Goal: Task Accomplishment & Management: Use online tool/utility

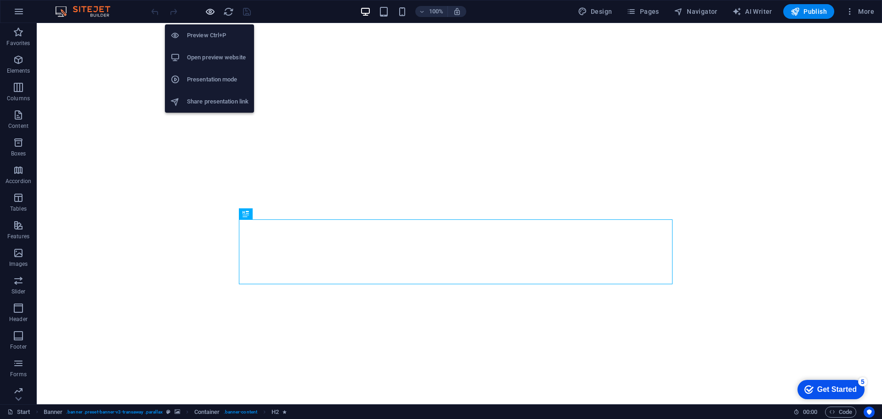
click at [212, 9] on icon "button" at bounding box center [210, 11] width 11 height 11
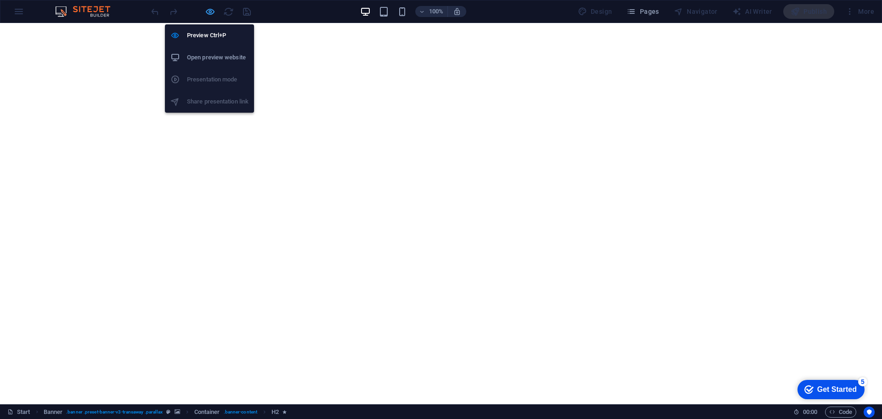
click at [212, 9] on icon "button" at bounding box center [210, 11] width 11 height 11
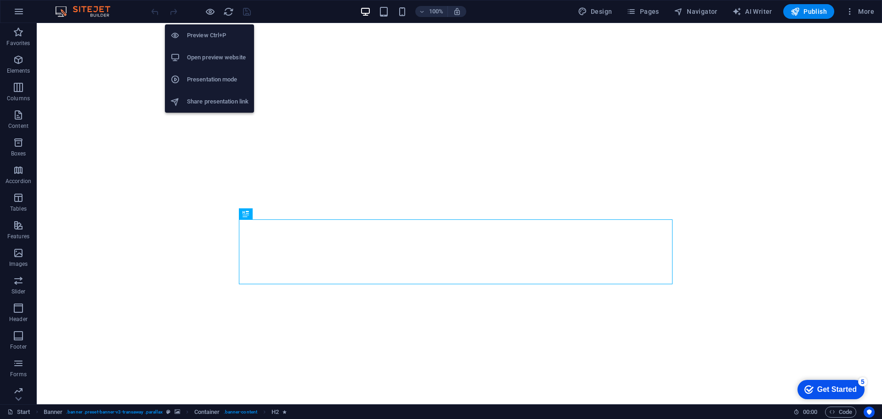
click at [216, 57] on h6 "Open preview website" at bounding box center [218, 57] width 62 height 11
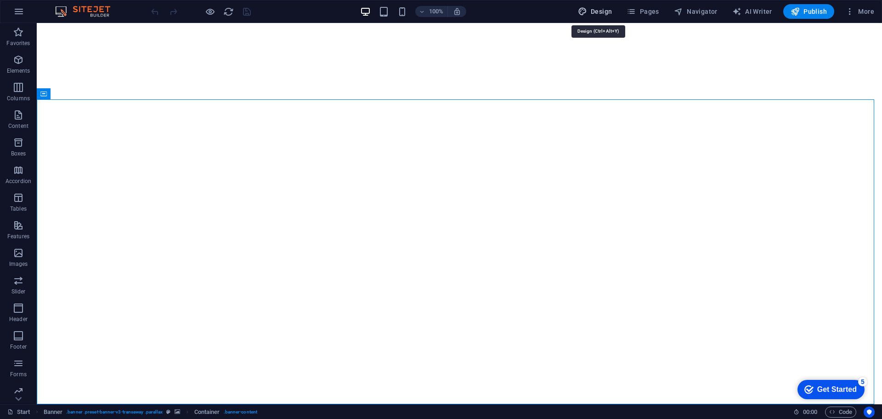
click at [587, 12] on icon "button" at bounding box center [582, 11] width 9 height 9
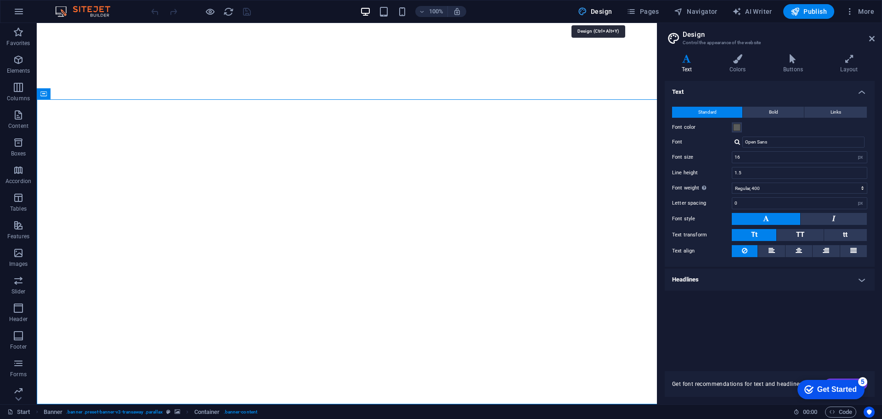
click at [872, 41] on icon at bounding box center [873, 38] width 6 height 7
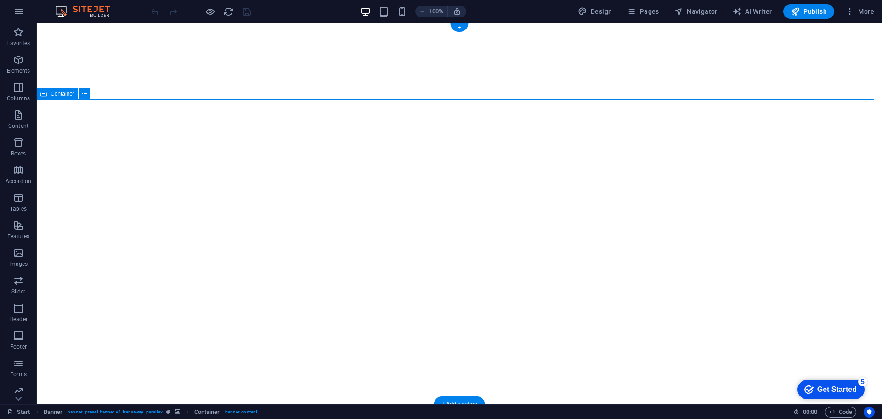
click at [84, 92] on icon at bounding box center [84, 94] width 5 height 10
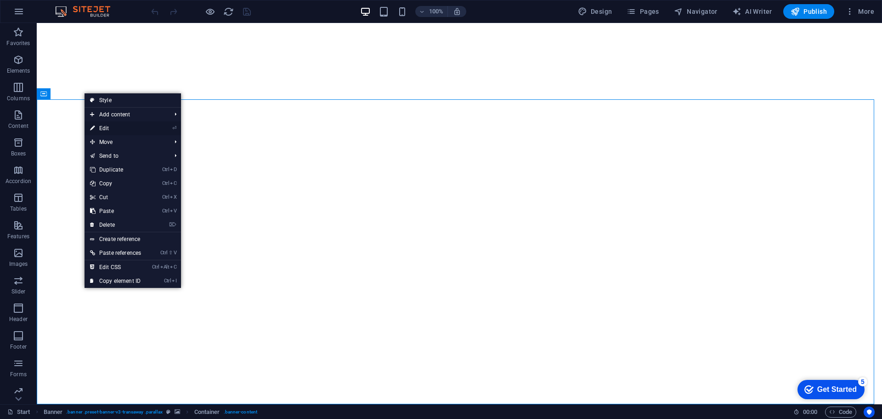
click at [125, 127] on link "⏎ Edit" at bounding box center [116, 128] width 62 height 14
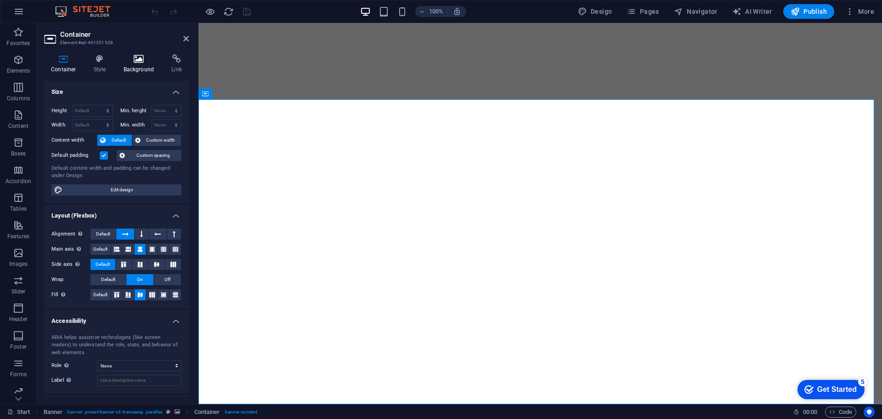
click at [141, 72] on h4 "Background" at bounding box center [141, 63] width 48 height 19
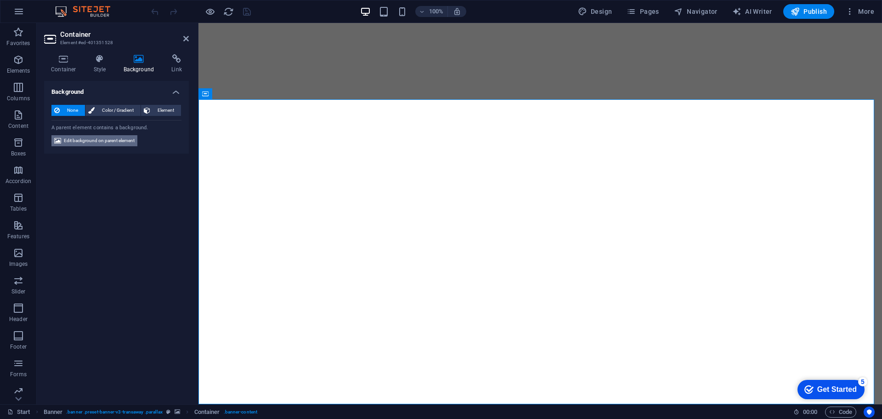
click at [93, 143] on span "Edit background on parent element" at bounding box center [99, 140] width 71 height 11
select select "ms"
select select "s"
select select "ondemand"
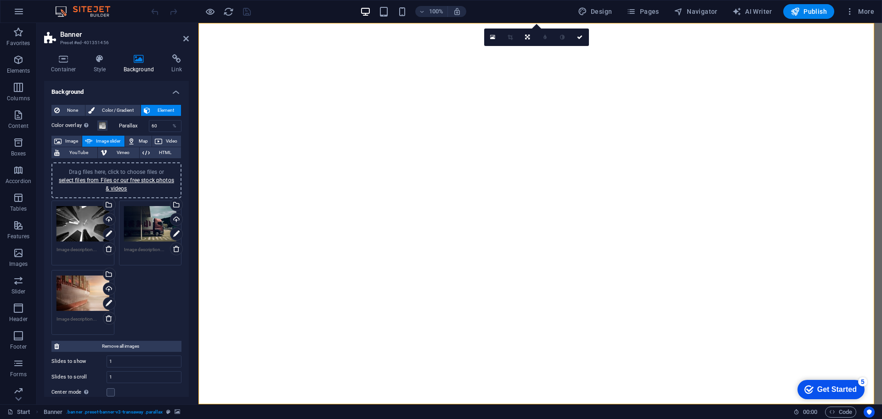
click at [78, 224] on div "Drag files here, click to choose files or select files from Files or our free s…" at bounding box center [83, 223] width 53 height 37
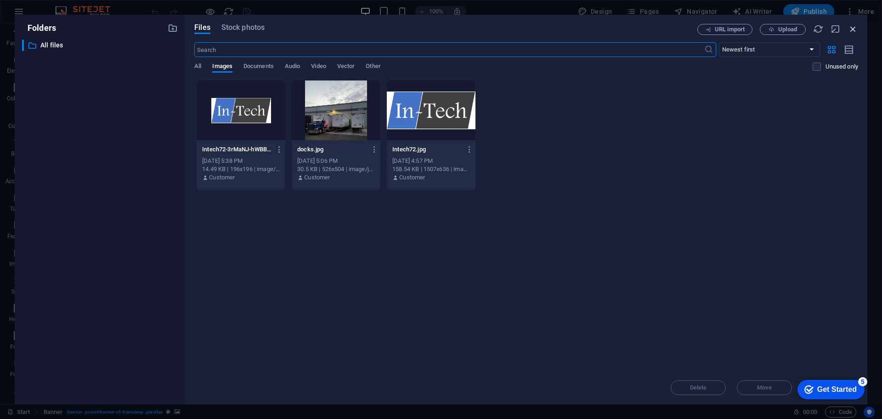
drag, startPoint x: 855, startPoint y: 30, endPoint x: 656, endPoint y: 7, distance: 200.3
click at [855, 30] on icon "button" at bounding box center [853, 29] width 10 height 10
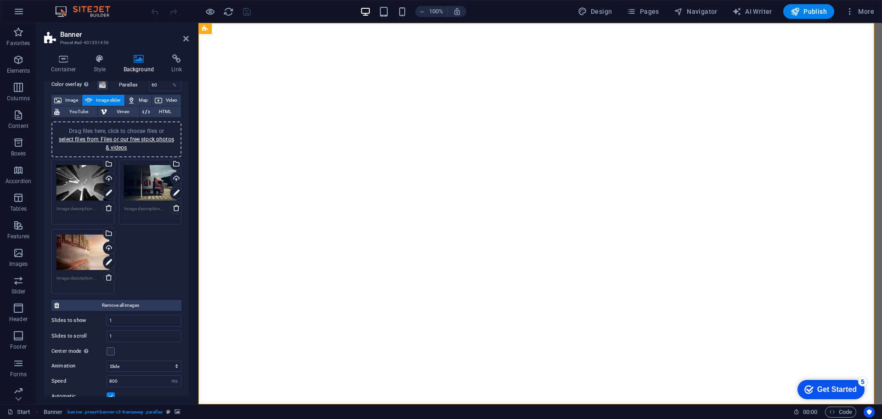
scroll to position [5, 0]
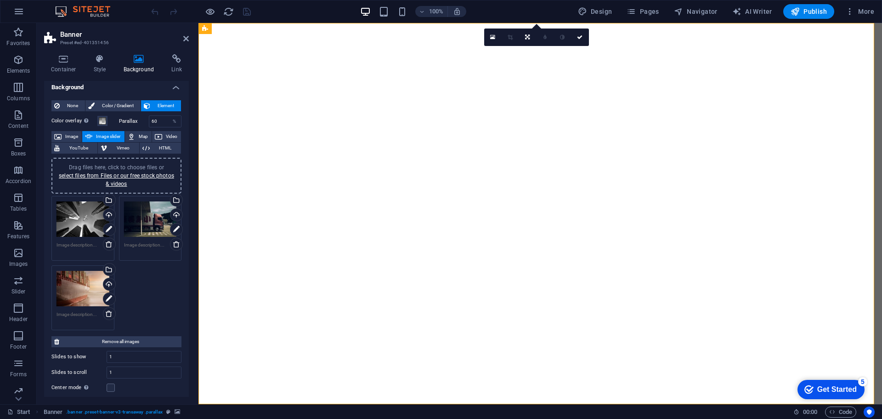
click at [647, 3] on div "100% Design Pages Navigator AI Writer Publish More" at bounding box center [441, 11] width 882 height 22
click at [648, 10] on span "Pages" at bounding box center [643, 11] width 32 height 9
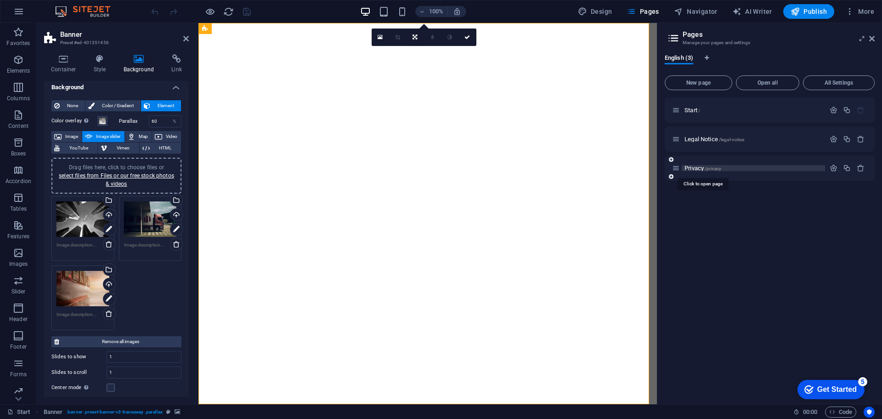
click at [699, 166] on span "Privacy /privacy" at bounding box center [703, 168] width 37 height 7
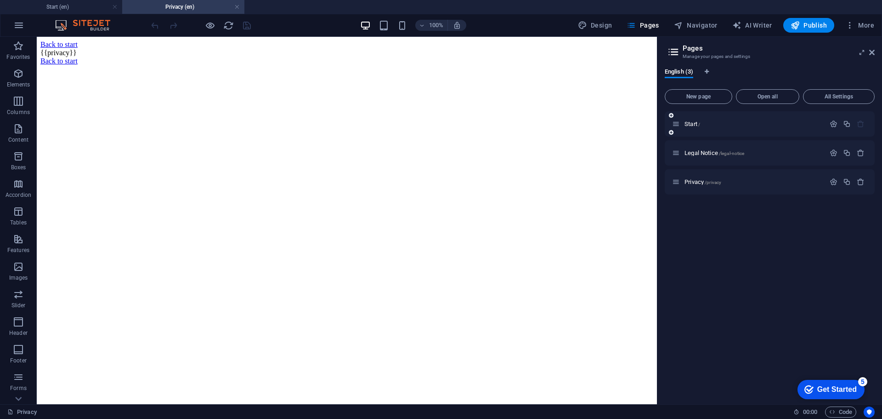
scroll to position [0, 0]
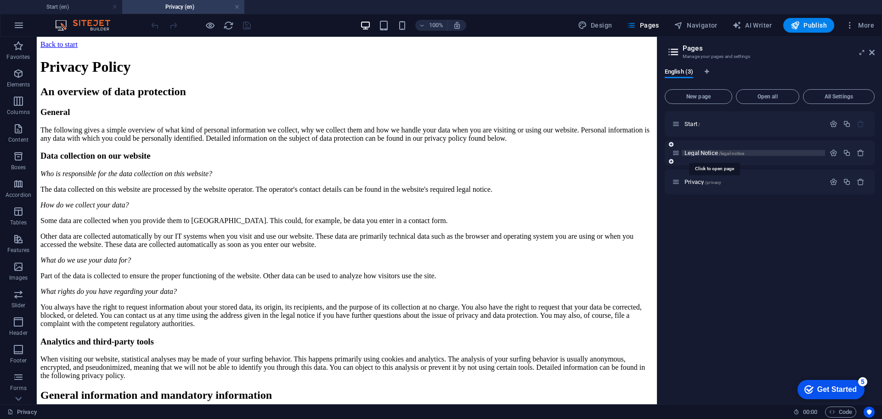
click at [708, 153] on span "Legal Notice /legal-notice" at bounding box center [715, 152] width 60 height 7
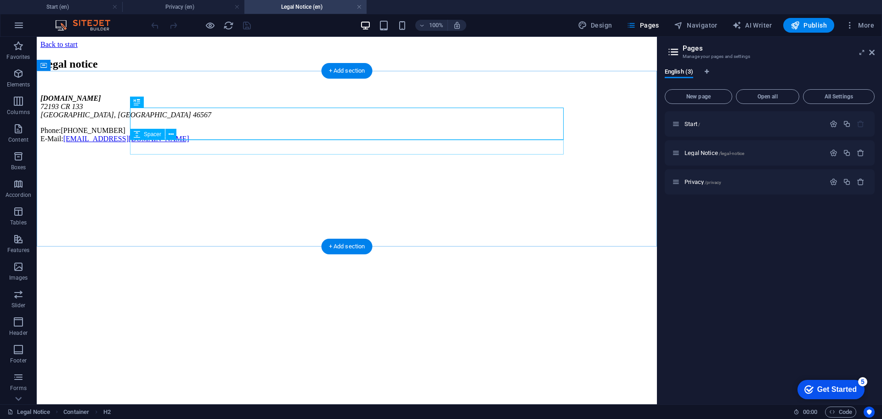
click at [361, 94] on div at bounding box center [346, 87] width 613 height 15
click at [360, 70] on div "Legal notice" at bounding box center [346, 64] width 613 height 12
click at [346, 94] on div at bounding box center [346, 87] width 613 height 15
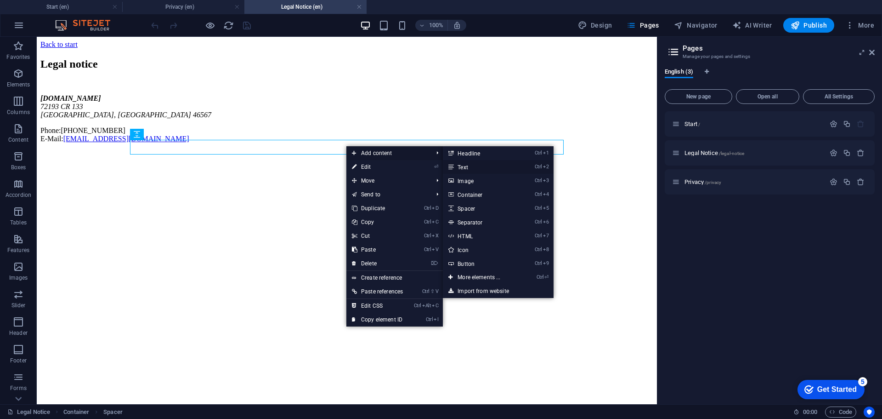
click at [473, 167] on link "Ctrl 2 Text" at bounding box center [481, 167] width 76 height 14
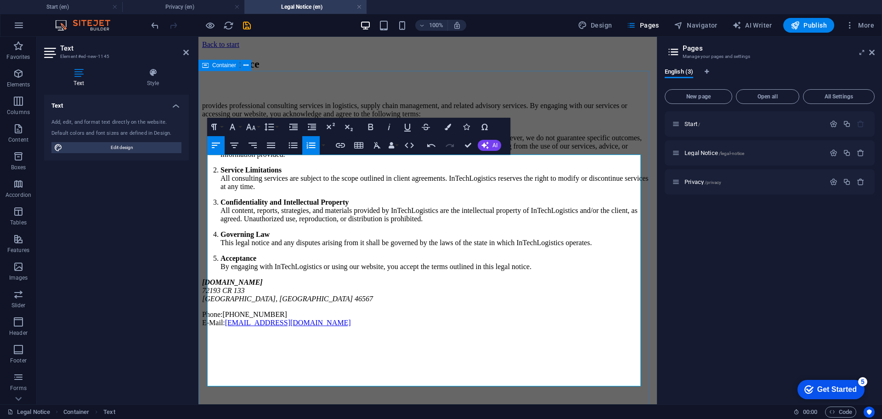
click at [397, 95] on div "Legal notice provides professional consulting services in logistics, supply cha…" at bounding box center [427, 192] width 451 height 269
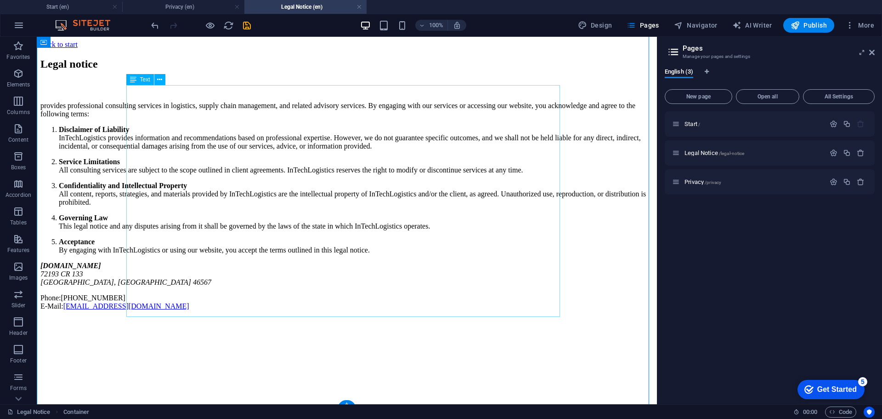
scroll to position [74, 0]
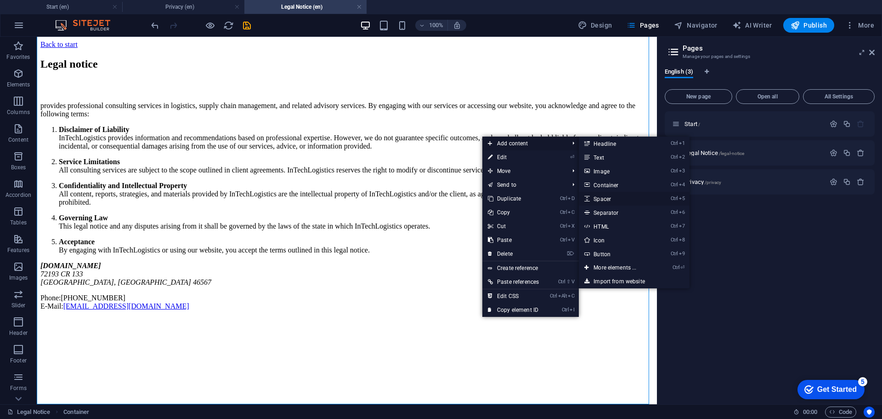
click at [622, 197] on link "Ctrl 5 Spacer" at bounding box center [617, 199] width 76 height 14
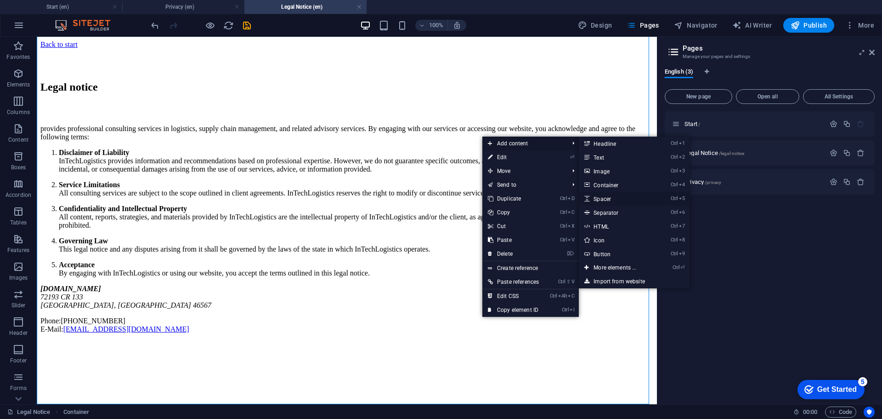
select select "px"
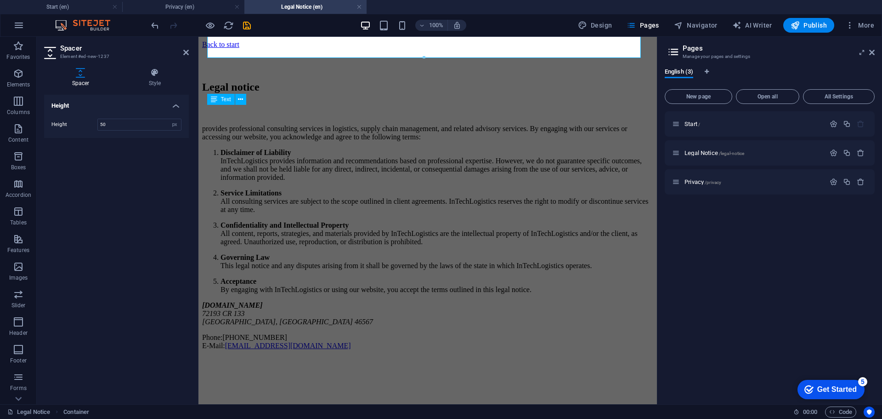
scroll to position [0, 0]
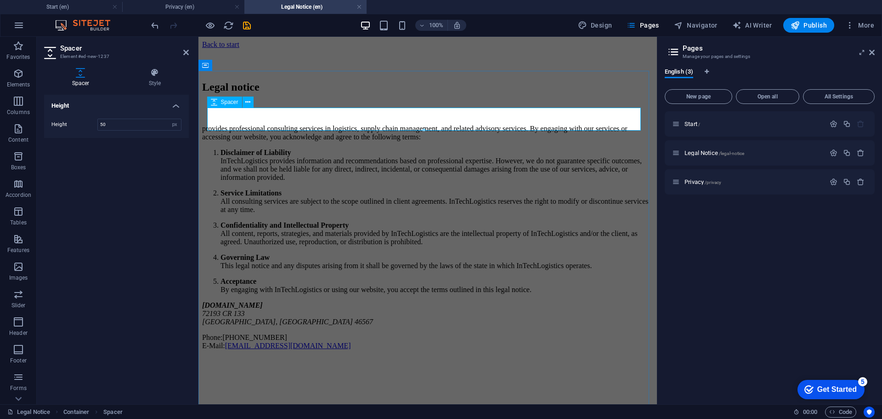
click at [366, 72] on div at bounding box center [427, 60] width 451 height 23
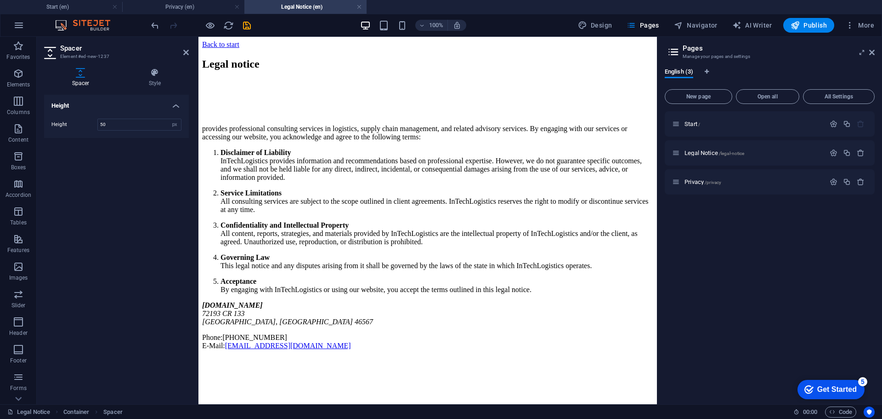
scroll to position [97, 0]
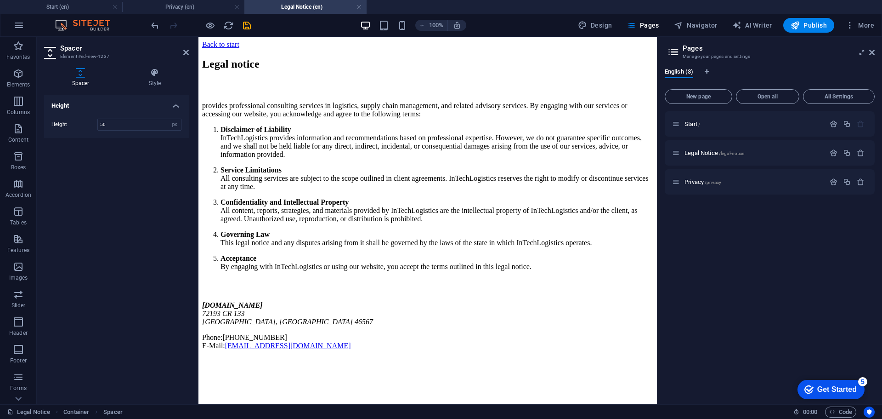
drag, startPoint x: 414, startPoint y: 140, endPoint x: 217, endPoint y: 312, distance: 261.9
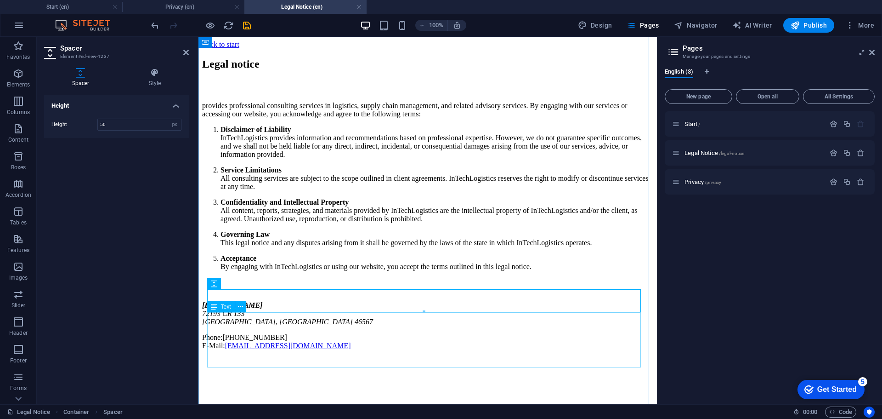
click at [464, 348] on div "intechlogistics.com 72193 CR 133 Syracuse, IN 46567 Phone: (574)457-0186 E-Mail…" at bounding box center [427, 325] width 451 height 49
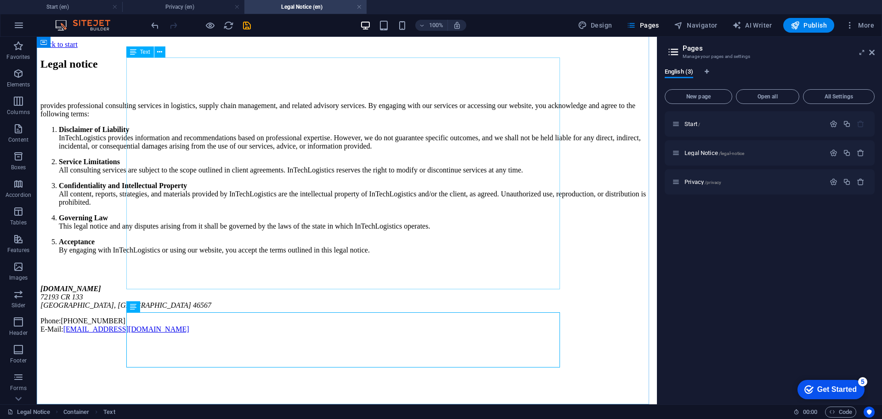
scroll to position [51, 0]
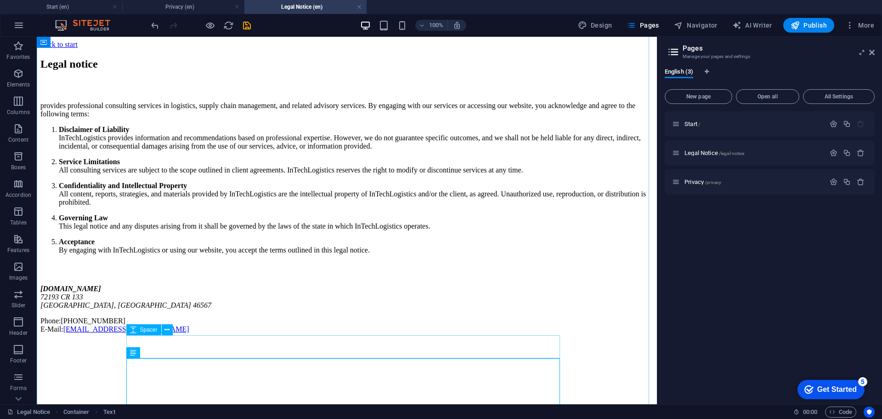
click at [188, 254] on div "provides professional consulting services in logistics, supply chain management…" at bounding box center [346, 178] width 613 height 153
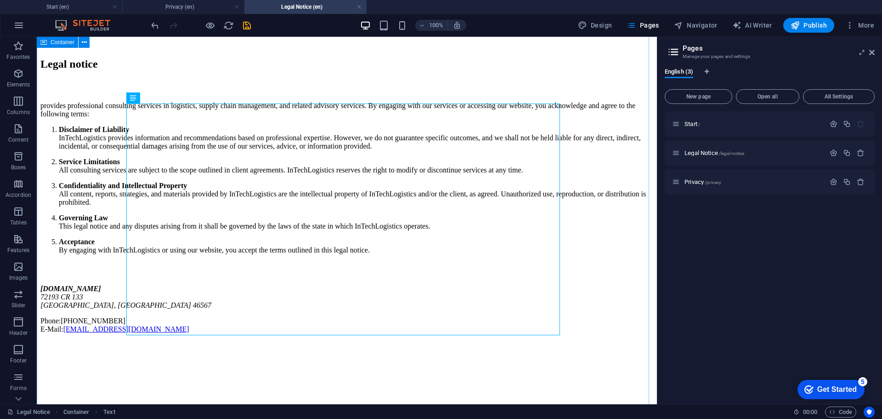
click at [88, 232] on div "Legal notice provides professional consulting services in logistics, supply cha…" at bounding box center [346, 195] width 613 height 275
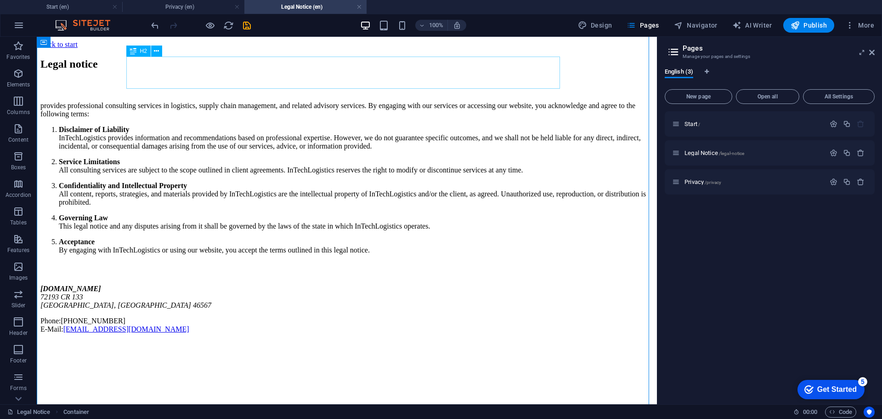
click at [199, 70] on div "Legal notice" at bounding box center [346, 64] width 613 height 12
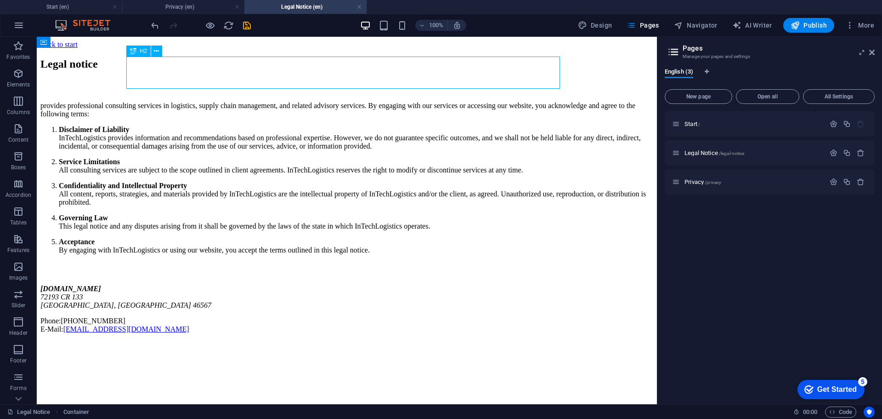
click at [199, 70] on div "Legal notice" at bounding box center [346, 64] width 613 height 12
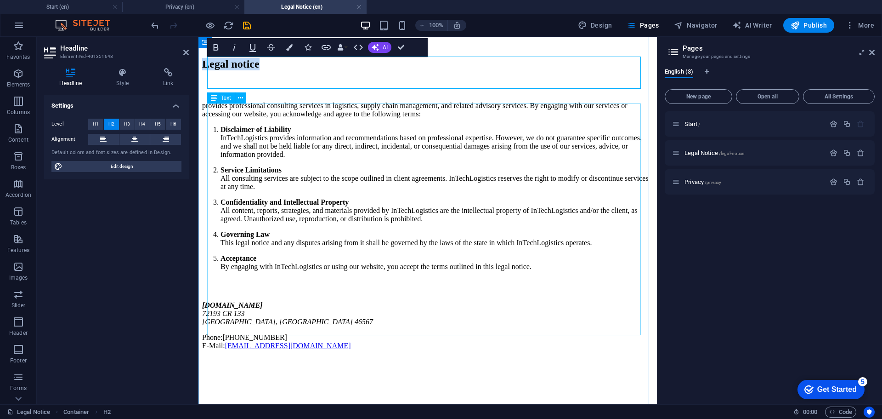
click at [370, 145] on div "provides professional consulting services in logistics, supply chain management…" at bounding box center [427, 186] width 451 height 169
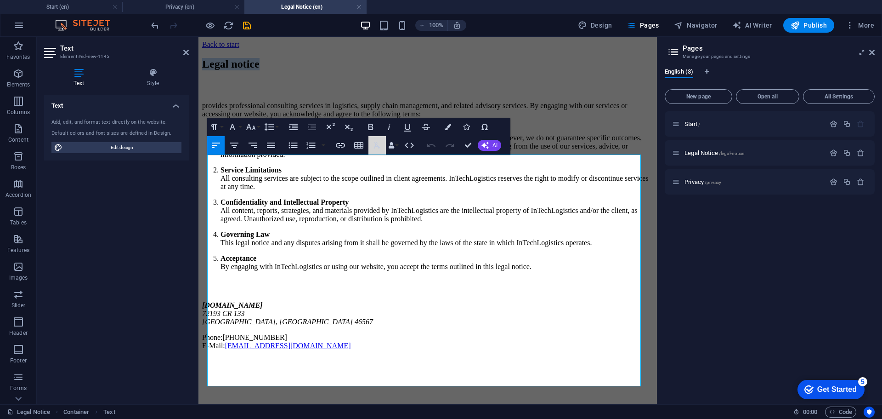
click at [370, 145] on button "Clear Formatting" at bounding box center [377, 145] width 17 height 18
click at [287, 159] on li "Disclaimer of Liability InTechLogistics provides information and recommendation…" at bounding box center [437, 141] width 433 height 33
drag, startPoint x: 282, startPoint y: 197, endPoint x: 283, endPoint y: 192, distance: 5.2
click at [283, 159] on p "Disclaimer of Liability InTechLogistics provides information and recommendation…" at bounding box center [437, 141] width 433 height 33
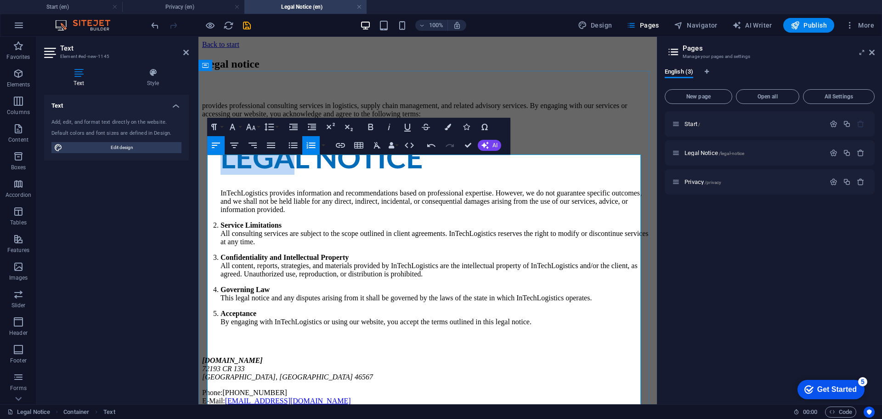
drag, startPoint x: 278, startPoint y: 195, endPoint x: 223, endPoint y: 188, distance: 55.1
click at [221, 192] on li "Disclaimer of Liability LEGAL NOTICE InTechLogistics provides information and r…" at bounding box center [437, 169] width 433 height 88
click at [223, 133] on strong "Disclaimer of Liability" at bounding box center [256, 129] width 70 height 8
drag, startPoint x: 209, startPoint y: 193, endPoint x: 281, endPoint y: 189, distance: 72.2
click at [281, 134] on p "Disclaimer of Liability" at bounding box center [437, 129] width 433 height 8
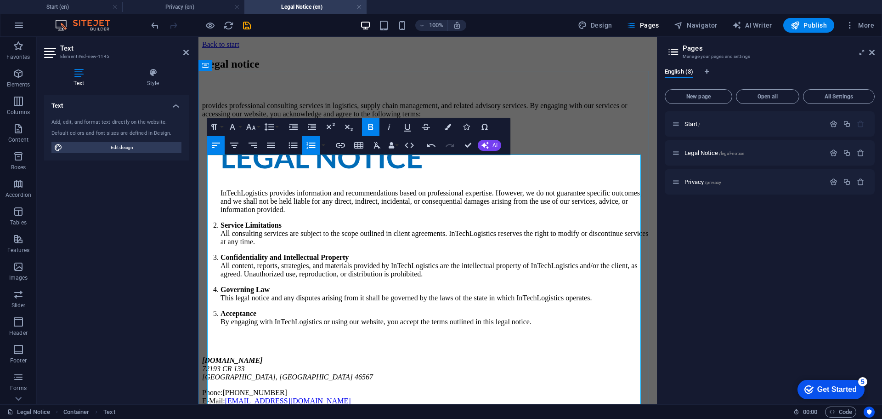
copy strong "Disclaimer of Liability"
click at [284, 173] on h2 "LEGAL NOTICE" at bounding box center [437, 157] width 433 height 32
click at [356, 173] on h2 "LEGAL NOTICE" at bounding box center [437, 157] width 433 height 32
drag, startPoint x: 246, startPoint y: 188, endPoint x: 241, endPoint y: 186, distance: 4.8
click at [242, 187] on li "Disclaimer of Liability LEGAL NOTICE InTechLogistics provides information and r…" at bounding box center [437, 169] width 433 height 88
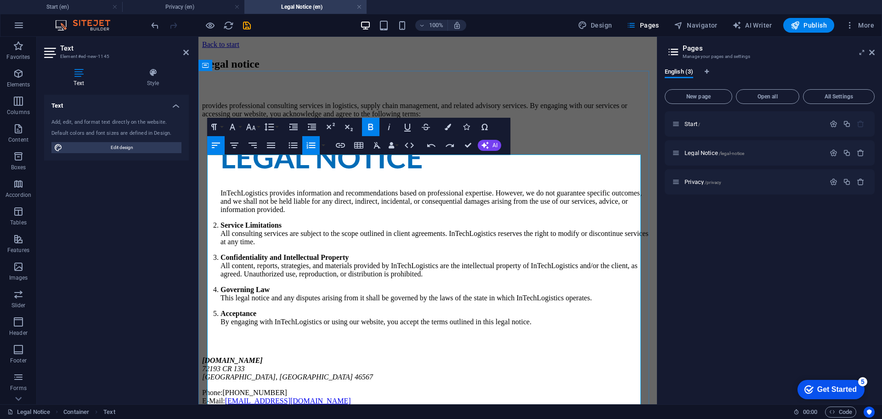
click at [237, 182] on li "Disclaimer of Liability LEGAL NOTICE InTechLogistics provides information and r…" at bounding box center [437, 169] width 433 height 88
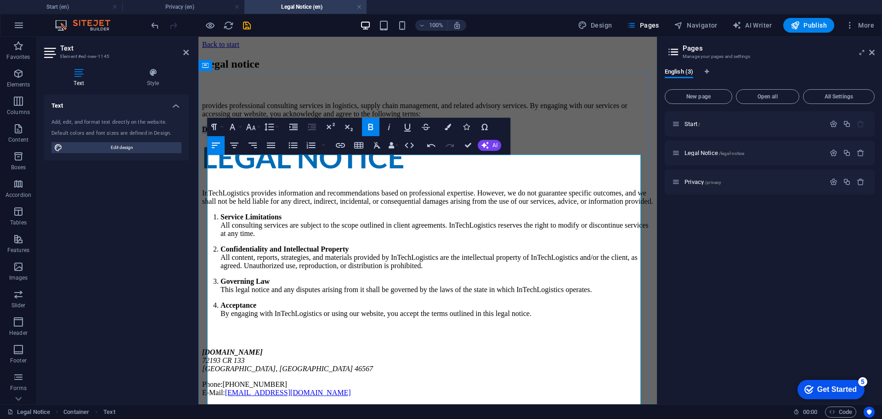
drag, startPoint x: 279, startPoint y: 182, endPoint x: 207, endPoint y: 183, distance: 72.6
click at [207, 134] on p "Disclaimer of Liability" at bounding box center [427, 129] width 451 height 8
copy strong "Disclaimer of Liability"
click at [326, 173] on h2 "LEGAL NOTICE" at bounding box center [427, 157] width 451 height 32
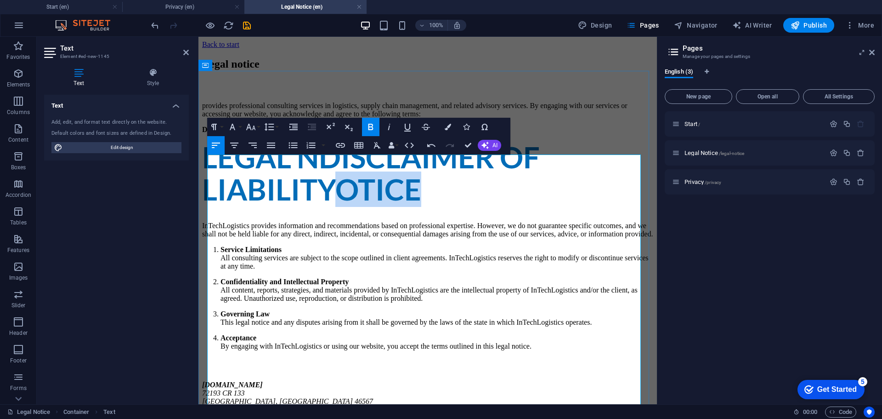
drag, startPoint x: 422, startPoint y: 234, endPoint x: 346, endPoint y: 236, distance: 76.8
click at [346, 206] on h2 "LEGAL N Disclaimer of Liability OTICE" at bounding box center [427, 173] width 451 height 65
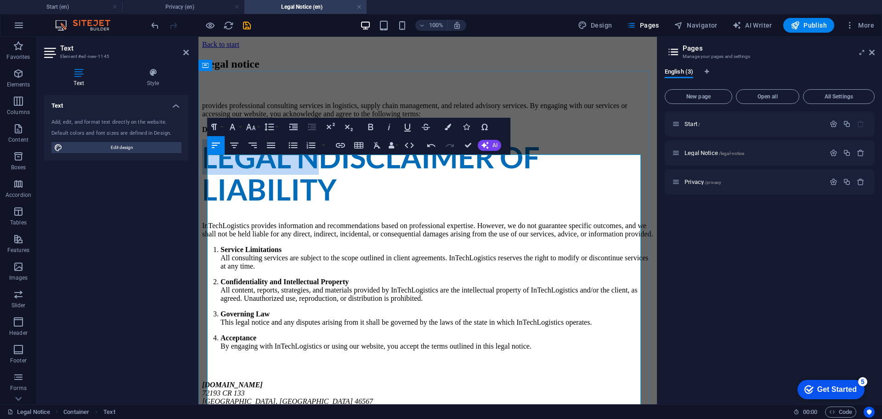
drag, startPoint x: 331, startPoint y: 209, endPoint x: 213, endPoint y: 209, distance: 118.6
click at [213, 206] on h2 "LEGAL N Disclaimer of Liability" at bounding box center [427, 173] width 451 height 65
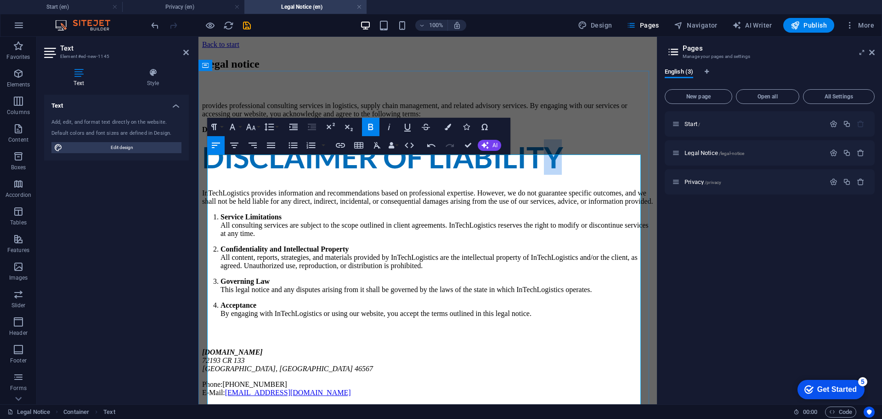
drag, startPoint x: 566, startPoint y: 203, endPoint x: 555, endPoint y: 207, distance: 11.6
click at [555, 175] on strong "Disclaimer of Liability" at bounding box center [382, 156] width 360 height 35
copy strong "y"
drag, startPoint x: 241, startPoint y: 182, endPoint x: 209, endPoint y: 184, distance: 32.3
click at [209, 134] on p "Disclaimer of Liability" at bounding box center [427, 129] width 451 height 8
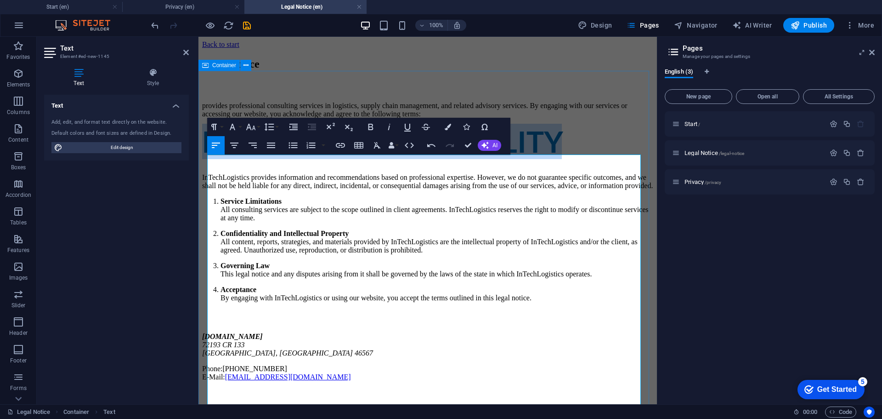
drag, startPoint x: 569, startPoint y: 190, endPoint x: 203, endPoint y: 199, distance: 366.4
click at [203, 199] on div "Legal notice provides professional consulting services in logistics, supply cha…" at bounding box center [427, 219] width 451 height 323
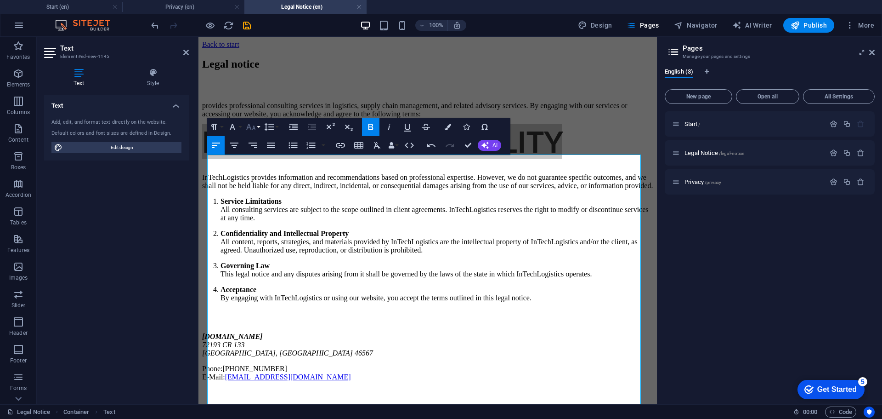
click at [250, 126] on icon "button" at bounding box center [251, 127] width 10 height 6
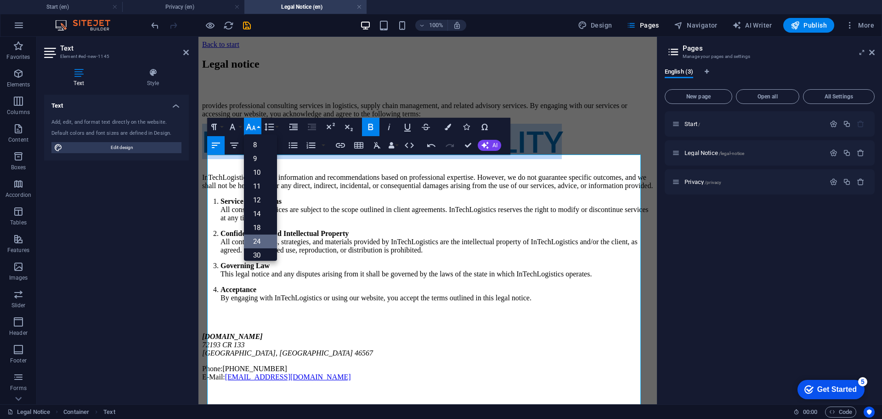
click at [260, 244] on link "24" at bounding box center [260, 241] width 33 height 14
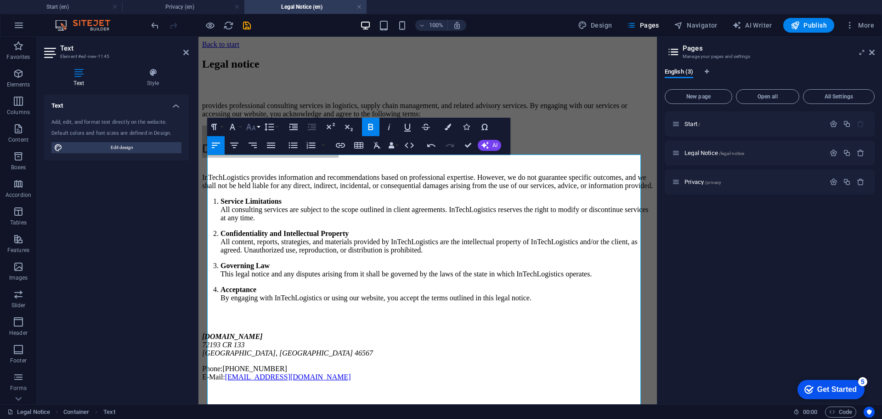
click at [252, 128] on icon "button" at bounding box center [250, 126] width 11 height 11
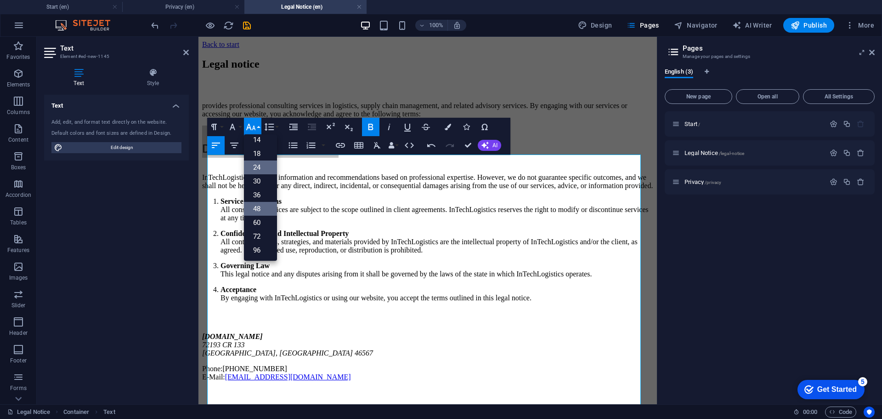
scroll to position [74, 0]
click at [264, 210] on link "48" at bounding box center [260, 209] width 33 height 14
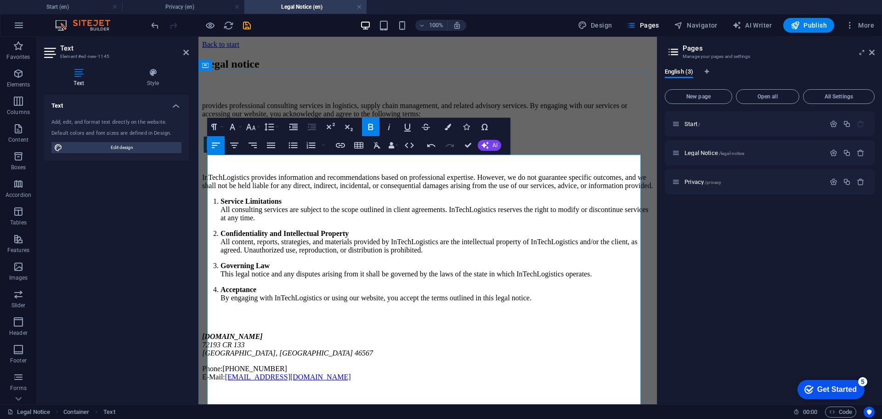
click at [287, 157] on span "Disclaimer of Liability" at bounding box center [337, 144] width 271 height 26
click at [271, 118] on p "provides professional consulting services in logistics, supply chain management…" at bounding box center [427, 110] width 451 height 17
click at [487, 87] on div "Legal notice provides professional consulting services in logistics, supply cha…" at bounding box center [427, 219] width 451 height 323
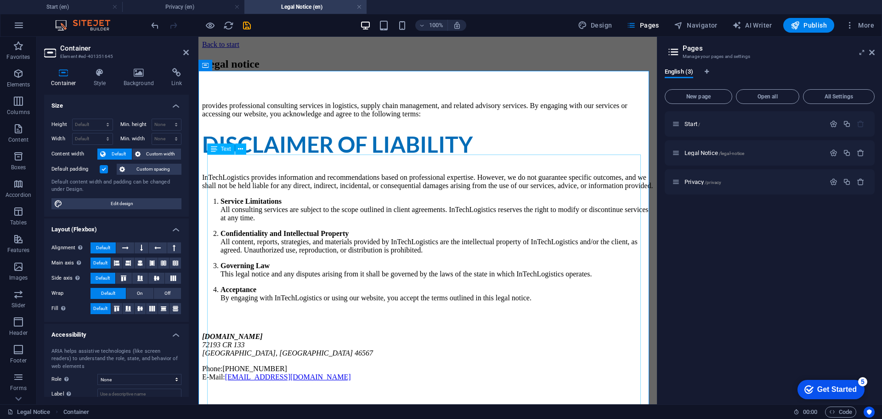
click at [212, 161] on div "provides professional consulting services in logistics, supply chain management…" at bounding box center [427, 202] width 451 height 200
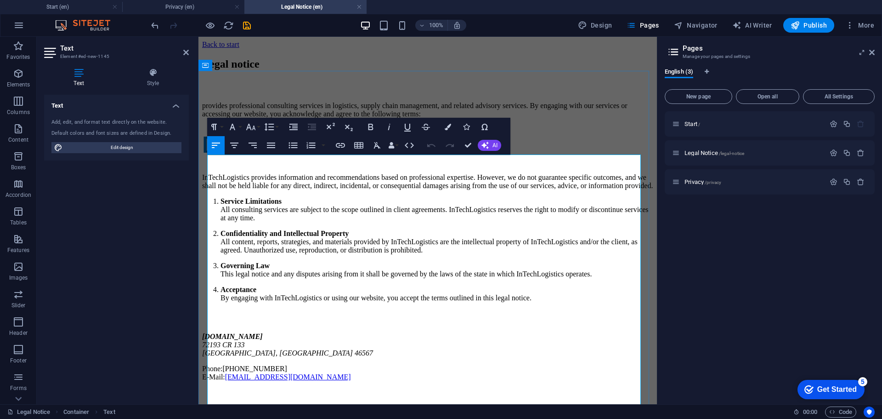
click at [236, 118] on p "provides professional consulting services in logistics, supply chain management…" at bounding box center [427, 110] width 451 height 17
click at [499, 190] on p "InTechLogistics provides information and recommendations based on professional …" at bounding box center [427, 177] width 451 height 25
click at [542, 70] on div "Legal notice" at bounding box center [427, 64] width 451 height 12
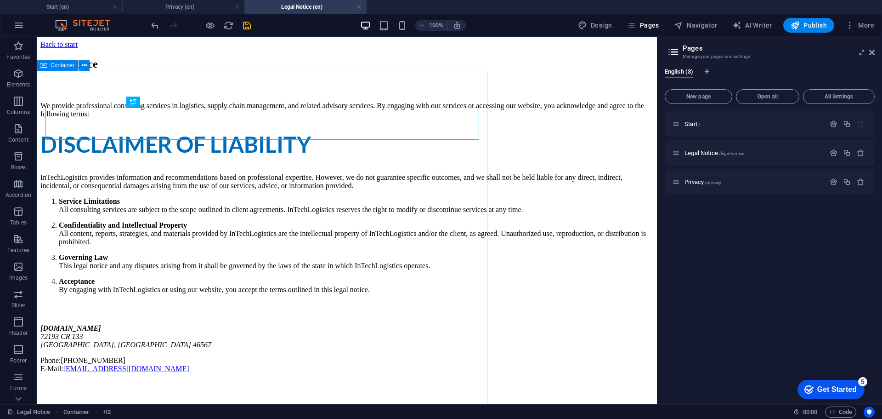
click at [553, 73] on div "Legal notice We provide professional consulting services in logistics, supply c…" at bounding box center [346, 215] width 613 height 315
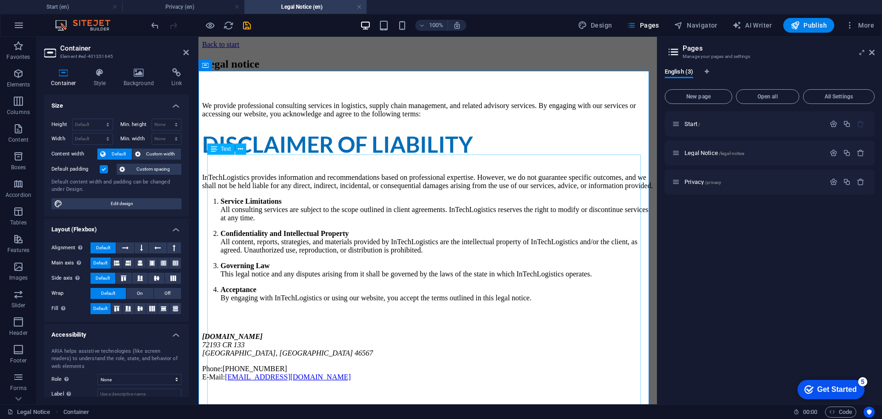
click at [260, 272] on div "We provide professional consulting services in logistics, supply chain manageme…" at bounding box center [427, 202] width 451 height 200
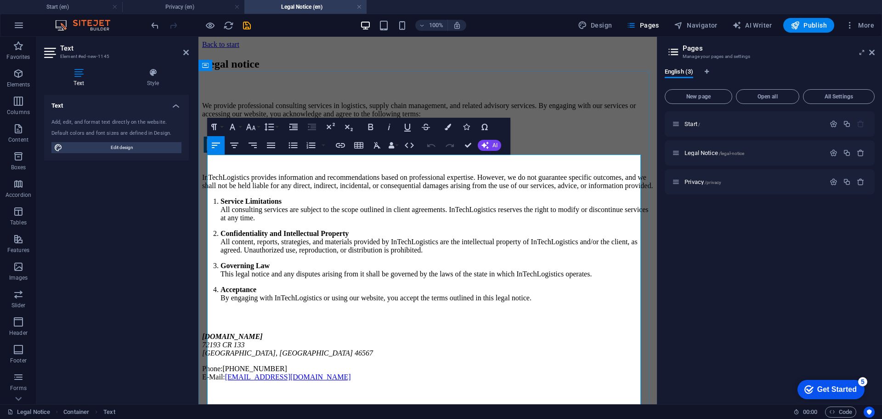
click at [271, 222] on p "Service Limitations All consulting services are subject to the scope outlined i…" at bounding box center [437, 209] width 433 height 25
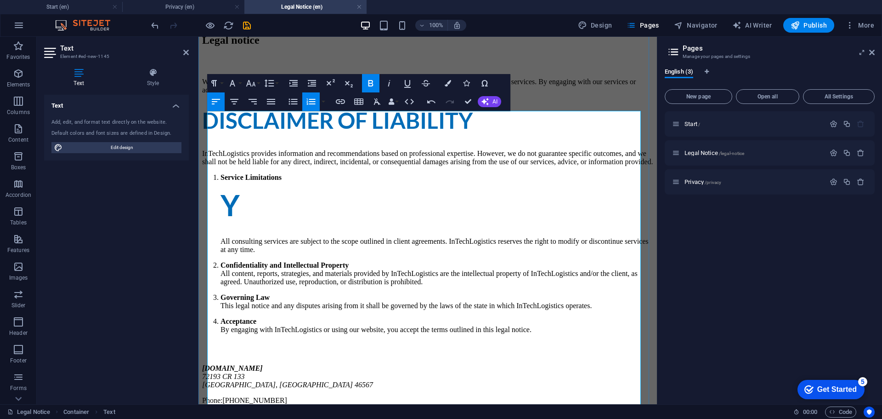
scroll to position [46, 0]
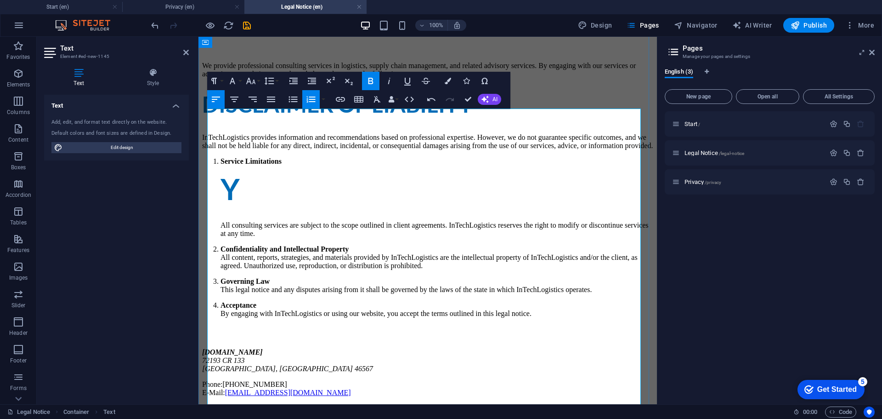
click at [348, 270] on p "Confidentiality and Intellectual Property All content, reports, strategies, and…" at bounding box center [437, 257] width 433 height 25
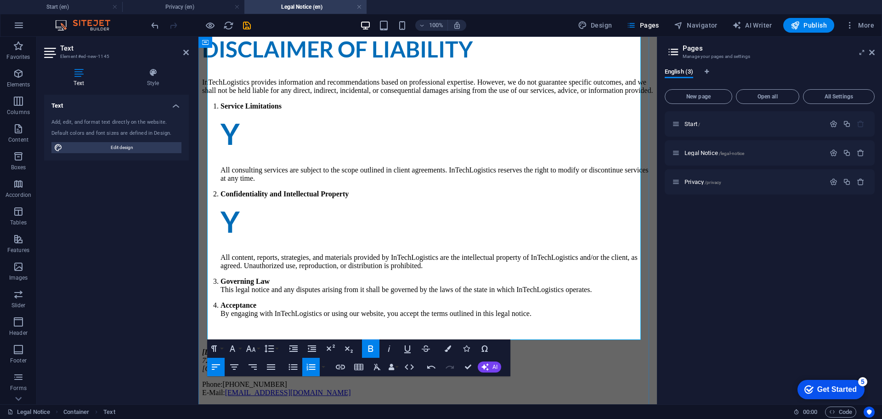
scroll to position [184, 0]
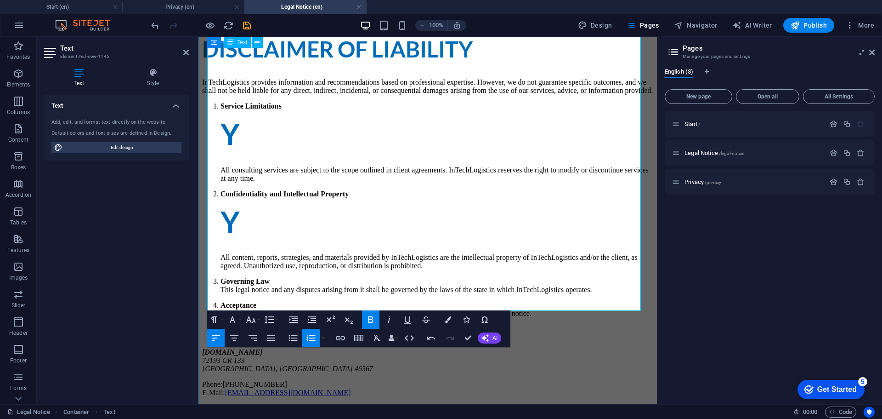
click at [282, 277] on p "Governing Law This legal notice and any disputes arising from it shall be gover…" at bounding box center [437, 285] width 433 height 17
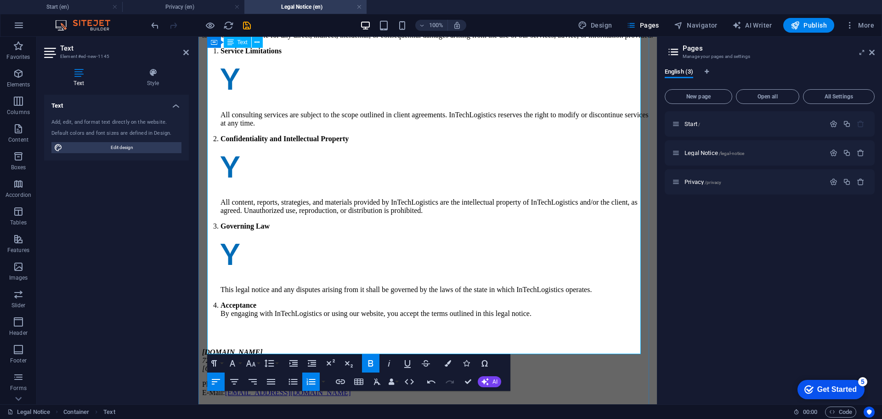
click at [260, 318] on p "Acceptance By engaging with InTechLogistics or using our website, you accept th…" at bounding box center [437, 309] width 433 height 17
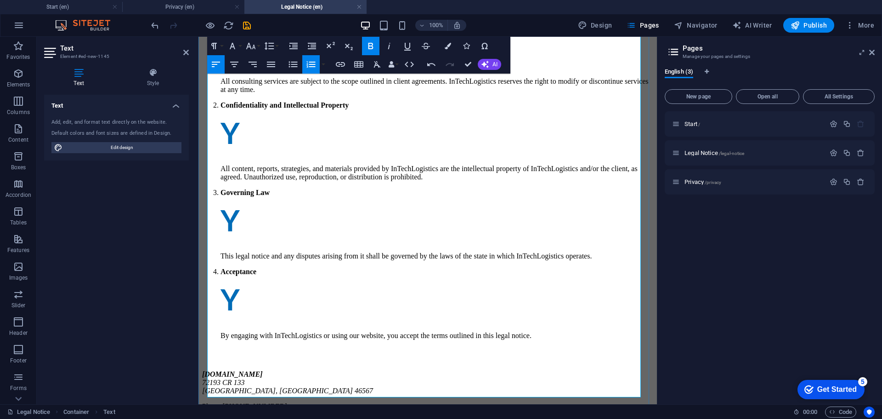
click at [244, 321] on li "Acceptance Y By engaging with InTechLogistics or using our website, you accept …" at bounding box center [437, 303] width 433 height 72
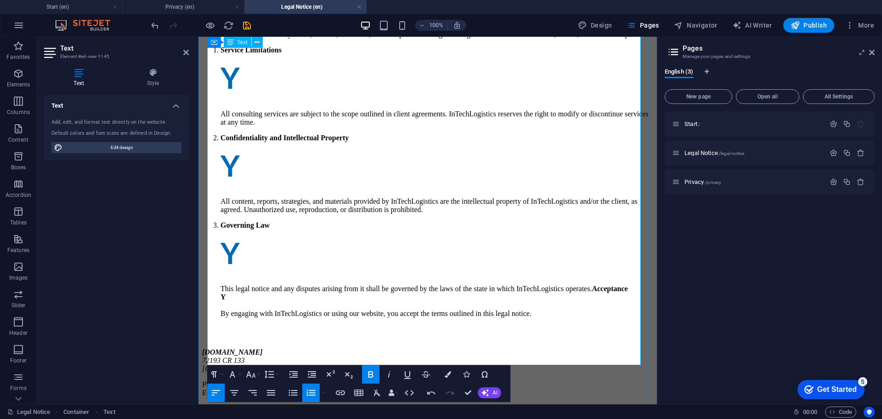
click at [233, 252] on li "Governing Law Y This legal notice and any disputes arising from it shall be gov…" at bounding box center [437, 269] width 433 height 97
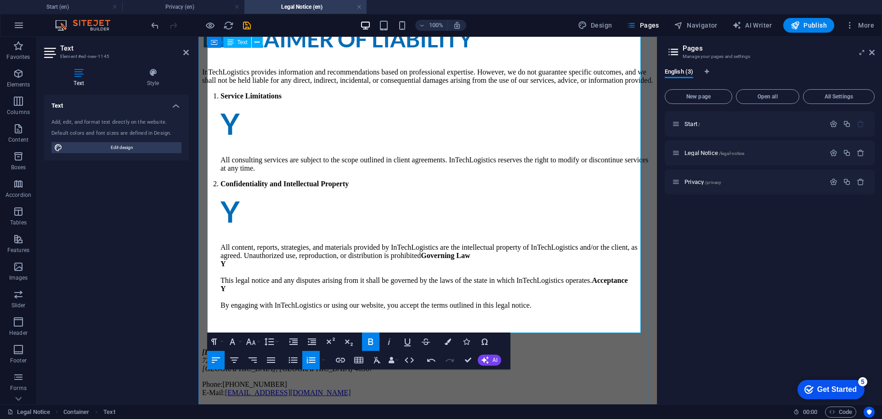
click at [259, 180] on li "Confidentiality and Intellectual Property Y All content, reports, strategies, a…" at bounding box center [437, 249] width 433 height 138
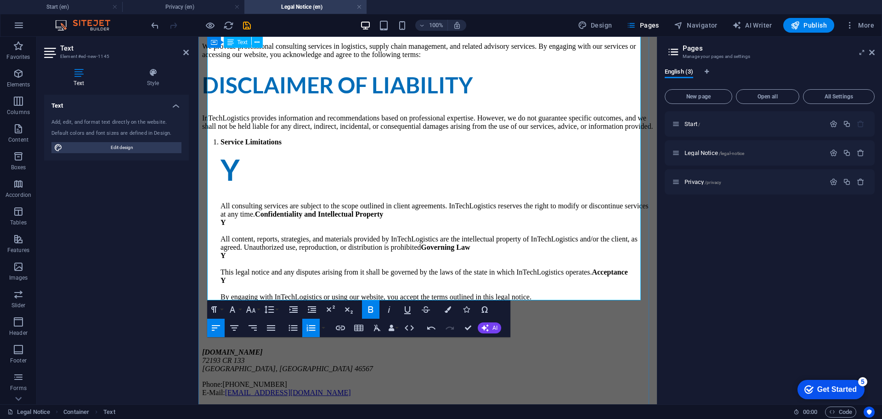
click at [267, 138] on li "Service Limitations Y All consulting services are subject to the scope outlined…" at bounding box center [437, 227] width 433 height 179
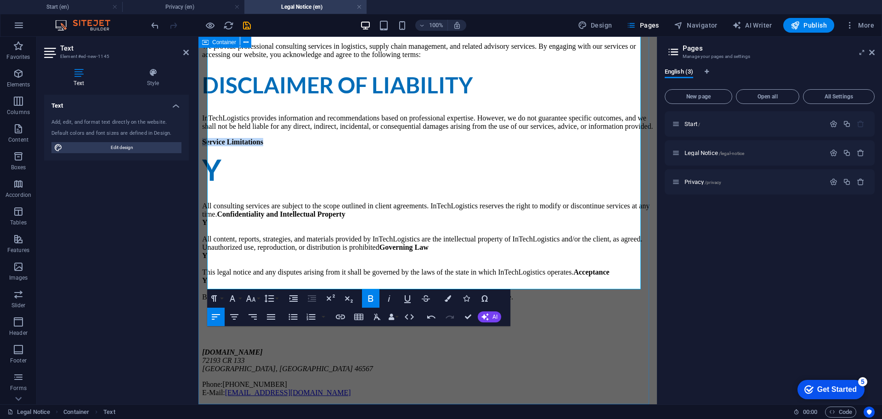
drag, startPoint x: 274, startPoint y: 76, endPoint x: 205, endPoint y: 75, distance: 69.4
click at [203, 76] on div "Legal notice We provide professional consulting services in logistics, supply c…" at bounding box center [427, 198] width 451 height 398
copy strong "Service Limitations"
click at [245, 154] on h2 "Y" at bounding box center [427, 170] width 451 height 32
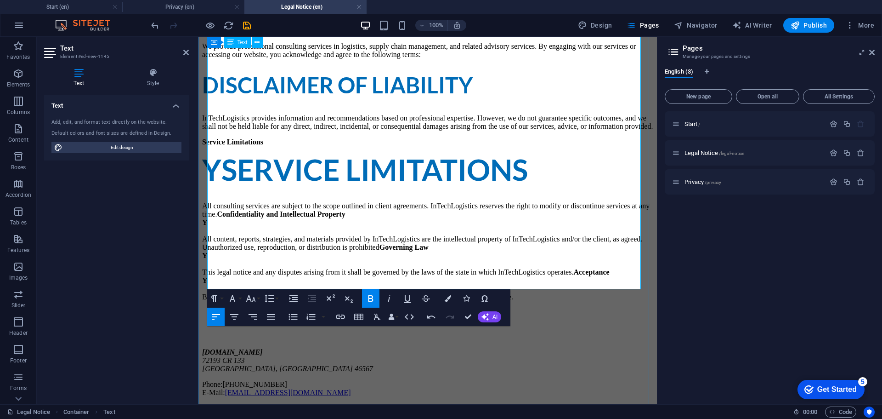
click at [228, 152] on strong "Service Limitations" at bounding box center [375, 169] width 307 height 35
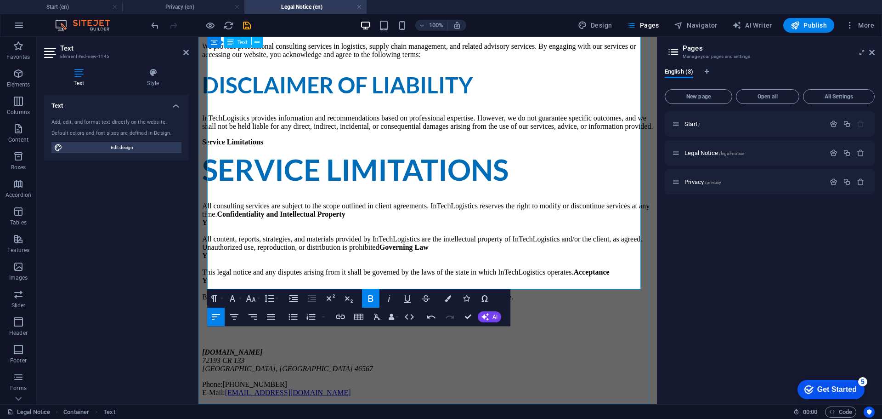
click at [215, 193] on p "All consulting services are subject to the scope outlined in client agreements.…" at bounding box center [427, 255] width 451 height 124
click at [345, 210] on strong "Confidentiality and Intellectual Property" at bounding box center [281, 214] width 128 height 8
drag, startPoint x: 446, startPoint y: 141, endPoint x: 315, endPoint y: 142, distance: 131.0
click at [315, 193] on p "All consulting services are subject to the scope outlined in client agreements.…" at bounding box center [427, 255] width 451 height 124
copy strong "Confidentiality and Intellectual Property"
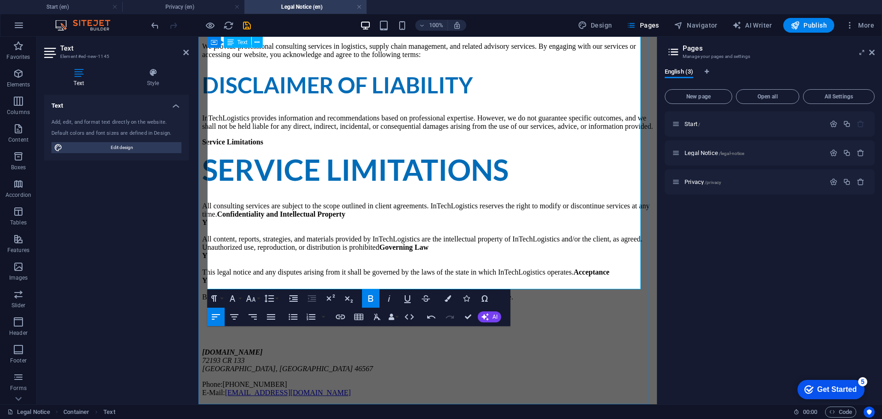
click at [239, 193] on p "All consulting services are subject to the scope outlined in client agreements.…" at bounding box center [427, 255] width 451 height 124
click at [421, 193] on p "All consulting services are subject to the scope outlined in client agreements.…" at bounding box center [427, 255] width 451 height 124
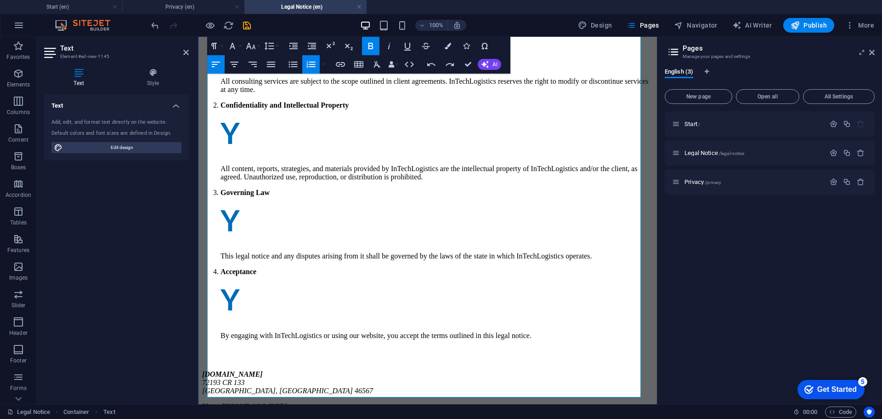
click at [256, 21] on strong "Service Limitations" at bounding box center [251, 17] width 61 height 8
click at [250, 22] on p "Service Limitations" at bounding box center [437, 17] width 433 height 8
click at [245, 77] on li "Service Limitations Y All consulting services are subject to the scope outlined…" at bounding box center [437, 53] width 433 height 80
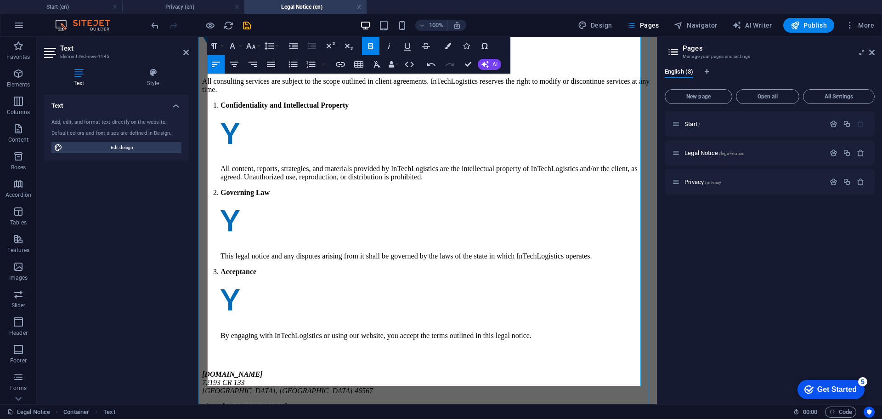
click at [264, 147] on li "Confidentiality and Intellectual Property Y All content, reports, strategies, a…" at bounding box center [437, 141] width 433 height 80
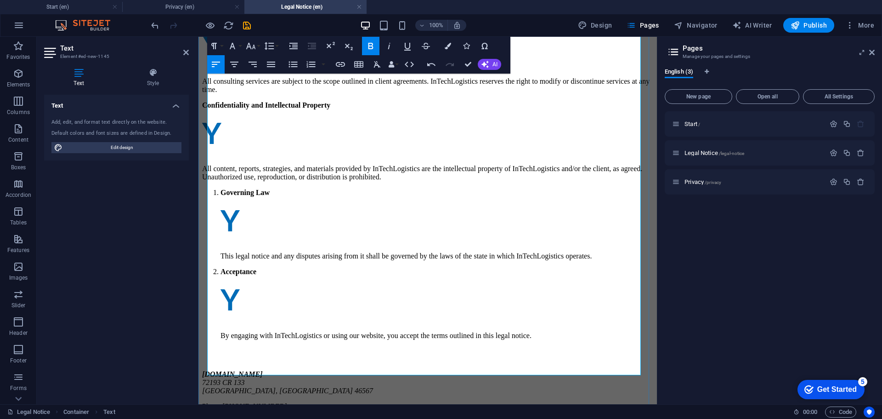
click at [240, 227] on li "Governing Law Y This legal notice and any disputes arising from it shall be gov…" at bounding box center [437, 224] width 433 height 72
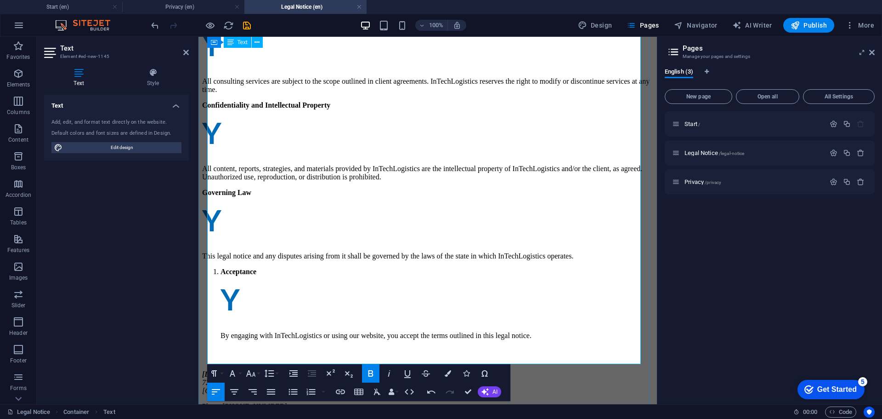
click at [243, 293] on li "Acceptance Y By engaging with InTechLogistics or using our website, you accept …" at bounding box center [437, 303] width 433 height 72
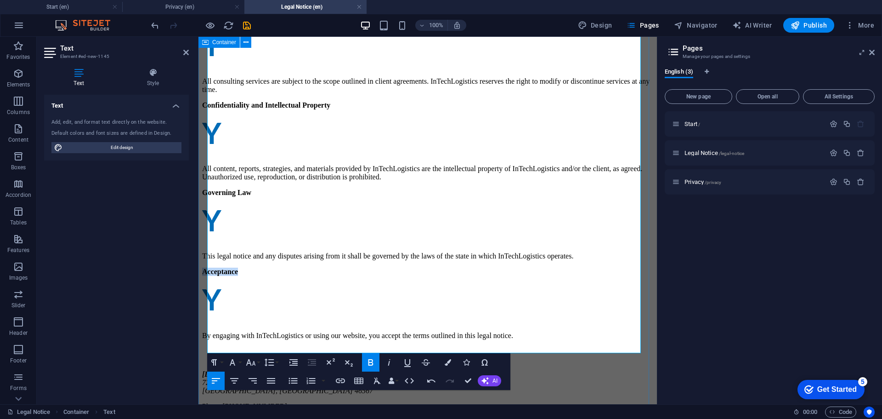
drag, startPoint x: 250, startPoint y: 289, endPoint x: 200, endPoint y: 289, distance: 50.1
click at [202, 289] on div "Legal notice We provide professional consulting services in logistics, supply c…" at bounding box center [427, 146] width 451 height 545
copy strong "Acceptance"
click at [245, 311] on h2 "Y" at bounding box center [427, 299] width 451 height 32
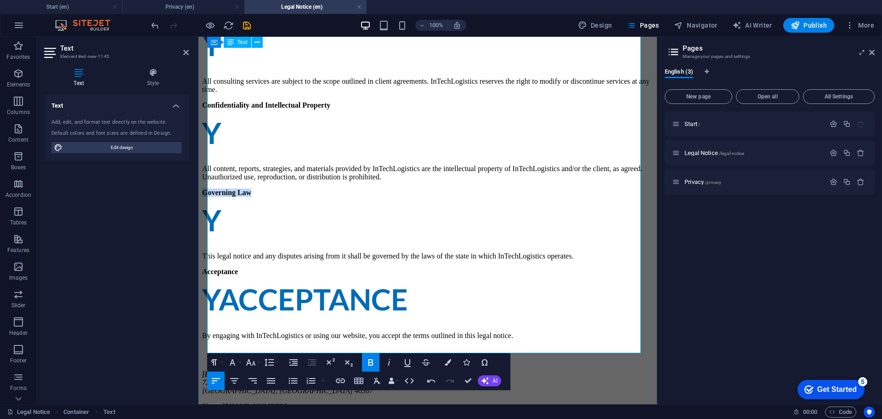
drag, startPoint x: 262, startPoint y: 231, endPoint x: 207, endPoint y: 227, distance: 55.3
click at [207, 197] on p "Governing Law" at bounding box center [427, 192] width 451 height 8
copy strong "Governing Law"
click at [222, 238] on strong "Y" at bounding box center [211, 219] width 19 height 35
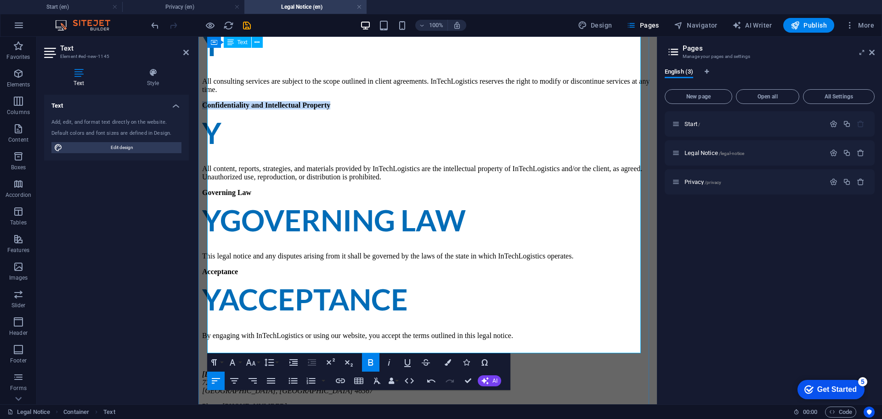
drag, startPoint x: 336, startPoint y: 151, endPoint x: 207, endPoint y: 152, distance: 128.7
click at [207, 109] on strong "Confidentiality and Intellectual Property" at bounding box center [266, 105] width 128 height 8
copy strong "Confidentiality and Intellectual Property"
click at [233, 149] on h2 "Y" at bounding box center [427, 133] width 451 height 32
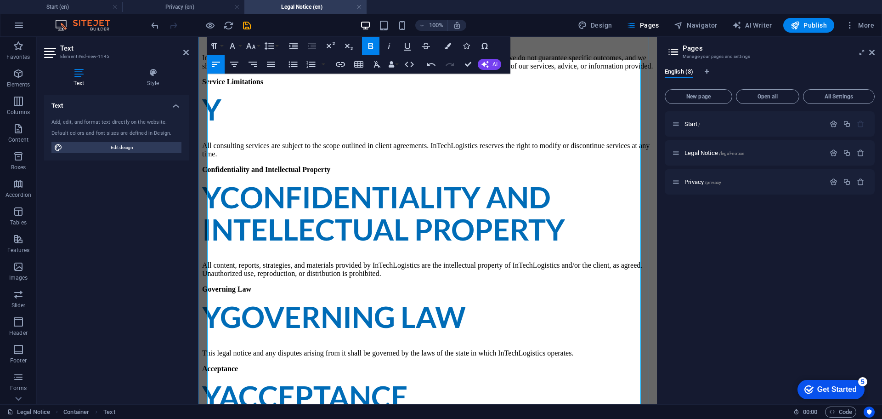
scroll to position [92, 0]
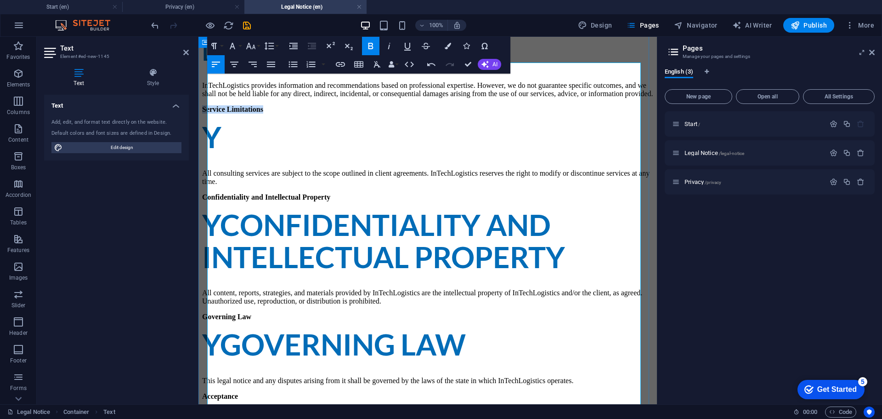
drag, startPoint x: 273, startPoint y: 167, endPoint x: 206, endPoint y: 167, distance: 66.2
click at [206, 167] on div "Legal notice We provide professional consulting services in logistics, supply c…" at bounding box center [427, 254] width 451 height 577
copy strong "Service Limitations"
click at [232, 153] on h2 "Y" at bounding box center [427, 137] width 451 height 32
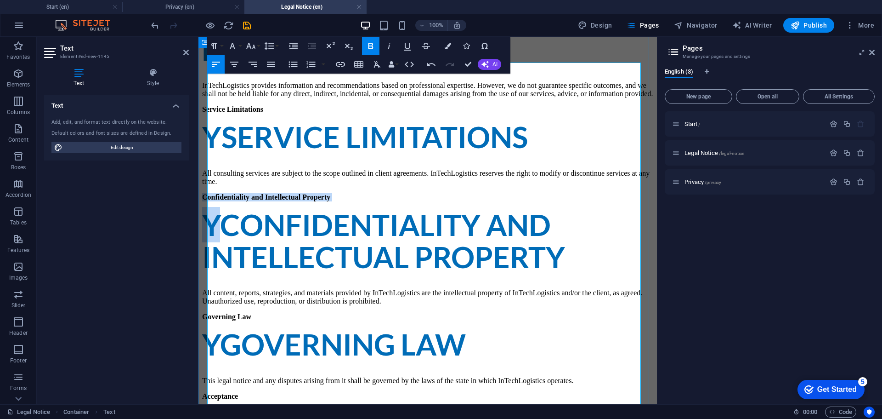
drag, startPoint x: 225, startPoint y: 263, endPoint x: 207, endPoint y: 245, distance: 26.0
click at [207, 245] on div "We provide professional consulting services in logistics, supply chain manageme…" at bounding box center [427, 237] width 451 height 454
click at [225, 250] on strong "Confidentiality and Intellectual Property" at bounding box center [383, 241] width 363 height 68
drag, startPoint x: 332, startPoint y: 245, endPoint x: 207, endPoint y: 243, distance: 124.6
click at [207, 201] on p "Confidentiality and Intellectual Property" at bounding box center [427, 197] width 451 height 8
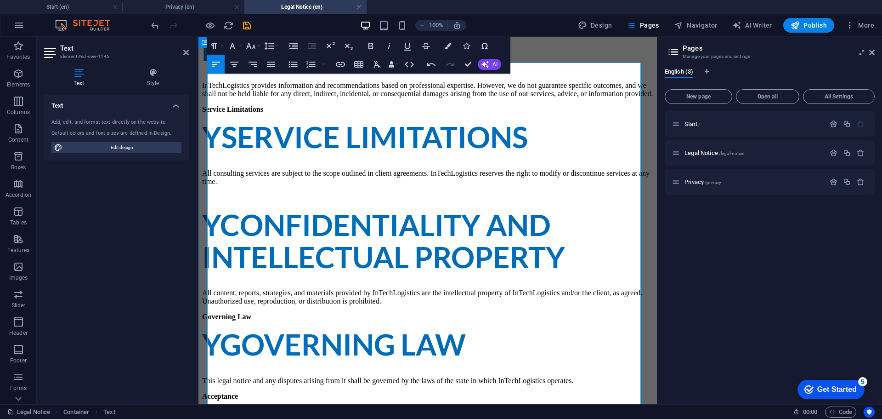
click at [227, 263] on strong "Confidentiality and Intellectual Property" at bounding box center [383, 241] width 363 height 68
click at [249, 264] on strong "Confidentiality and Intellectual Property" at bounding box center [383, 241] width 363 height 68
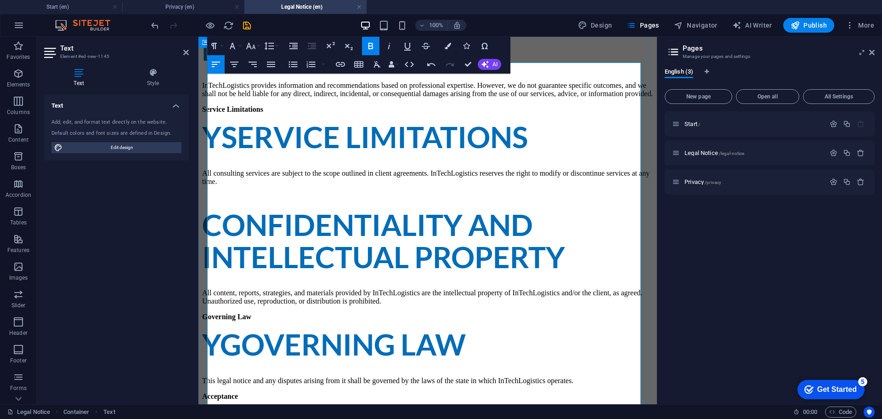
click at [323, 201] on p at bounding box center [427, 197] width 451 height 8
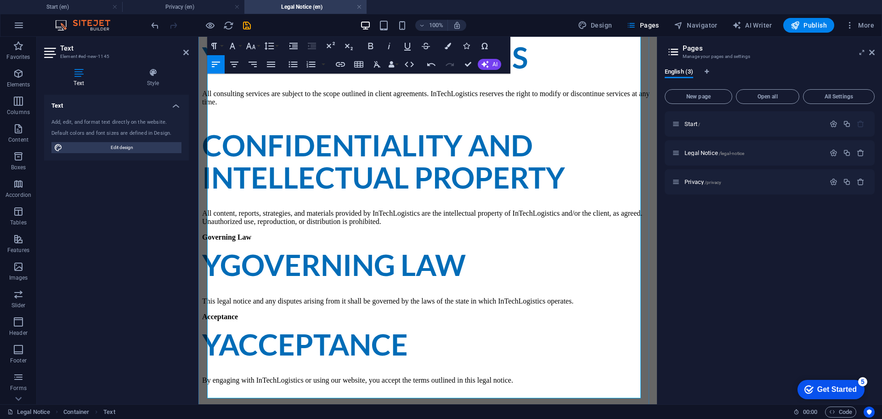
scroll to position [184, 0]
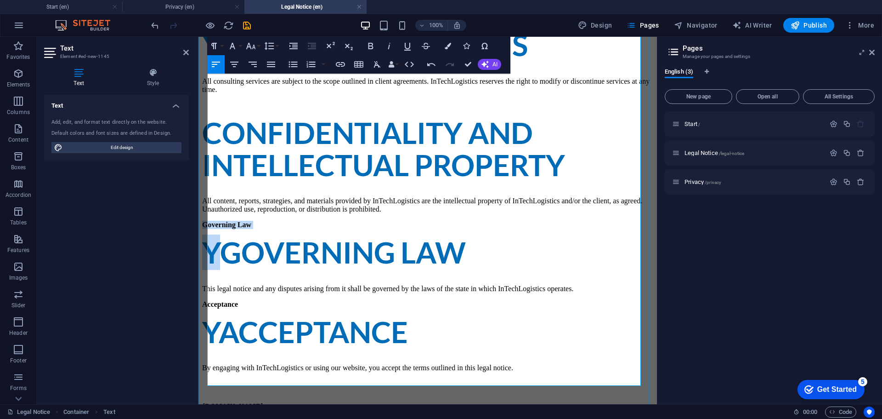
drag, startPoint x: 222, startPoint y: 279, endPoint x: 210, endPoint y: 262, distance: 21.1
click at [210, 262] on div "We provide professional consulting services in logistics, supply chain manageme…" at bounding box center [427, 145] width 451 height 454
click at [215, 270] on strong "Y Governing Law" at bounding box center [334, 251] width 264 height 35
click at [245, 270] on strong "Governing Law" at bounding box center [343, 251] width 246 height 35
drag, startPoint x: 259, startPoint y: 266, endPoint x: 245, endPoint y: 262, distance: 14.5
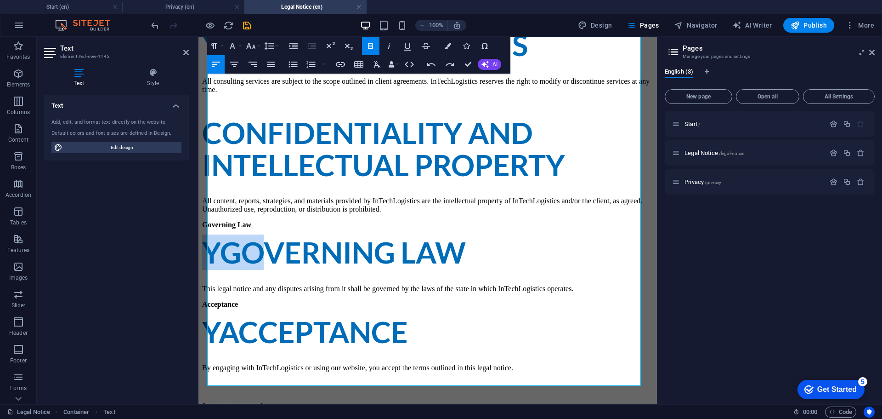
click at [199, 266] on html "Back to start Legal notice We provide professional consulting services in logis…" at bounding box center [428, 155] width 459 height 605
click at [251, 228] on strong "Governing Law" at bounding box center [226, 225] width 49 height 8
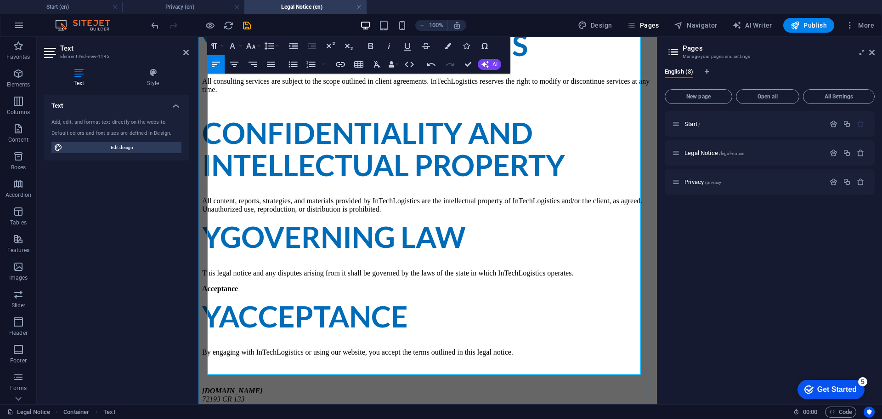
click at [223, 254] on strong "Y Governing Law" at bounding box center [334, 236] width 264 height 35
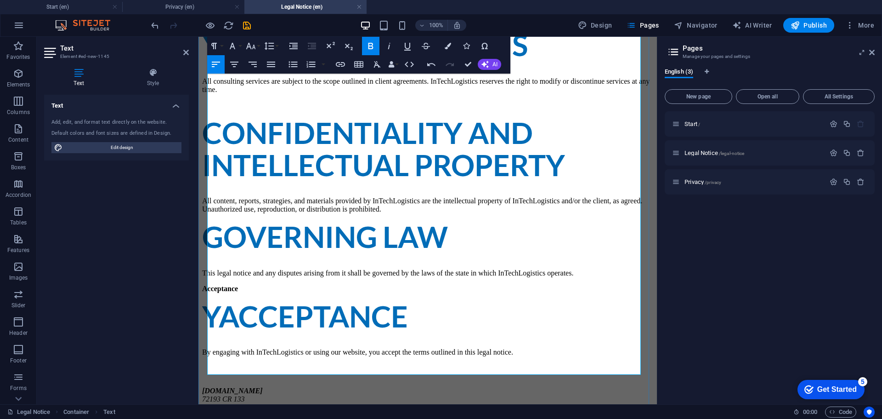
click at [256, 293] on p "Acceptance" at bounding box center [427, 288] width 451 height 8
click at [222, 334] on strong "Y Acceptance" at bounding box center [305, 315] width 206 height 35
click at [226, 293] on p "​" at bounding box center [427, 288] width 451 height 8
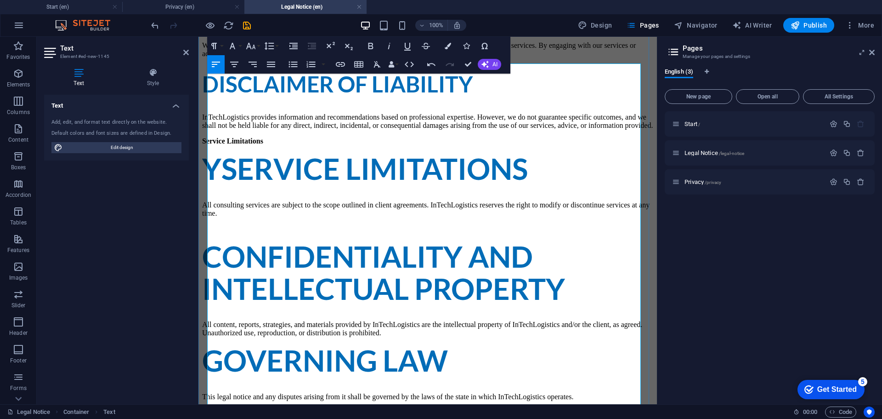
scroll to position [0, 0]
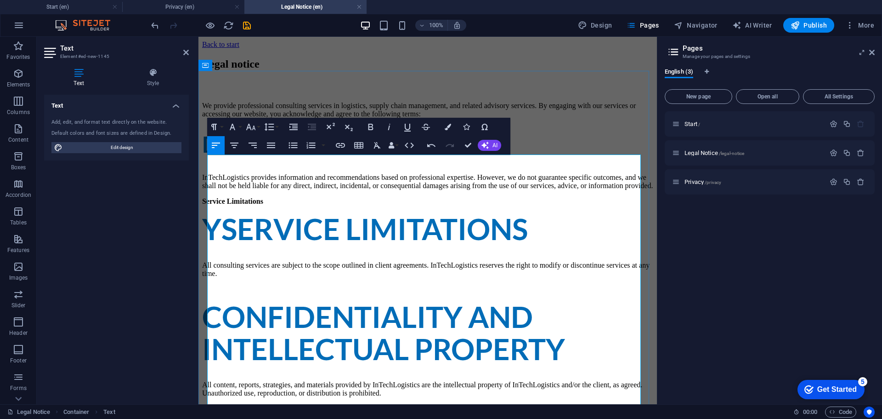
click at [241, 157] on span "Disclaimer of Liability" at bounding box center [337, 144] width 271 height 26
drag, startPoint x: 217, startPoint y: 159, endPoint x: 211, endPoint y: 162, distance: 6.6
click at [210, 118] on p "We provide professional consulting services in logistics, supply chain manageme…" at bounding box center [427, 110] width 451 height 17
click at [284, 118] on p "InTechLogistics provide professional consulting services in logistics, supply c…" at bounding box center [427, 110] width 451 height 17
click at [779, 301] on div "Start / Legal Notice /legal-notice Privacy /privacy" at bounding box center [770, 253] width 210 height 285
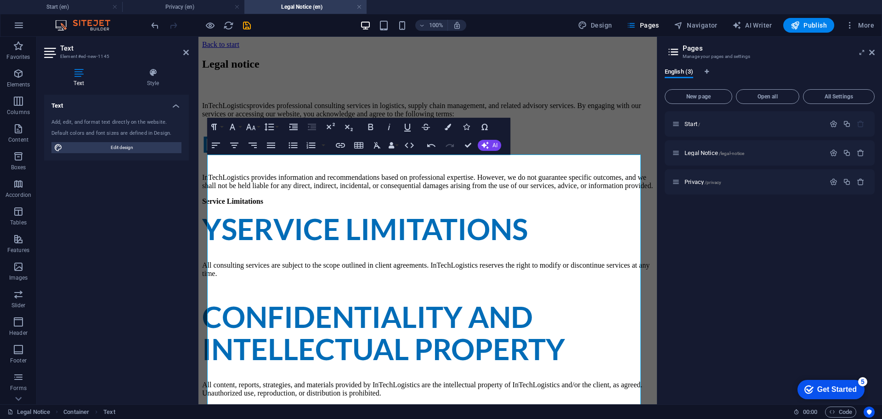
click at [580, 70] on div "Legal notice" at bounding box center [427, 64] width 451 height 12
click at [654, 99] on div "Legal notice InTechLogistics provides professional consulting services in logis…" at bounding box center [427, 331] width 451 height 546
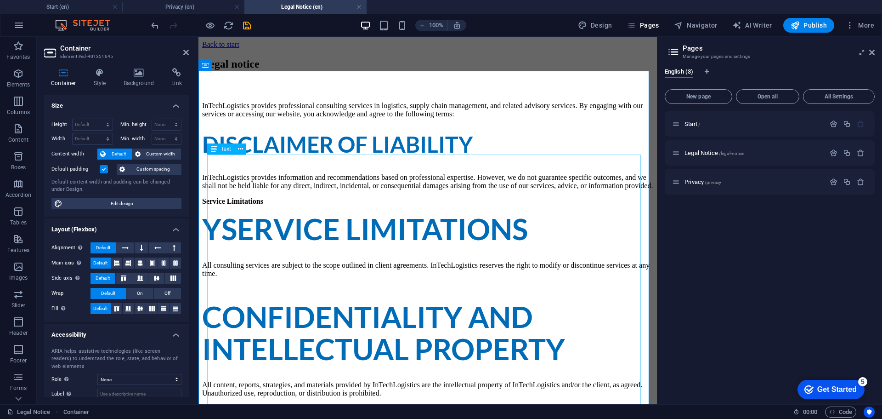
click at [459, 166] on div "InTechLogistics provides professional consulting services in logistics, supply …" at bounding box center [427, 313] width 451 height 423
click at [454, 157] on span "Disclaimer of Liability" at bounding box center [337, 144] width 271 height 26
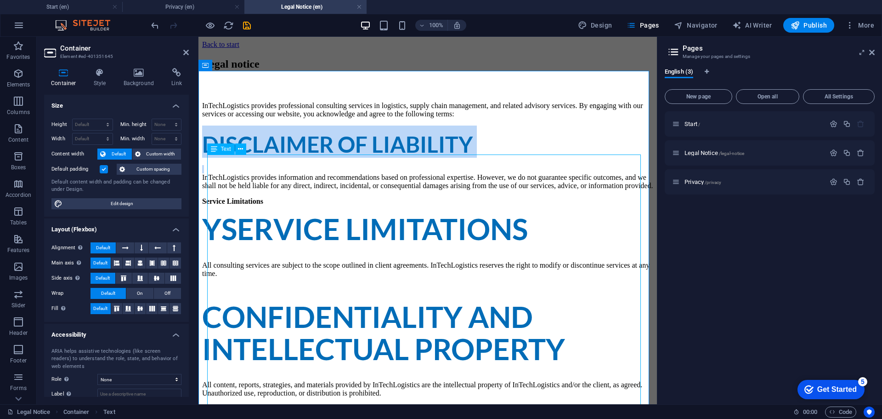
click at [454, 157] on span "Disclaimer of Liability" at bounding box center [337, 144] width 271 height 26
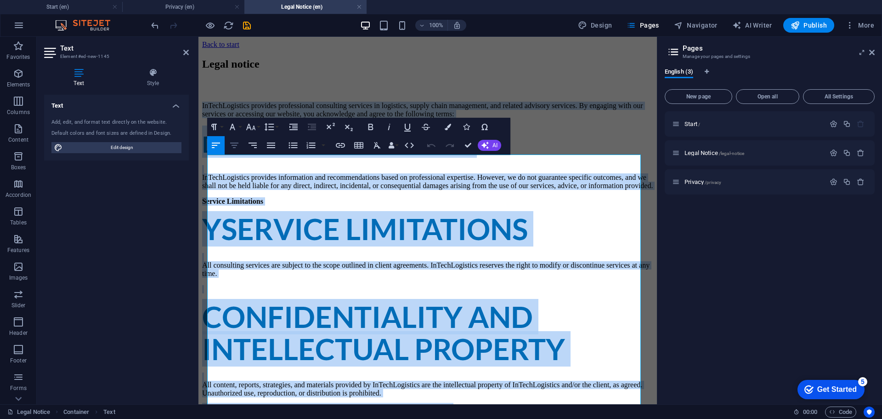
click at [237, 141] on icon "button" at bounding box center [234, 145] width 11 height 11
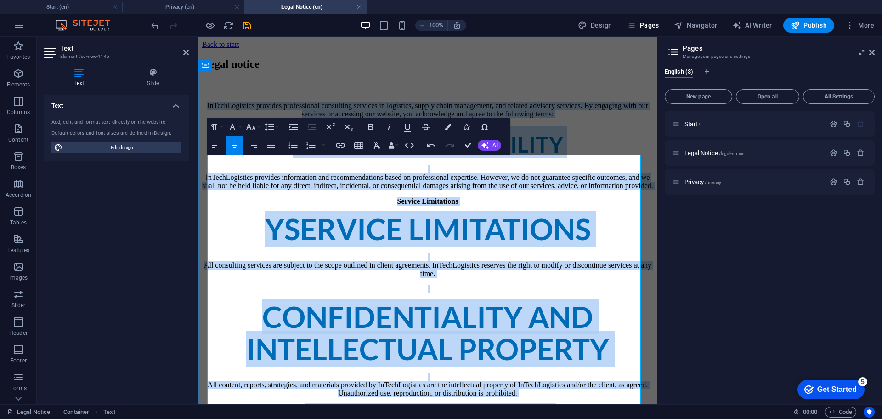
click at [372, 190] on p "InTechLogistics provides information and recommendations based on professional …" at bounding box center [427, 177] width 451 height 25
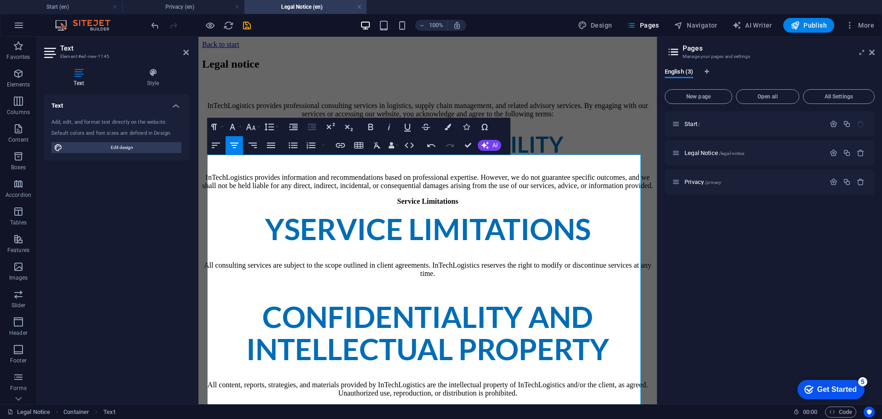
click at [161, 219] on div "Text Add, edit, and format text directly on the website. Default colors and fon…" at bounding box center [116, 246] width 145 height 302
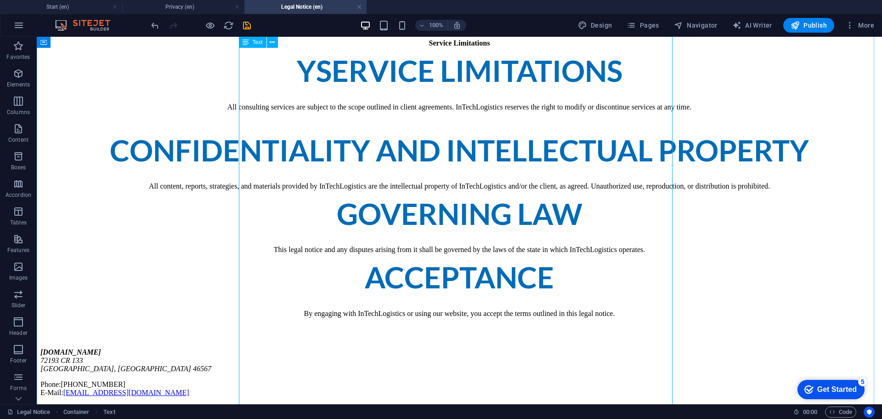
scroll to position [184, 0]
click at [446, 168] on strong "Confidentiality and Intellectual Property" at bounding box center [460, 149] width 700 height 35
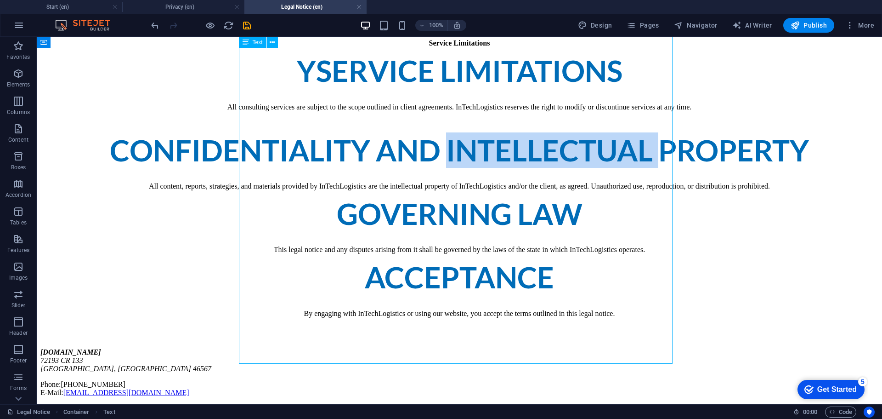
click at [446, 168] on strong "Confidentiality and Intellectual Property" at bounding box center [460, 149] width 700 height 35
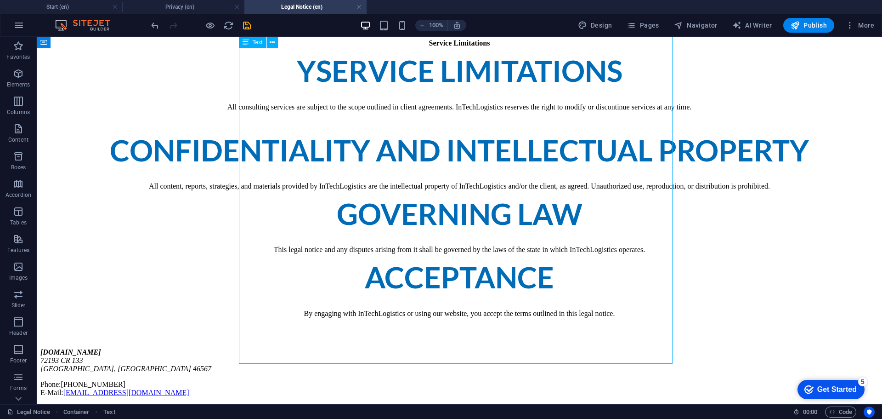
scroll to position [0, 0]
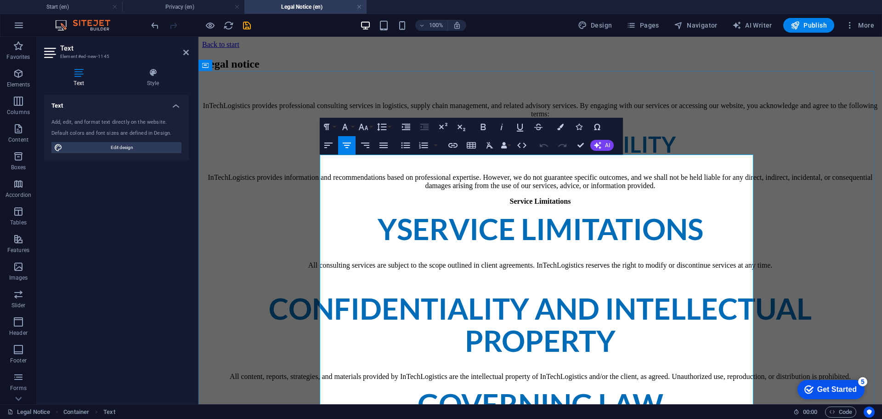
click at [521, 246] on strong "Service Limitations" at bounding box center [550, 228] width 307 height 35
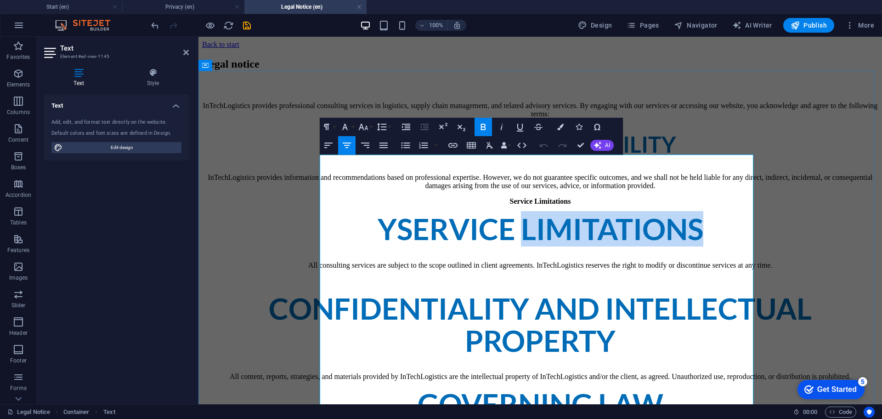
click at [521, 246] on strong "Service Limitations" at bounding box center [550, 228] width 307 height 35
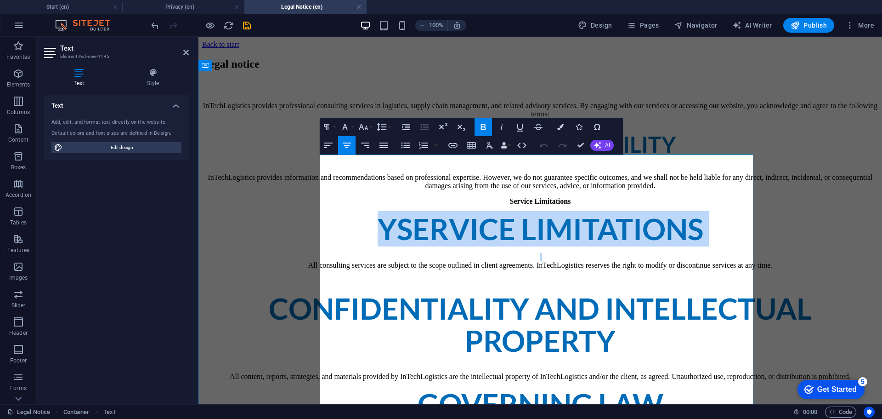
click at [521, 246] on strong "Service Limitations" at bounding box center [550, 228] width 307 height 35
click at [409, 246] on strong "Service Limitations" at bounding box center [550, 228] width 307 height 35
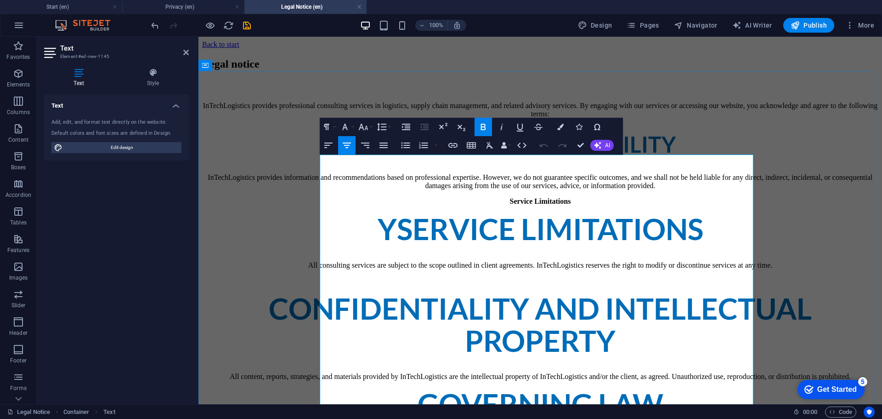
click at [397, 246] on strong "Service Limitations" at bounding box center [550, 228] width 307 height 35
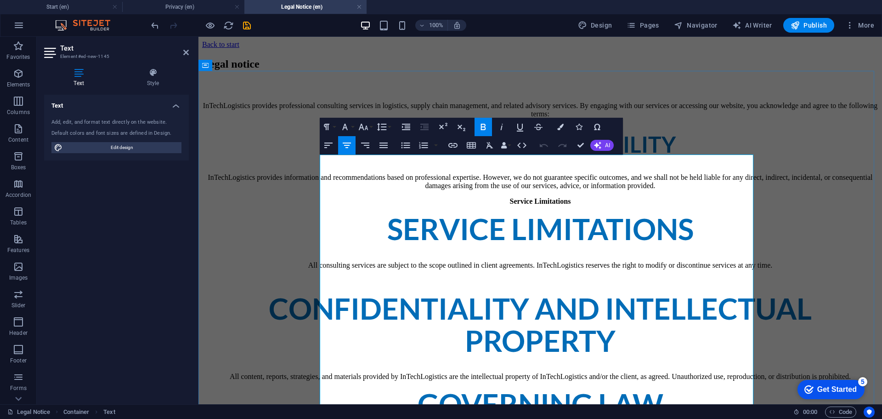
click at [445, 246] on strong "Service Limitations" at bounding box center [540, 228] width 307 height 35
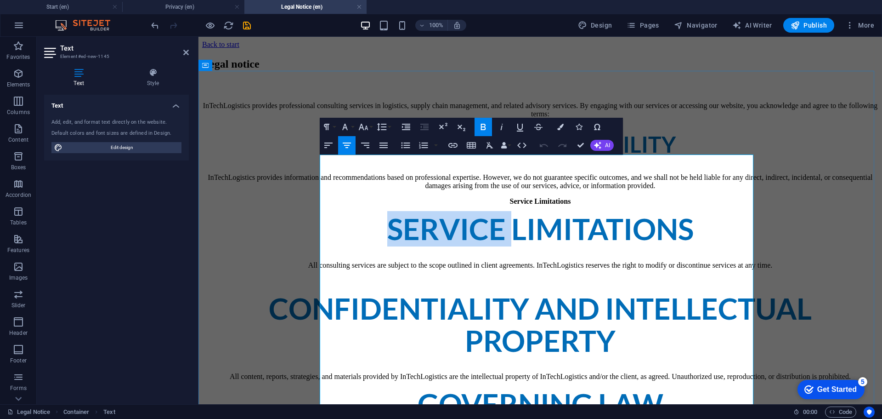
click at [445, 246] on strong "Service Limitations" at bounding box center [540, 228] width 307 height 35
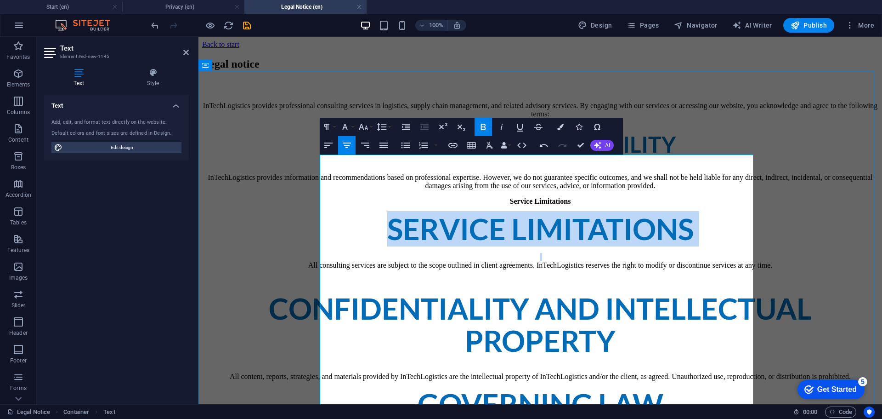
click at [445, 246] on strong "Service Limitations" at bounding box center [540, 228] width 307 height 35
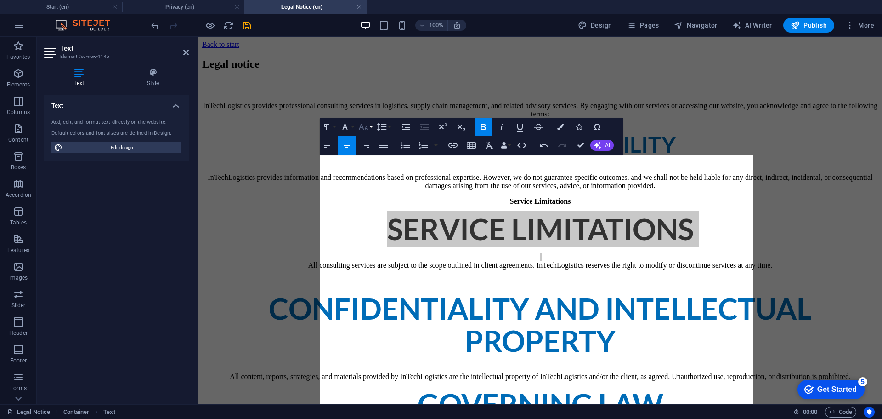
click at [366, 129] on icon "button" at bounding box center [363, 127] width 10 height 6
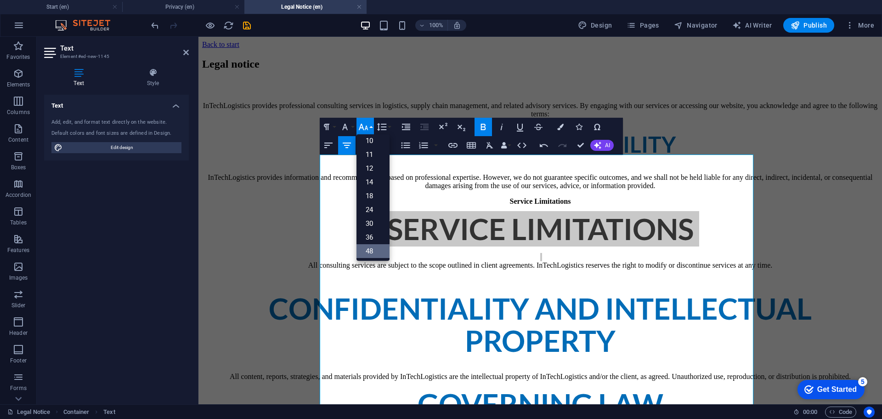
scroll to position [46, 0]
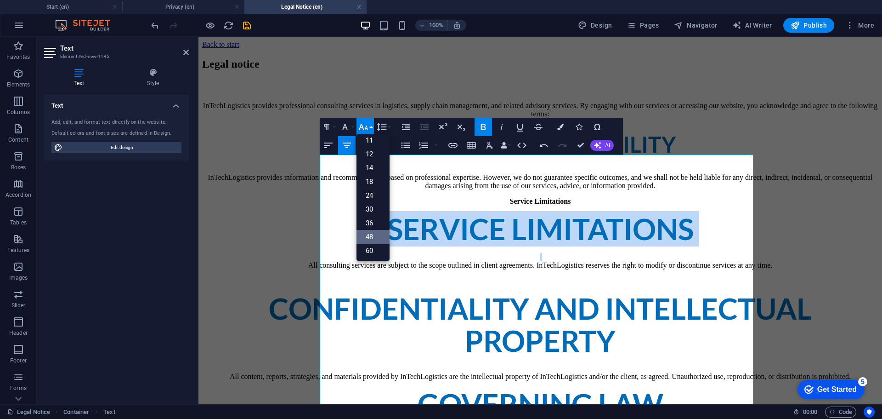
click at [374, 237] on link "48" at bounding box center [373, 237] width 33 height 14
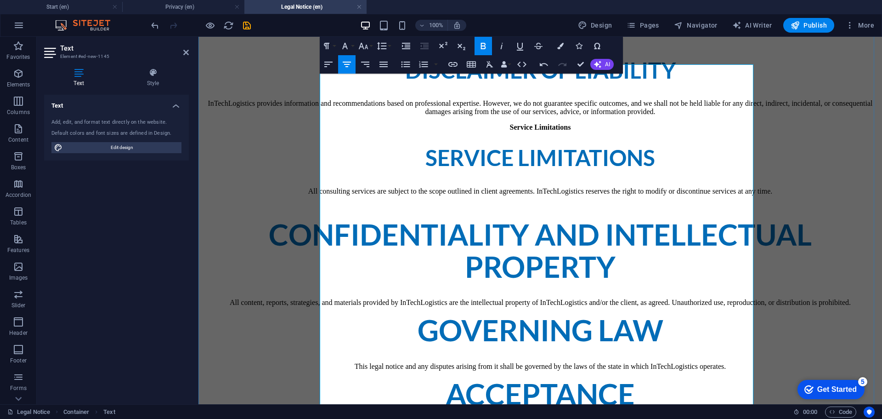
scroll to position [92, 0]
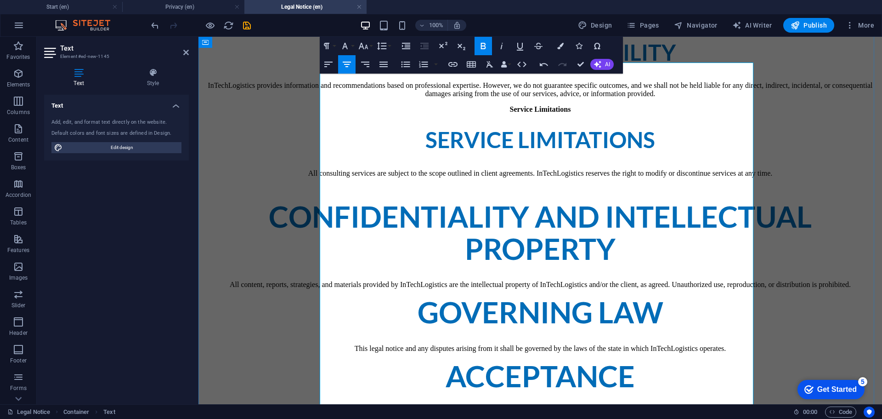
click at [491, 266] on strong "Confidentiality and Intellectual Property" at bounding box center [540, 233] width 543 height 68
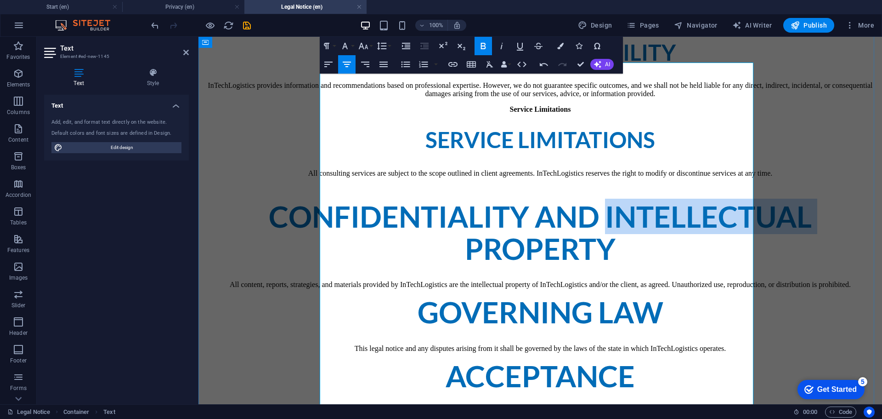
click at [491, 266] on strong "Confidentiality and Intellectual Property" at bounding box center [540, 233] width 543 height 68
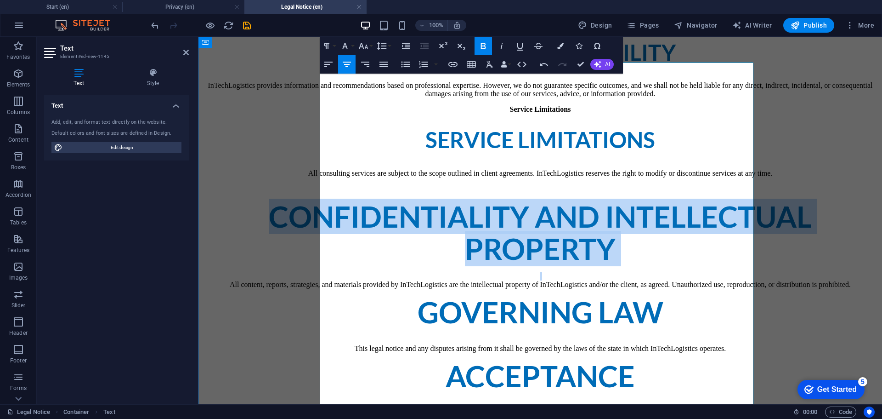
click at [491, 266] on strong "Confidentiality and Intellectual Property" at bounding box center [540, 233] width 543 height 68
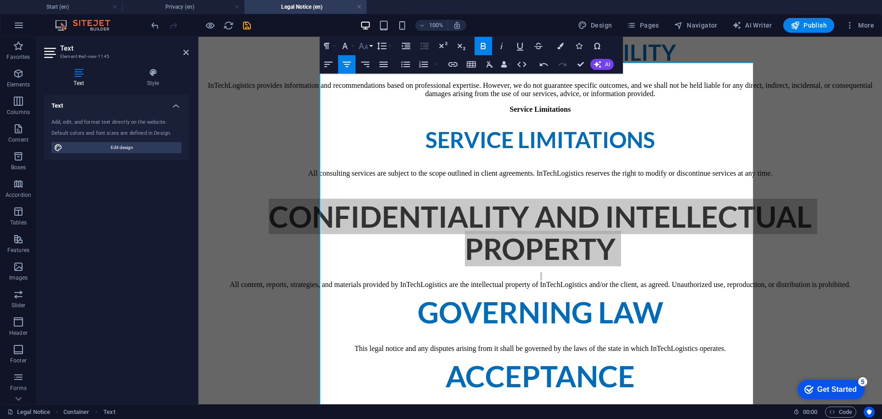
click at [366, 47] on icon "button" at bounding box center [363, 45] width 11 height 11
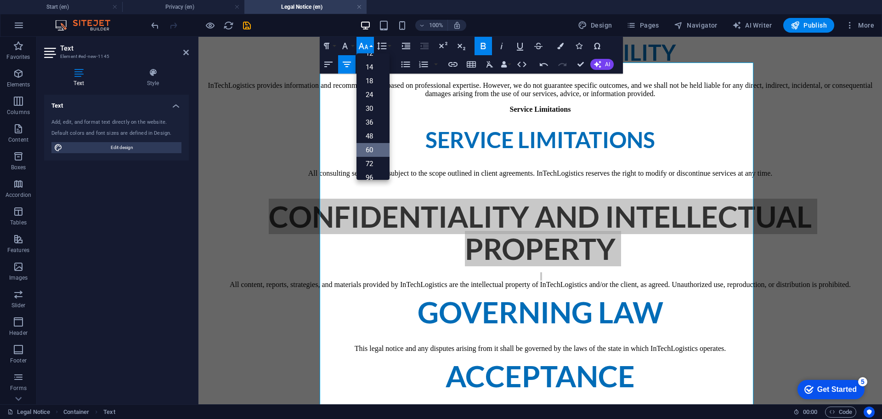
scroll to position [74, 0]
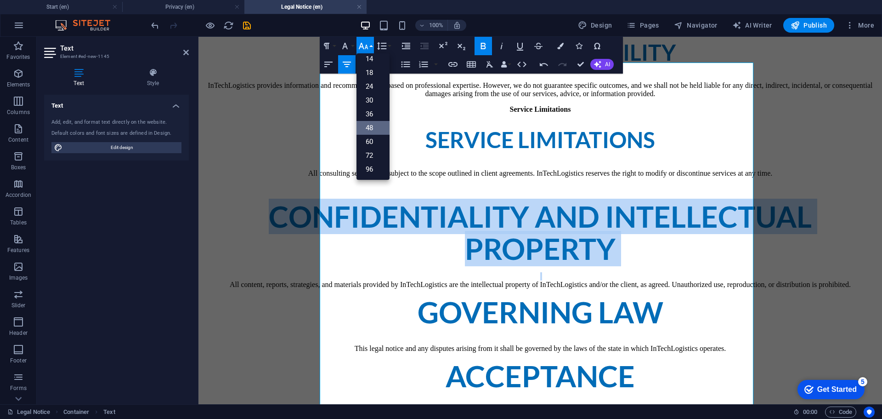
click at [372, 125] on link "48" at bounding box center [373, 128] width 33 height 14
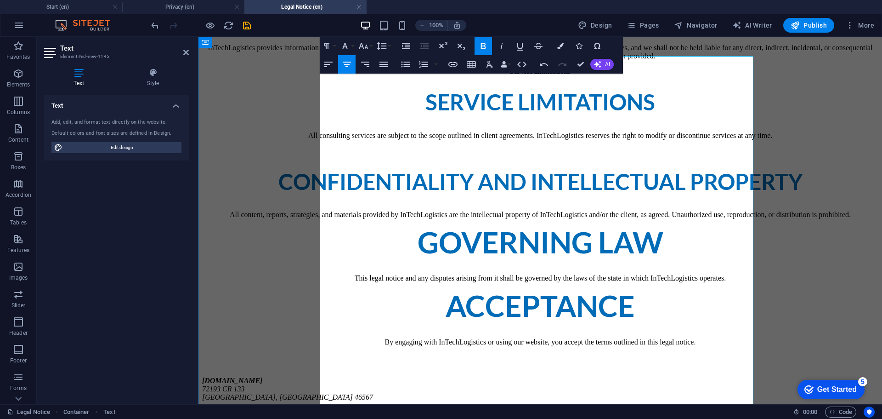
scroll to position [184, 0]
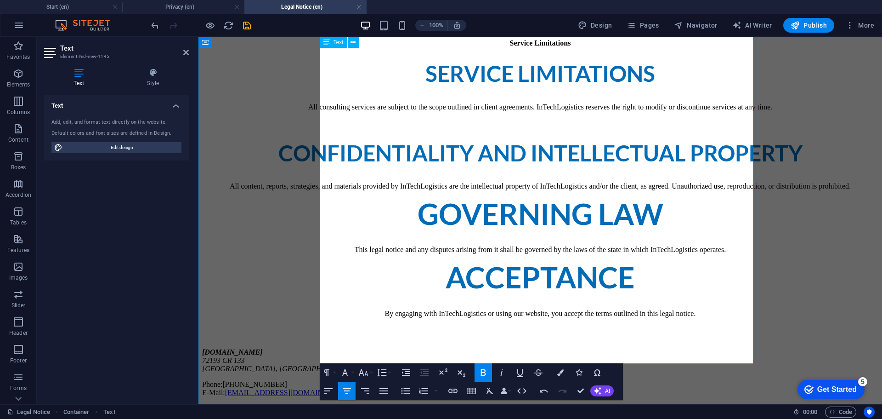
click at [499, 231] on strong "Governing Law" at bounding box center [541, 213] width 246 height 35
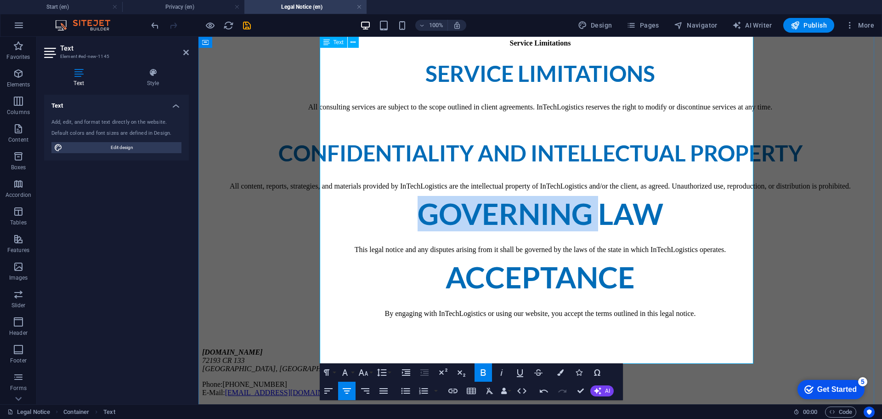
click at [499, 231] on strong "Governing Law" at bounding box center [541, 213] width 246 height 35
drag, startPoint x: 320, startPoint y: 225, endPoint x: 366, endPoint y: 373, distance: 155.0
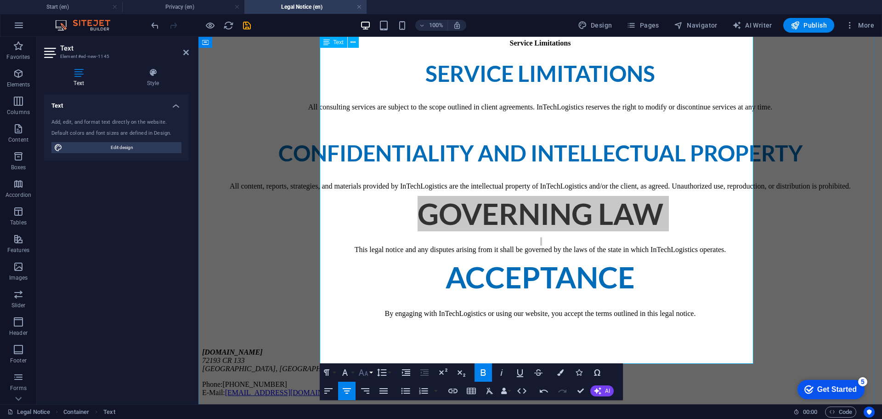
click at [368, 374] on icon "button" at bounding box center [363, 372] width 11 height 11
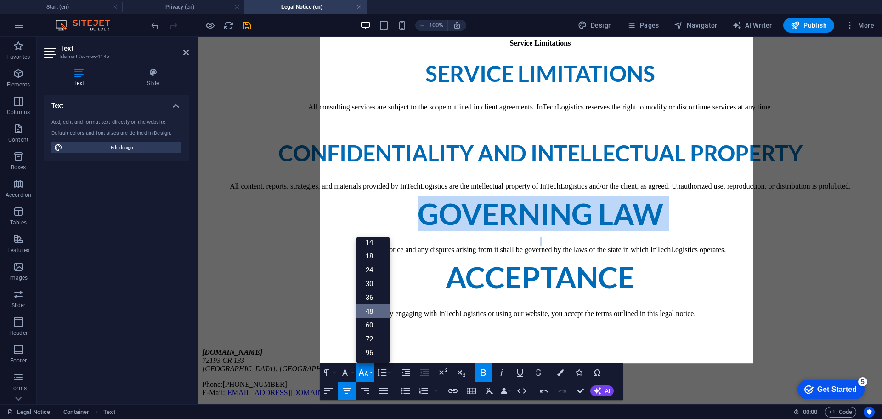
click at [370, 310] on link "48" at bounding box center [373, 311] width 33 height 14
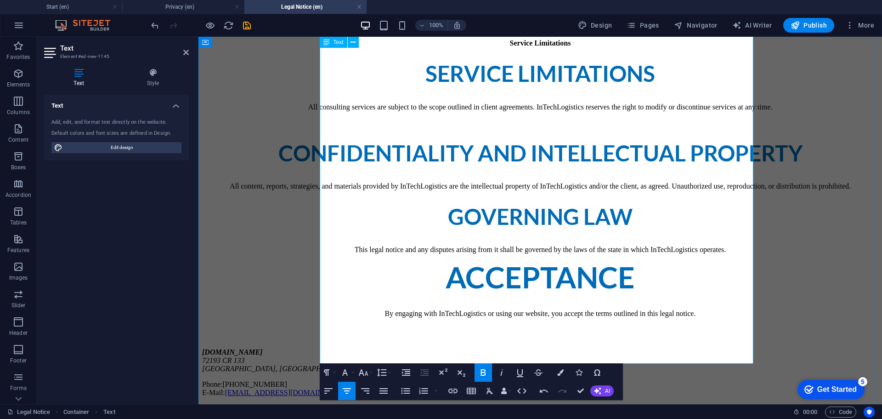
scroll to position [258, 0]
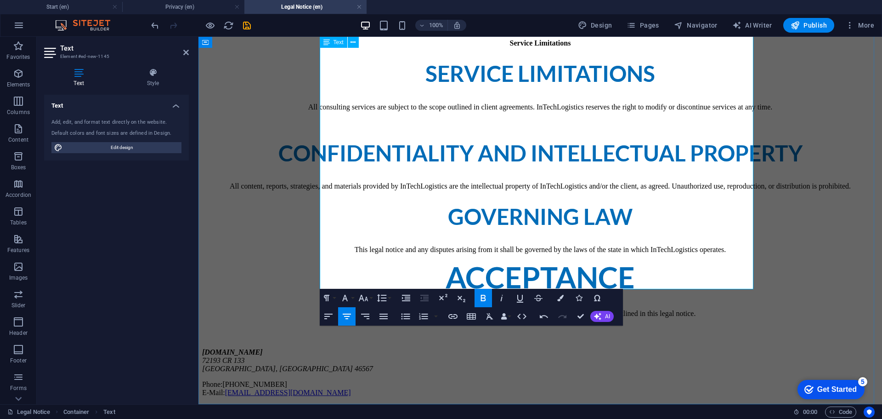
click at [526, 259] on strong "Acceptance" at bounding box center [540, 276] width 189 height 35
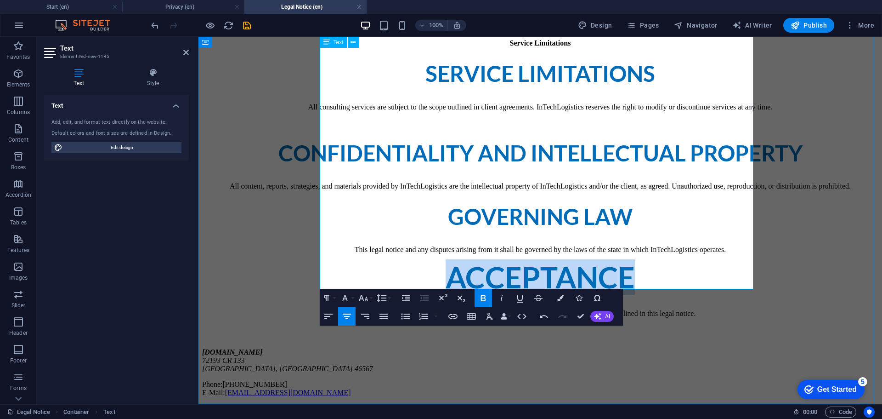
click at [526, 259] on strong "Acceptance" at bounding box center [540, 276] width 189 height 35
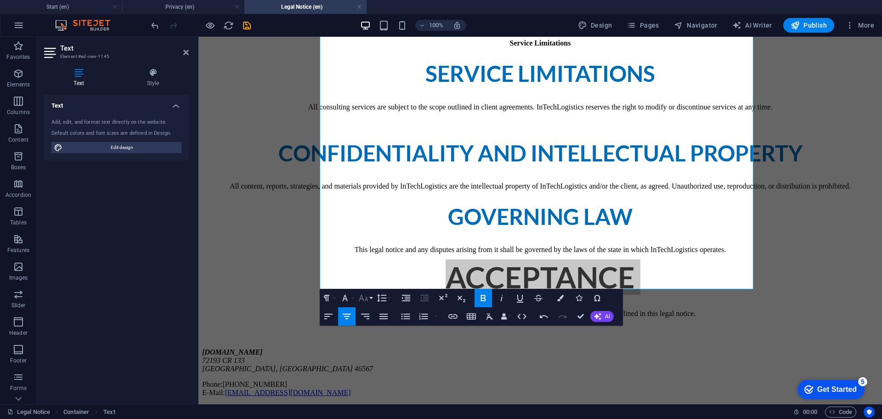
click at [364, 299] on icon "button" at bounding box center [363, 297] width 11 height 11
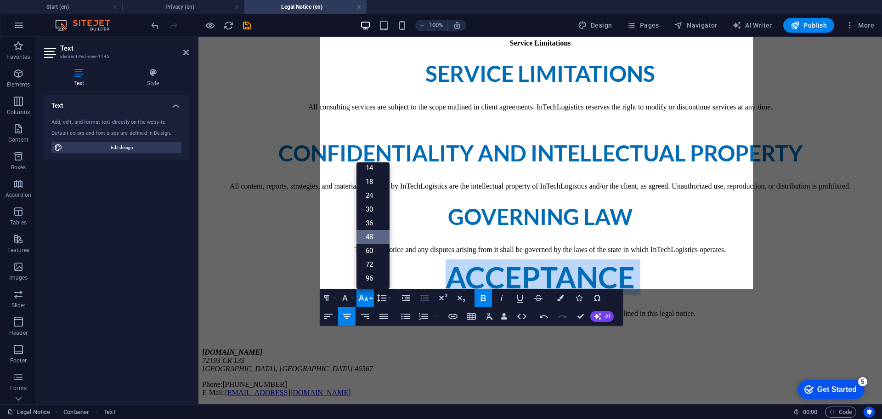
click at [376, 239] on link "48" at bounding box center [373, 237] width 33 height 14
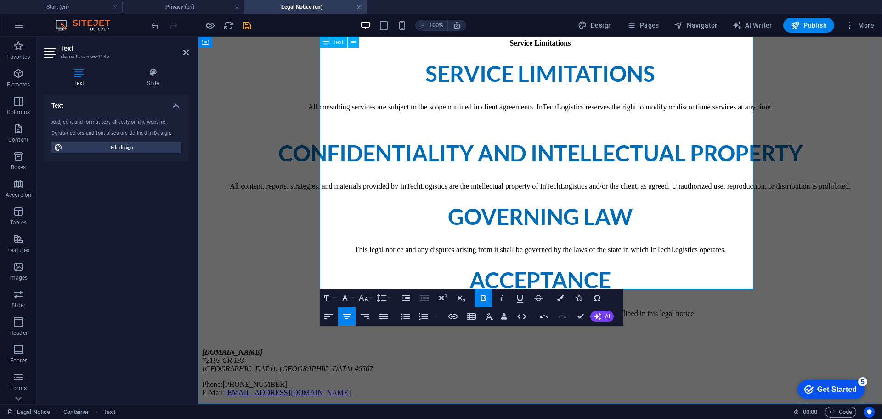
click at [527, 210] on span "Governing Law" at bounding box center [540, 216] width 185 height 26
click at [614, 134] on h2 "Confidentiality and Intellectual Property" at bounding box center [540, 150] width 677 height 32
click at [331, 134] on h2 "Confidentiality and Intellectual Property" at bounding box center [540, 150] width 677 height 32
click at [270, 104] on div "Legal notice InTechLogistics provides professional consulting services in logis…" at bounding box center [540, 148] width 677 height 497
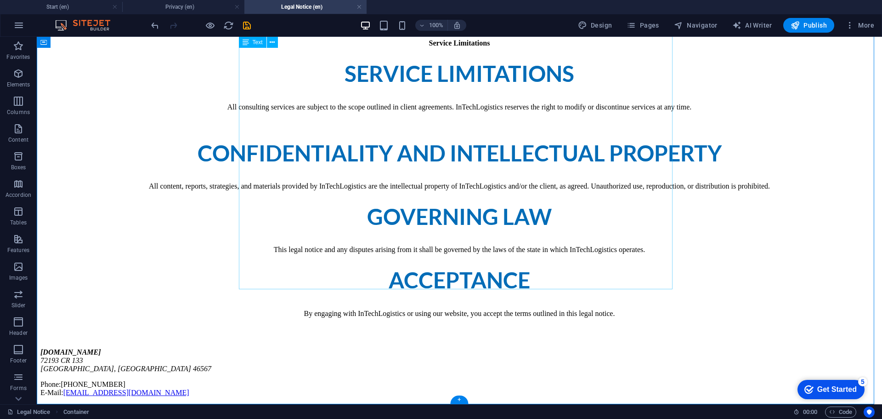
click at [277, 132] on strong "Confidentiality and Intellectual Property" at bounding box center [460, 149] width 524 height 35
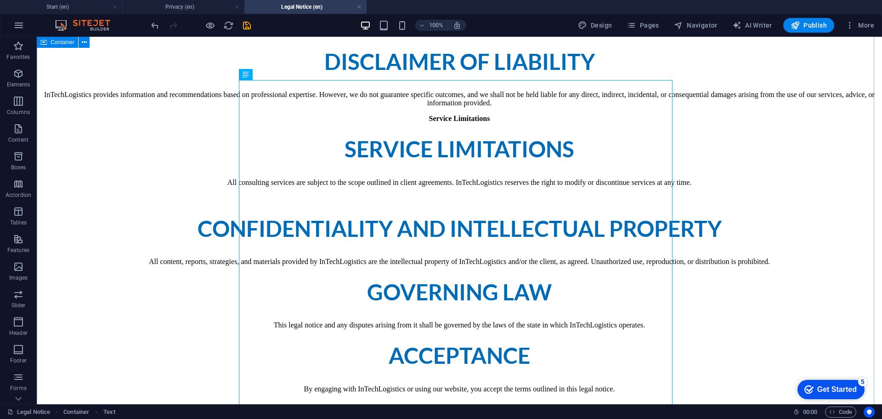
click at [745, 192] on div "Legal notice InTechLogistics provides professional consulting services in logis…" at bounding box center [459, 227] width 838 height 489
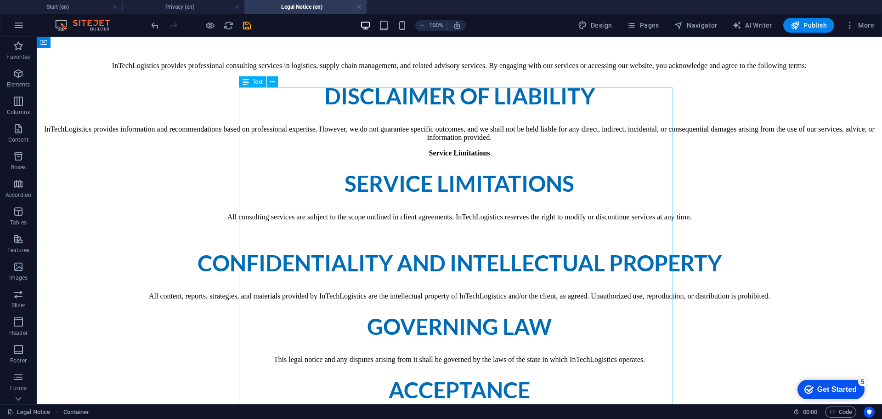
scroll to position [28, 0]
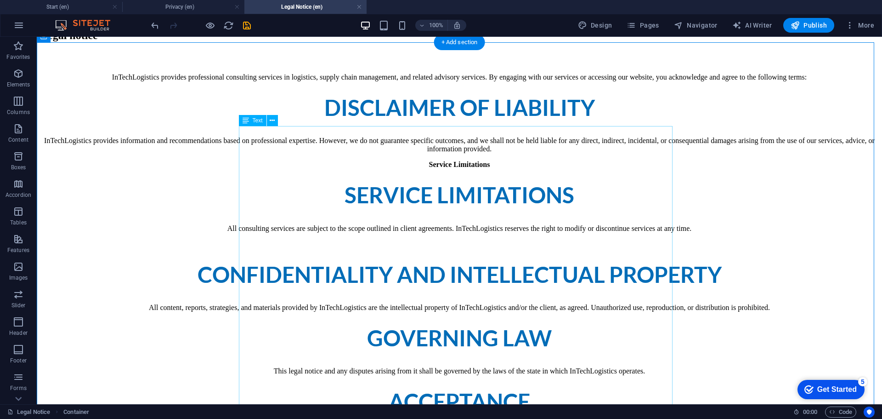
click at [475, 210] on strong "Service Limitations" at bounding box center [460, 191] width 230 height 35
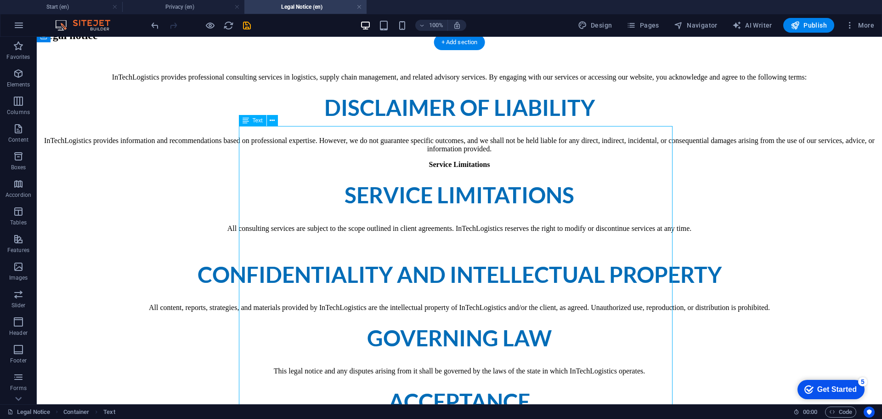
click at [482, 229] on div "InTechLogistics provides professional consulting services in logistics, supply …" at bounding box center [459, 256] width 838 height 366
click at [485, 229] on div "InTechLogistics provides professional consulting services in logistics, supply …" at bounding box center [459, 256] width 838 height 366
click at [472, 216] on div "InTechLogistics provides professional consulting services in logistics, supply …" at bounding box center [459, 256] width 838 height 366
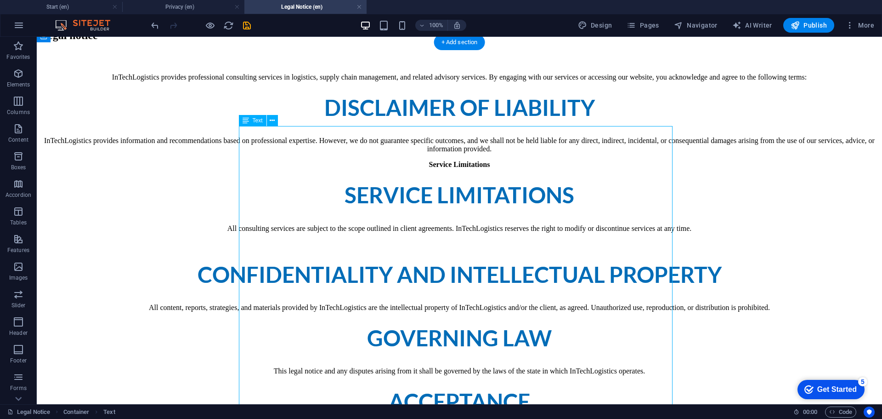
scroll to position [0, 0]
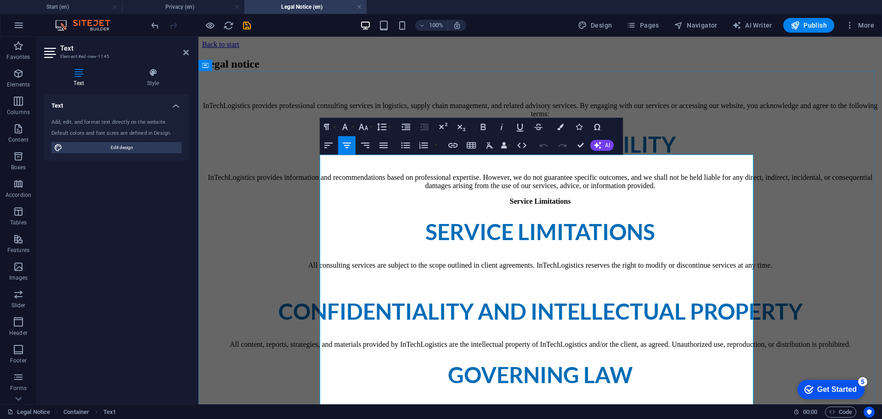
click at [565, 205] on strong "Service Limitations" at bounding box center [540, 201] width 61 height 8
drag, startPoint x: 569, startPoint y: 258, endPoint x: 509, endPoint y: 262, distance: 59.4
click at [509, 262] on div "InTechLogistics provides professional consulting services in logistics, supply …" at bounding box center [540, 289] width 677 height 374
click at [517, 205] on strong "Service Limitations" at bounding box center [540, 201] width 61 height 8
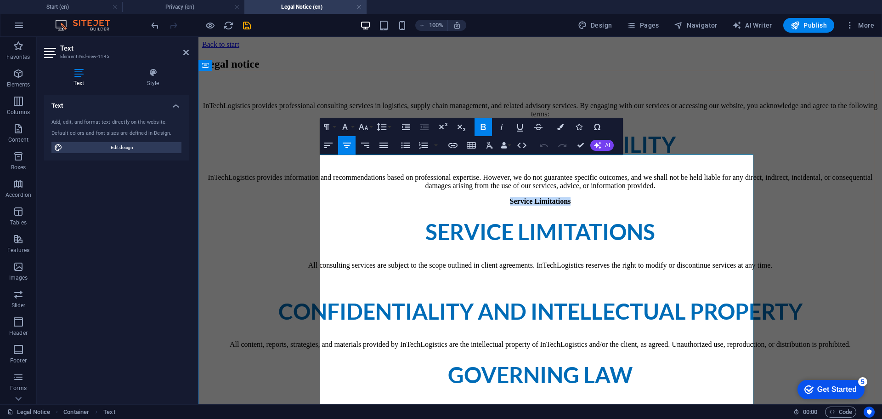
click at [517, 205] on strong "Service Limitations" at bounding box center [540, 201] width 61 height 8
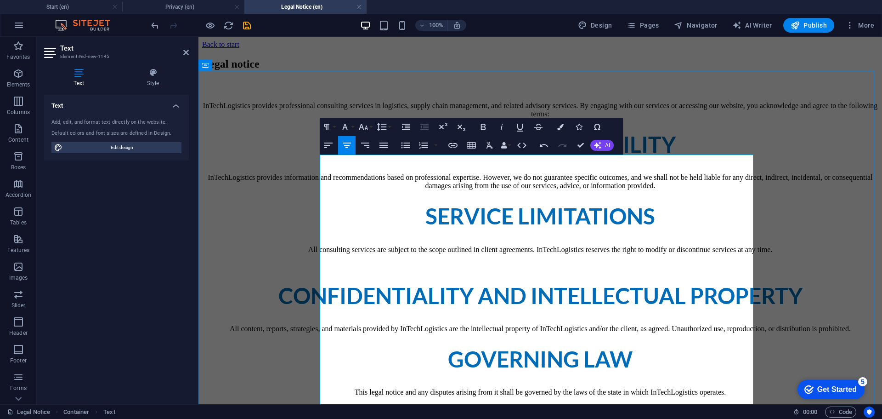
click at [698, 158] on h2 "Disclaimer of Liability" at bounding box center [540, 141] width 677 height 32
click at [541, 190] on p "InTechLogistics provides information and recommendations based on professional …" at bounding box center [540, 177] width 677 height 25
click at [326, 190] on p "InTechLogistics provides information and recommendations based on professional …" at bounding box center [540, 177] width 677 height 25
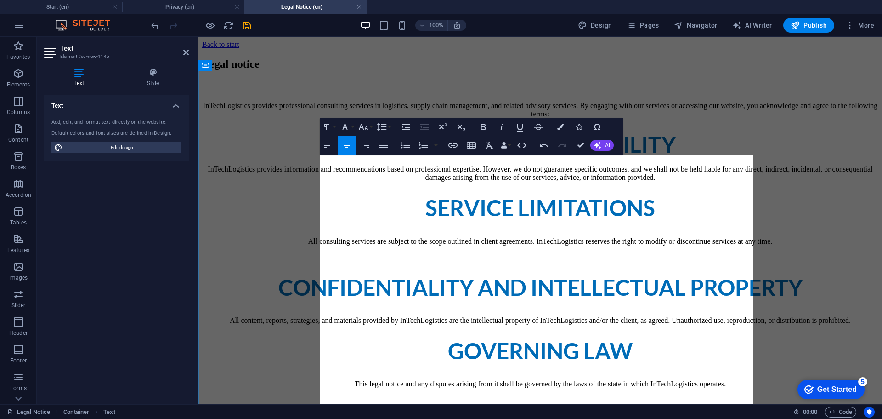
click at [410, 182] on p "InTechLogistics provides information and recommendations based on professional …" at bounding box center [540, 173] width 677 height 17
click at [330, 245] on p "All consulting services are subject to the scope outlined in client agreements.…" at bounding box center [540, 237] width 677 height 17
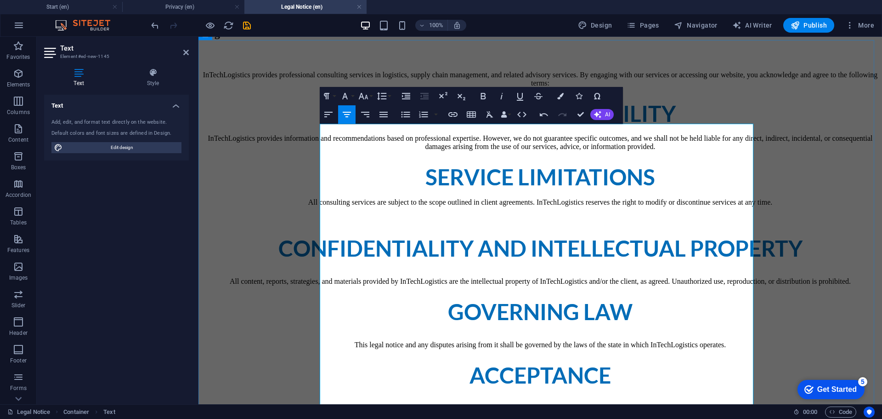
scroll to position [46, 0]
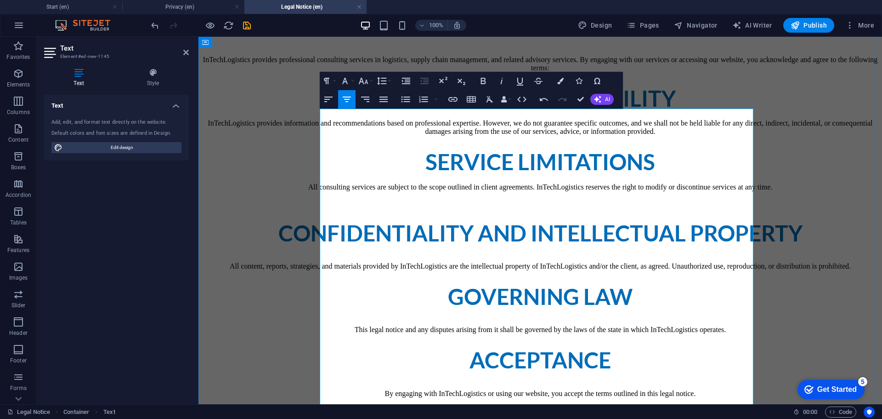
click at [463, 207] on p at bounding box center [540, 203] width 677 height 8
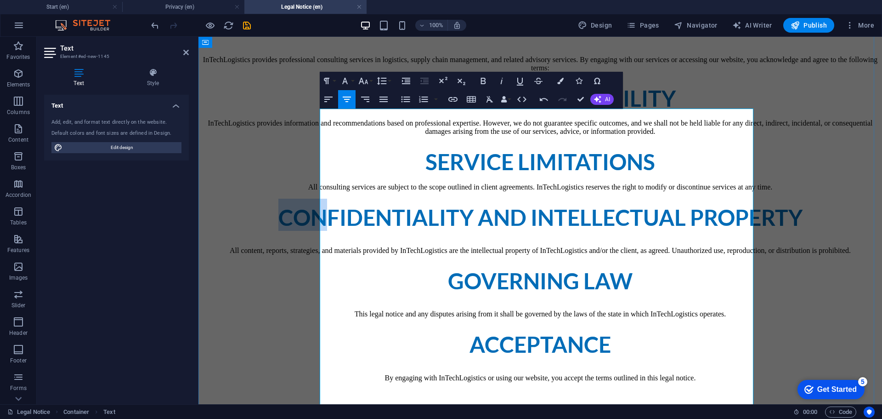
drag, startPoint x: 341, startPoint y: 268, endPoint x: 335, endPoint y: 268, distance: 6.0
click at [335, 230] on span "Confidentiality and Intellectual Property" at bounding box center [541, 217] width 524 height 26
click at [424, 232] on strong "Confidentiality and Intellectual Property" at bounding box center [541, 214] width 524 height 35
click at [457, 191] on p "All consulting services are subject to the scope outlined in client agreements.…" at bounding box center [540, 187] width 677 height 8
click at [322, 255] on p "All content, reports, strategies, and materials provided by InTechLogistics are…" at bounding box center [540, 246] width 677 height 17
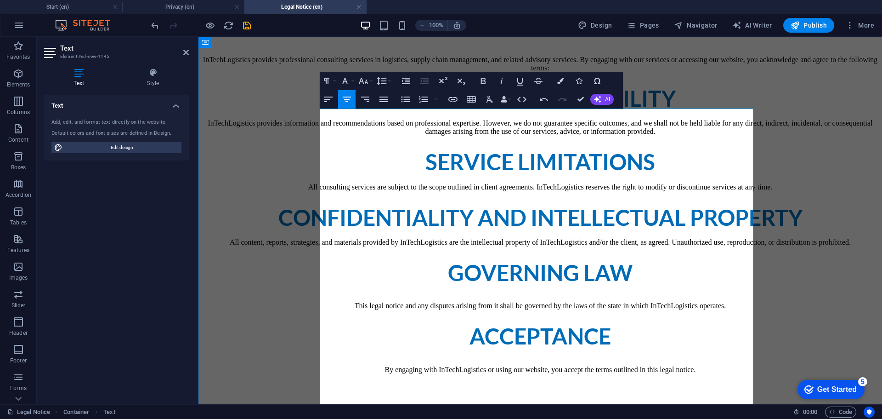
scroll to position [138, 0]
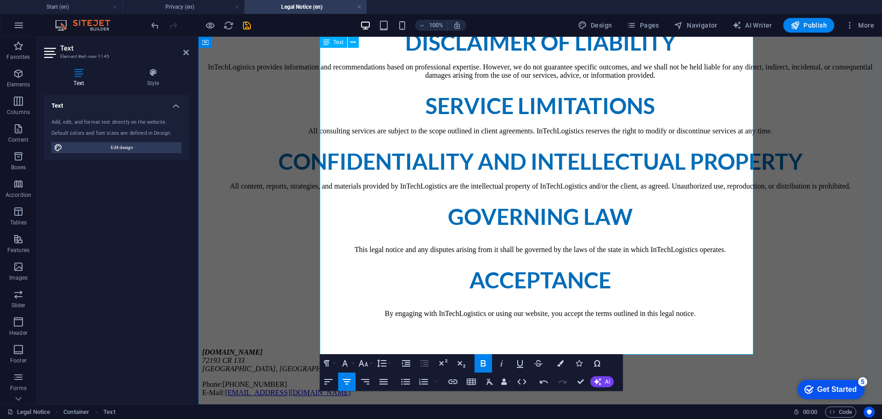
drag, startPoint x: 473, startPoint y: 290, endPoint x: 411, endPoint y: 220, distance: 94.1
click at [410, 175] on h2 "Confidentiality and Intellectual Property" at bounding box center [540, 158] width 677 height 32
click at [451, 229] on span "Governing Law" at bounding box center [540, 216] width 185 height 26
click at [507, 231] on strong "Governing Law" at bounding box center [540, 213] width 185 height 35
click at [533, 231] on strong "Governing Law" at bounding box center [540, 213] width 185 height 35
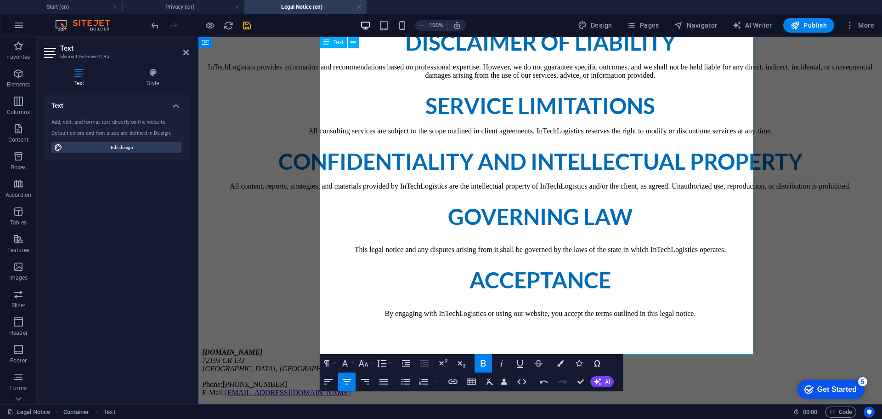
click at [330, 254] on p "This legal notice and any disputes arising from it shall be governed by the law…" at bounding box center [540, 245] width 677 height 17
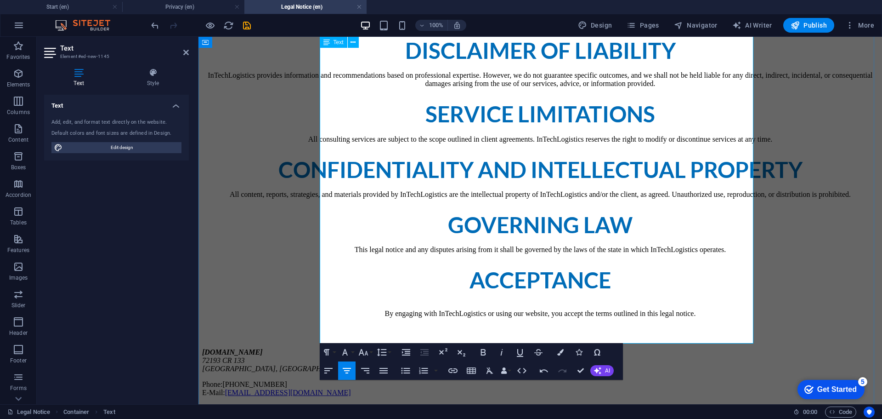
click at [360, 318] on p "By engaging with InTechLogistics or using our website, you accept the terms out…" at bounding box center [540, 309] width 677 height 17
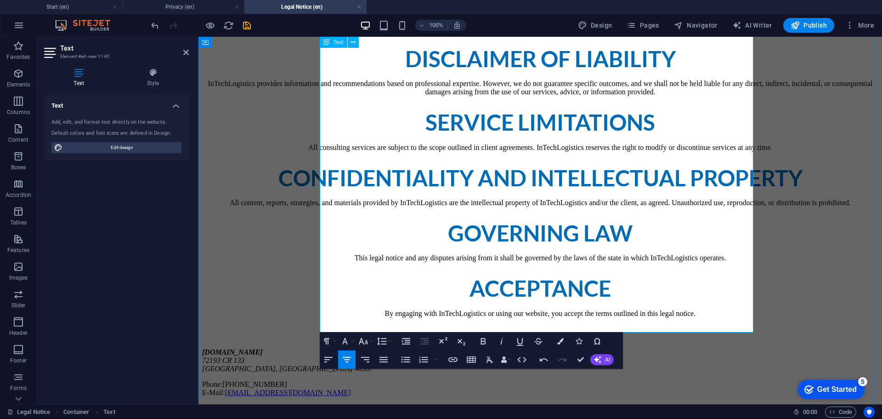
click at [512, 301] on span "Acceptance" at bounding box center [541, 288] width 142 height 26
click at [824, 174] on div "Legal notice InTechLogistics provides professional consulting services in logis…" at bounding box center [540, 184] width 677 height 424
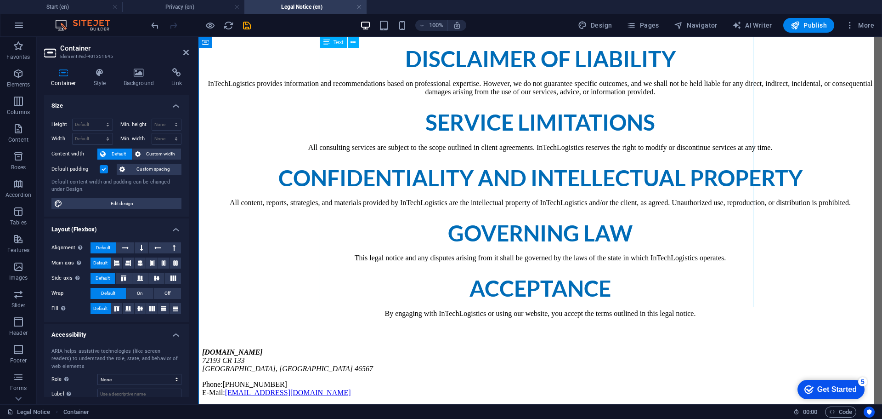
scroll to position [181, 0]
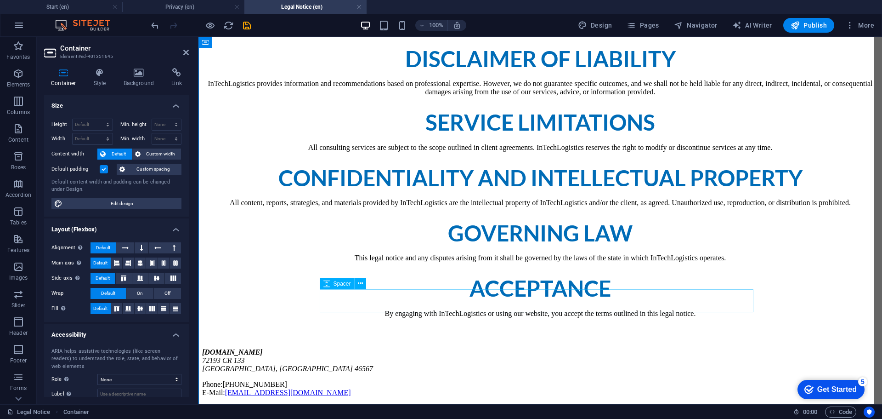
click at [543, 348] on div "intechlogistics.com 72193 CR 133 Syracuse, IN 46567 Phone: (574)457-0186 E-Mail…" at bounding box center [540, 372] width 677 height 49
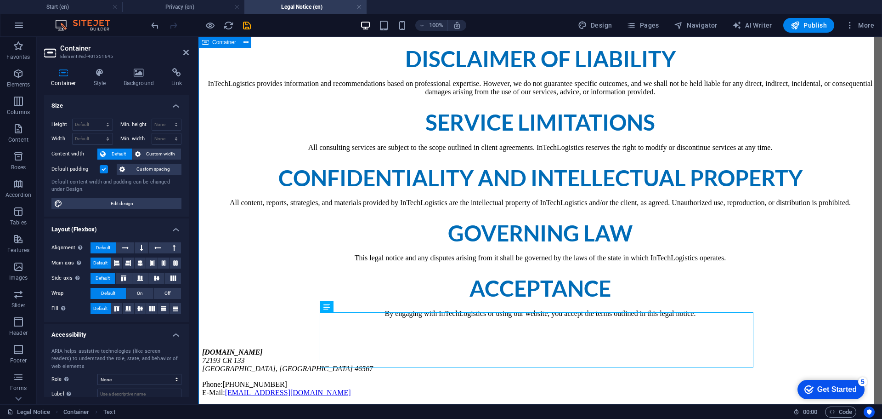
click at [284, 287] on div "Legal notice InTechLogistics provides professional consulting services in logis…" at bounding box center [540, 184] width 677 height 424
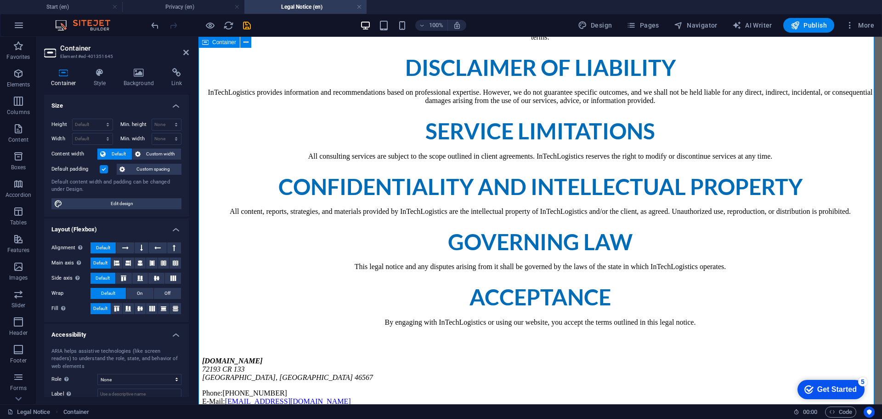
scroll to position [0, 0]
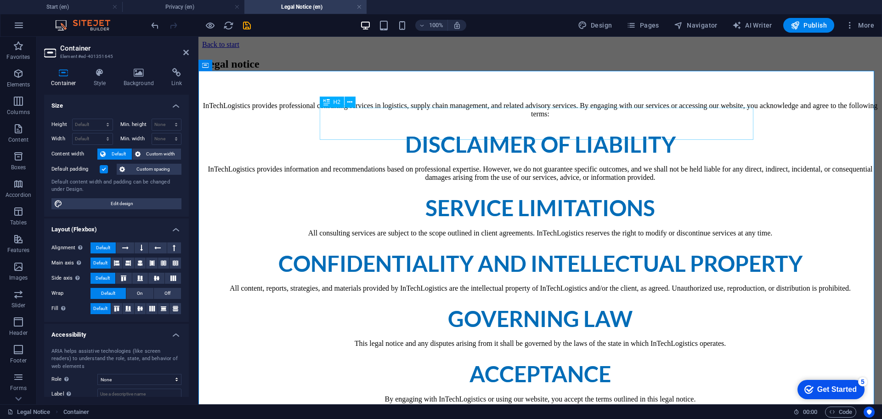
click at [460, 70] on div "Legal notice" at bounding box center [540, 64] width 677 height 12
click at [488, 70] on div "Legal notice" at bounding box center [540, 64] width 677 height 12
click at [489, 70] on div "Legal notice" at bounding box center [540, 64] width 677 height 12
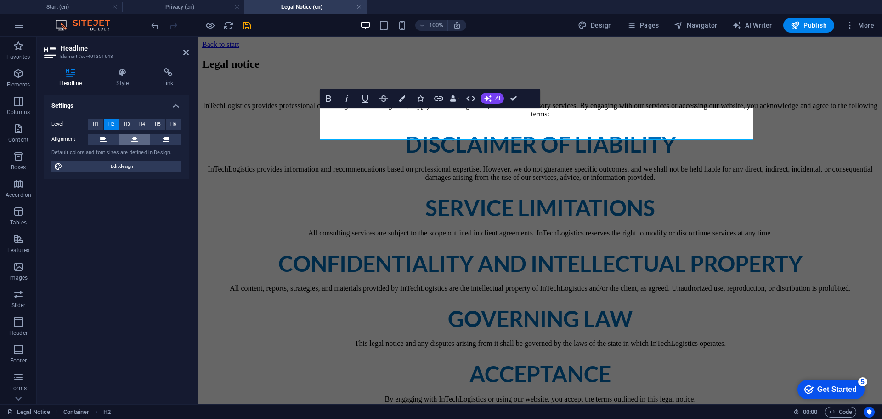
click at [133, 137] on icon at bounding box center [134, 139] width 6 height 11
click at [851, 148] on div "Legal notice InTechLogistics provides professional consulting services in logis…" at bounding box center [540, 270] width 677 height 424
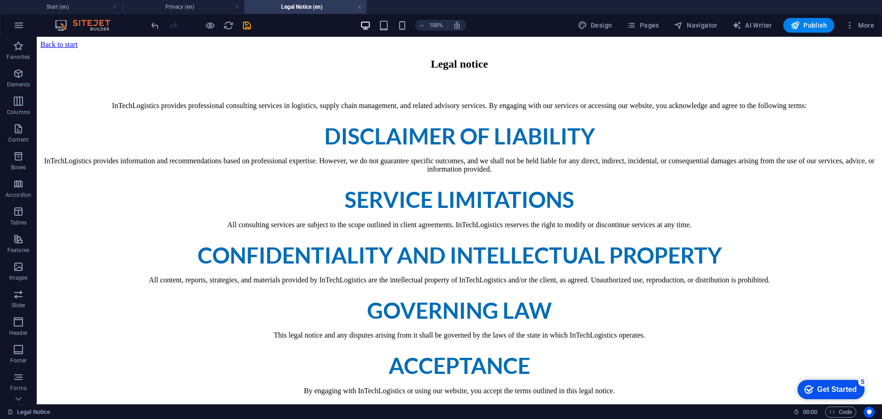
click at [247, 24] on icon "save" at bounding box center [247, 25] width 11 height 11
click at [811, 24] on span "Publish" at bounding box center [809, 25] width 36 height 9
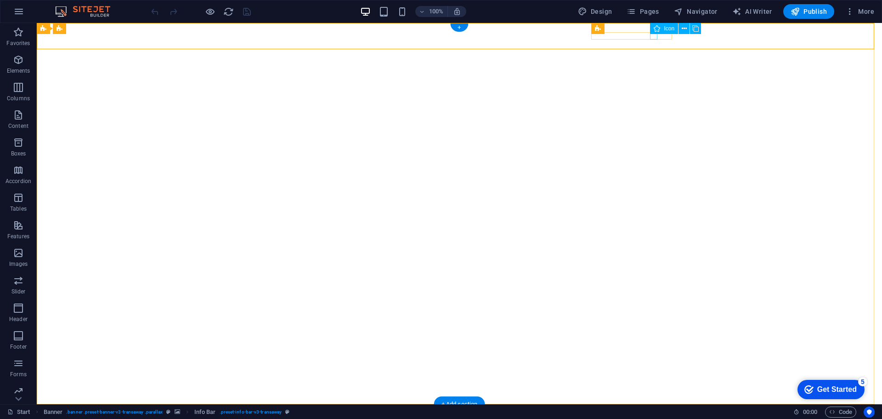
select select "xMidYMid"
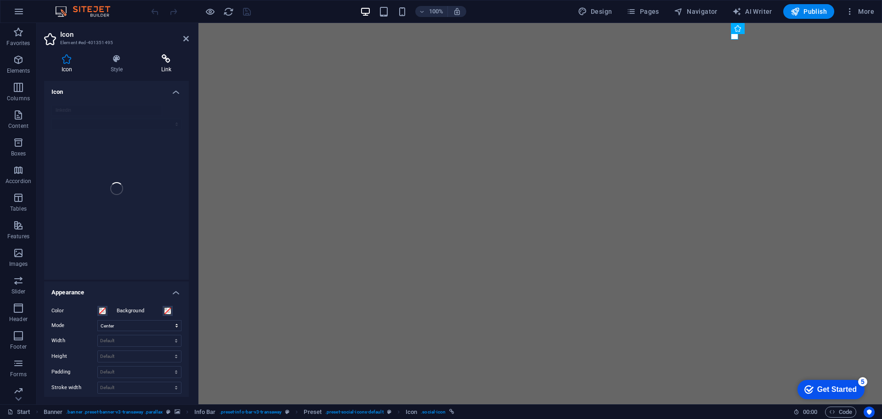
click at [168, 69] on h4 "Link" at bounding box center [166, 63] width 45 height 19
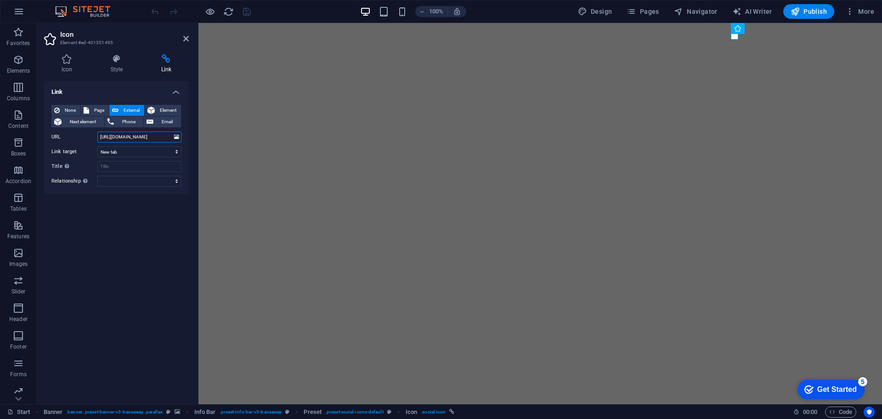
drag, startPoint x: 162, startPoint y: 138, endPoint x: 51, endPoint y: 122, distance: 111.9
click at [51, 122] on div "None Page External Element Next element Phone Email Page Start Legal Notice Pri…" at bounding box center [116, 145] width 145 height 97
paste input "www.linkedin.com/company/in-tech-llc"
type input "https://www.linkedin.com/company/in-tech-llc/"
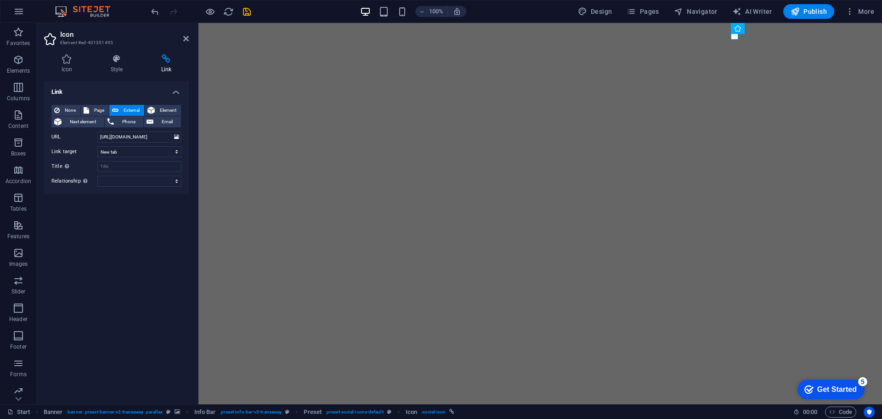
click at [149, 230] on div "Link None Page External Element Next element Phone Email Page Start Legal Notic…" at bounding box center [116, 239] width 145 height 316
click at [187, 41] on icon at bounding box center [186, 38] width 6 height 7
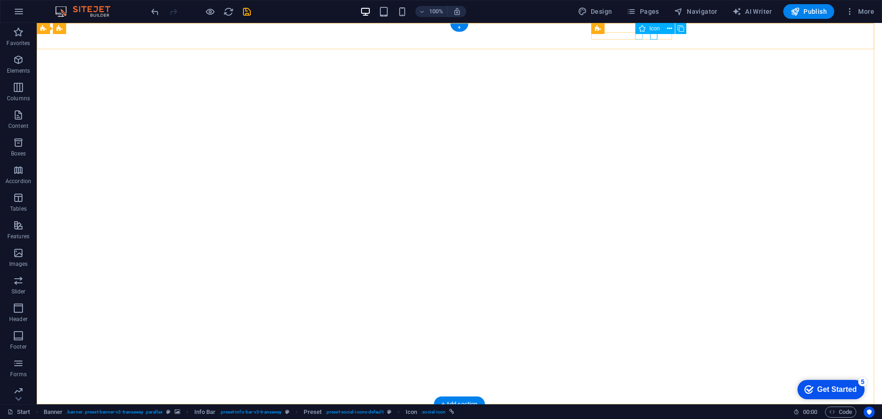
select select "xMidYMid"
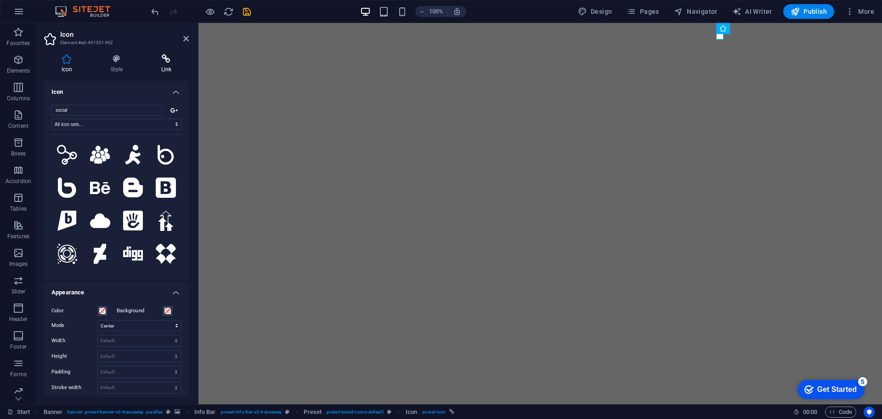
click at [163, 65] on h4 "Link" at bounding box center [166, 63] width 45 height 19
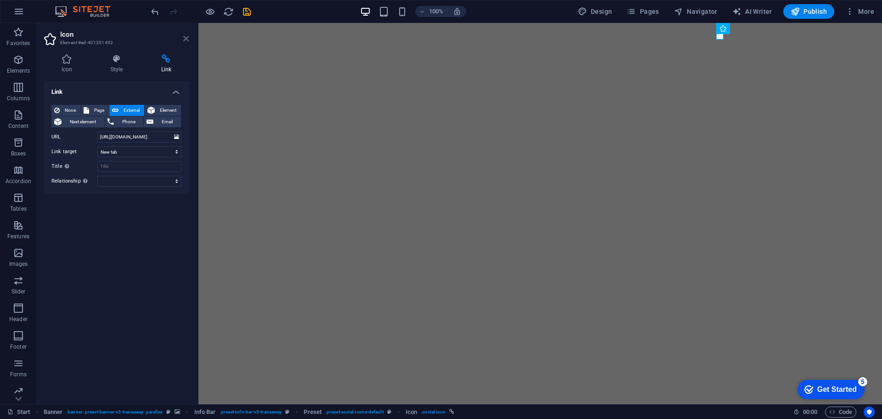
click at [184, 38] on icon at bounding box center [186, 38] width 6 height 7
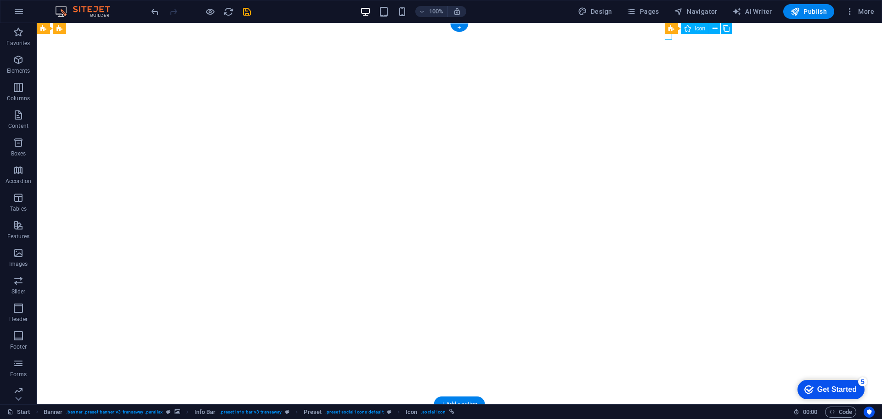
select select "xMidYMid"
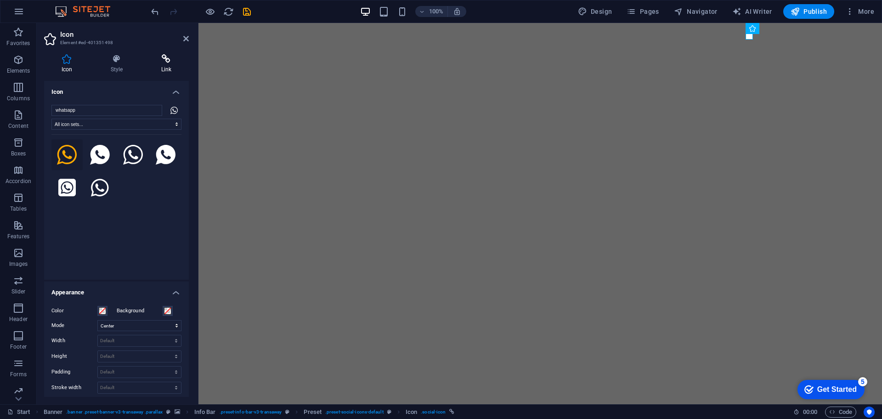
click at [164, 63] on icon at bounding box center [166, 58] width 45 height 9
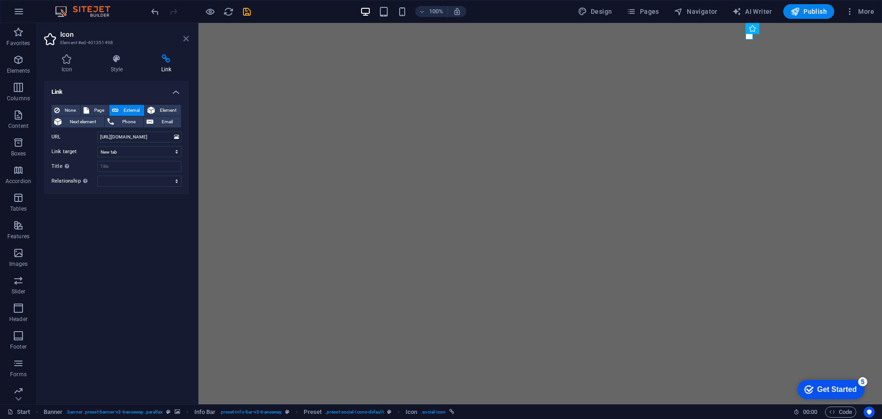
drag, startPoint x: 188, startPoint y: 38, endPoint x: 301, endPoint y: 65, distance: 117.1
click at [188, 38] on icon at bounding box center [186, 38] width 6 height 7
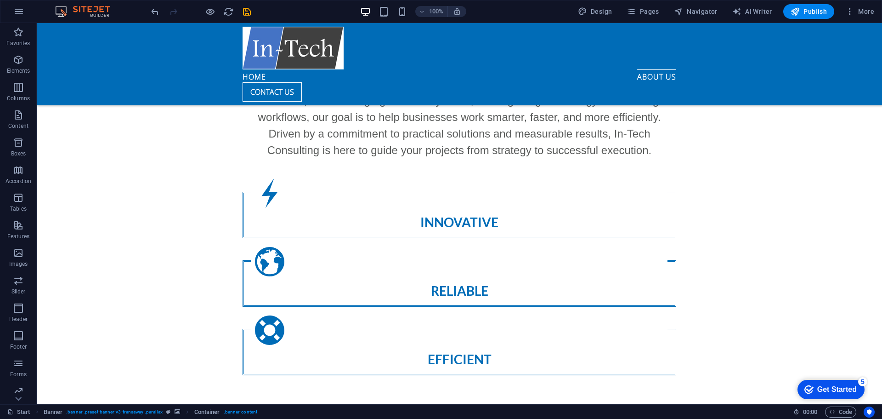
scroll to position [859, 0]
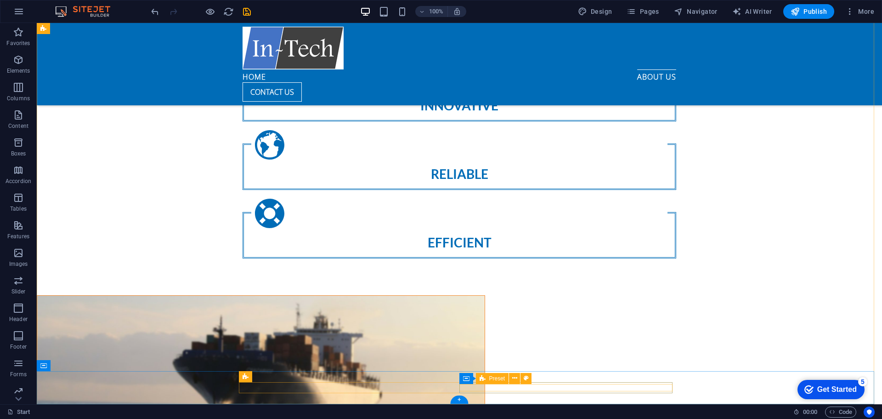
drag, startPoint x: 635, startPoint y: 386, endPoint x: 676, endPoint y: 392, distance: 41.3
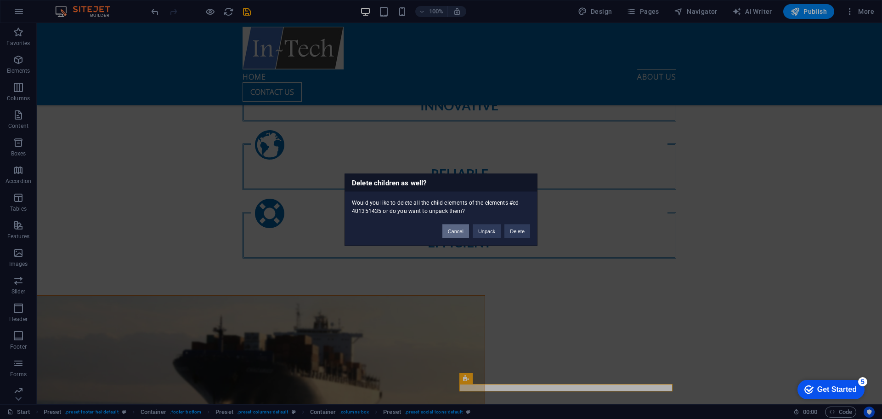
click at [457, 228] on button "Cancel" at bounding box center [456, 231] width 27 height 14
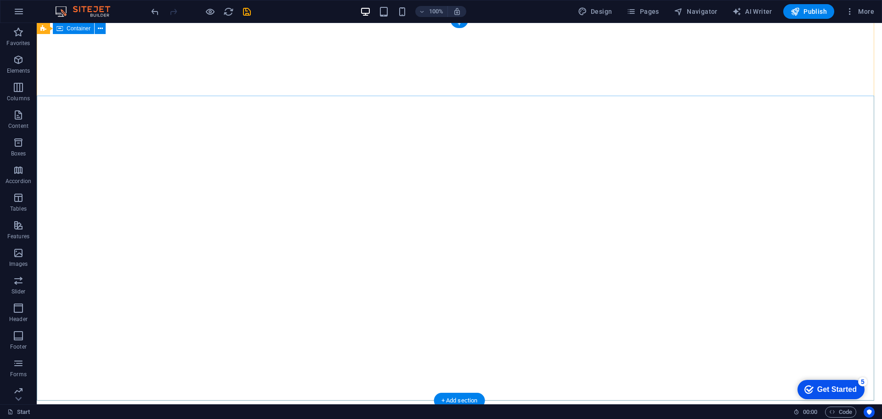
scroll to position [0, 0]
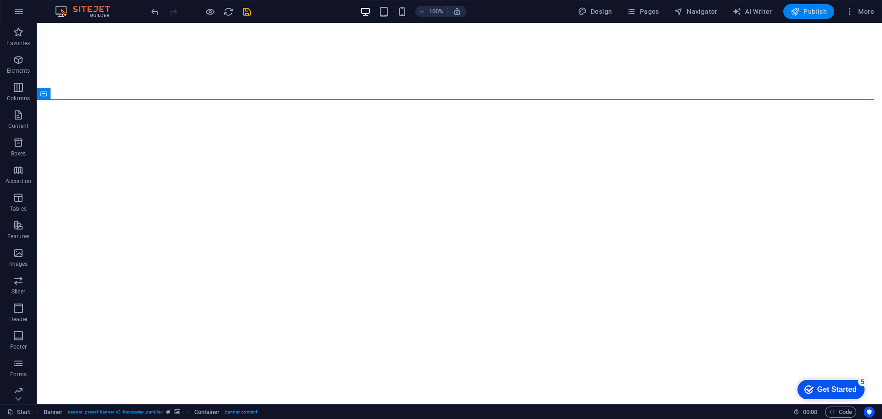
click at [820, 10] on span "Publish" at bounding box center [809, 11] width 36 height 9
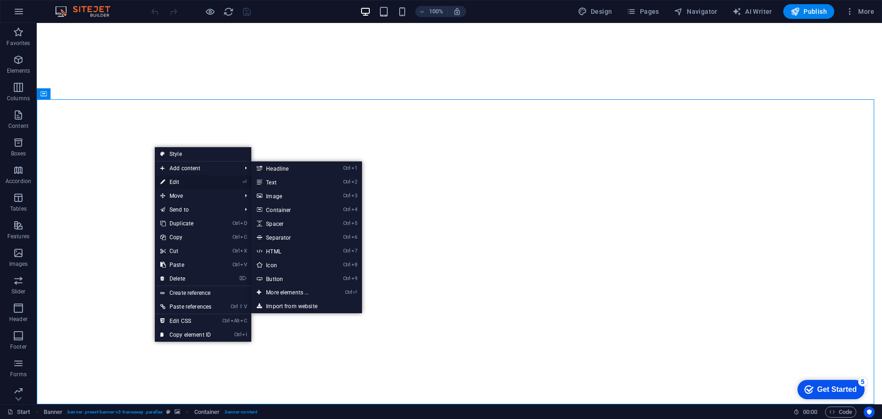
click at [174, 177] on link "⏎ Edit" at bounding box center [186, 182] width 62 height 14
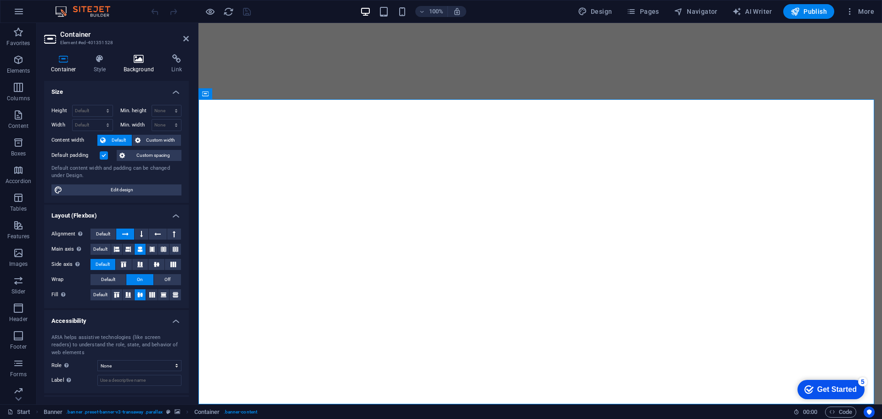
click at [127, 67] on h4 "Background" at bounding box center [141, 63] width 48 height 19
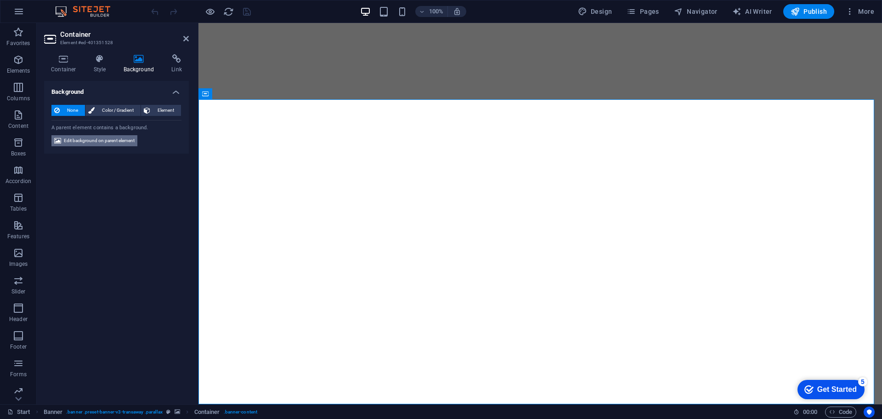
click at [87, 143] on span "Edit background on parent element" at bounding box center [99, 140] width 71 height 11
select select "ms"
select select "s"
select select "ondemand"
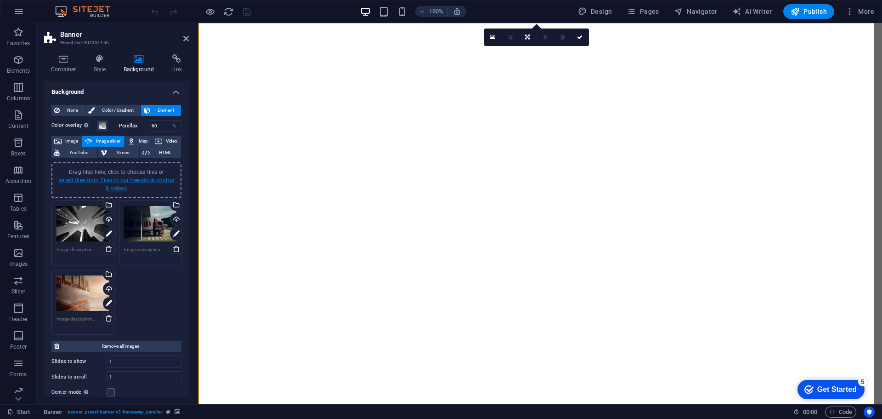
click at [112, 179] on link "select files from Files or our free stock photos & videos" at bounding box center [116, 184] width 115 height 15
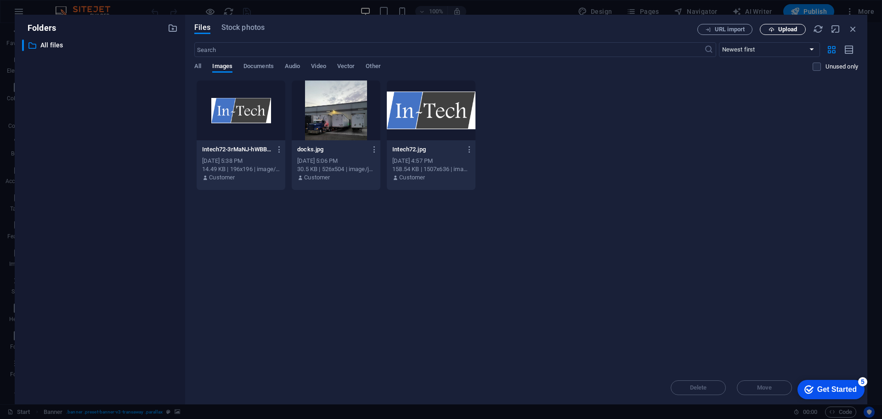
click at [792, 32] on span "Upload" at bounding box center [788, 30] width 19 height 6
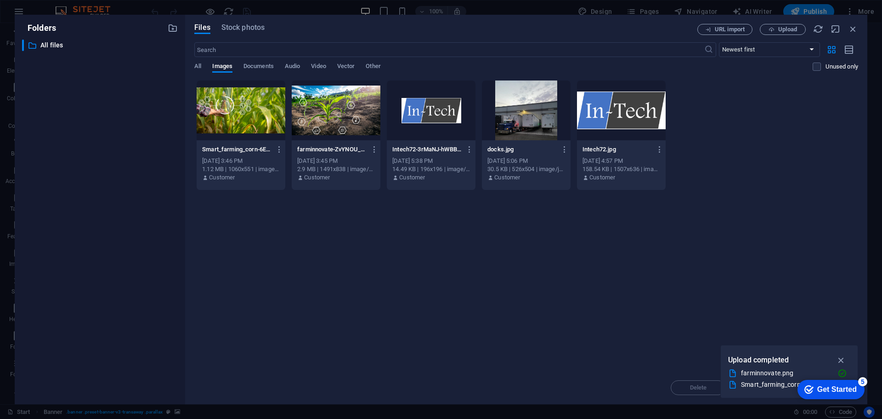
click at [245, 127] on div at bounding box center [241, 110] width 89 height 60
click at [316, 135] on div at bounding box center [336, 110] width 89 height 60
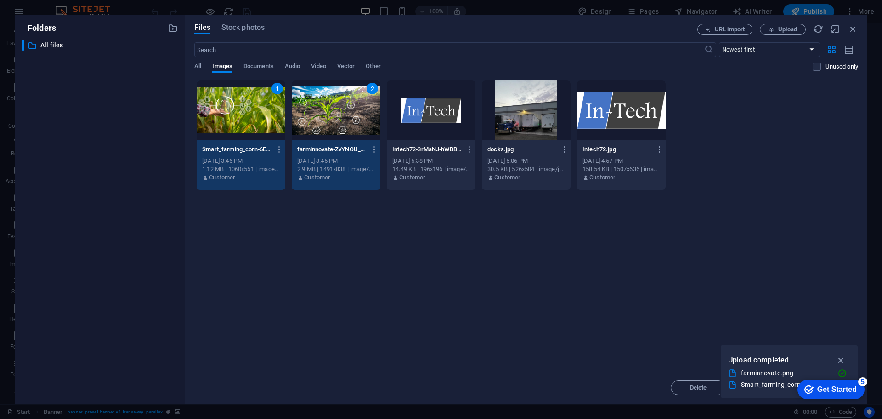
click at [844, 360] on icon "button" at bounding box center [841, 360] width 11 height 10
click at [861, 379] on div "5" at bounding box center [863, 381] width 9 height 9
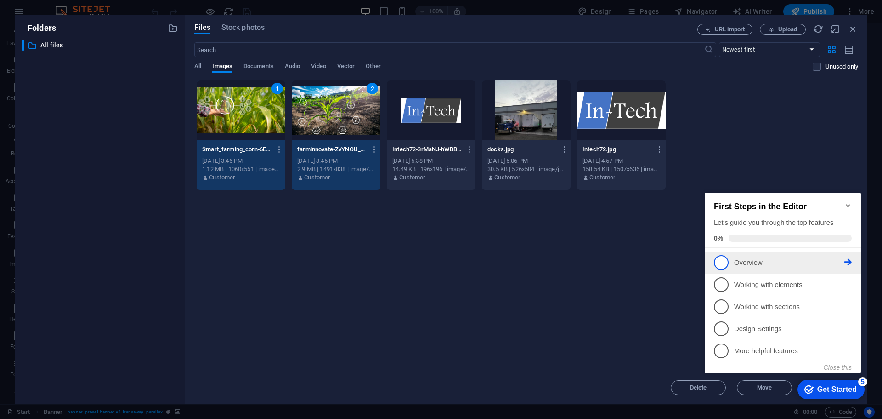
click at [735, 264] on p "Overview - incomplete" at bounding box center [789, 263] width 110 height 10
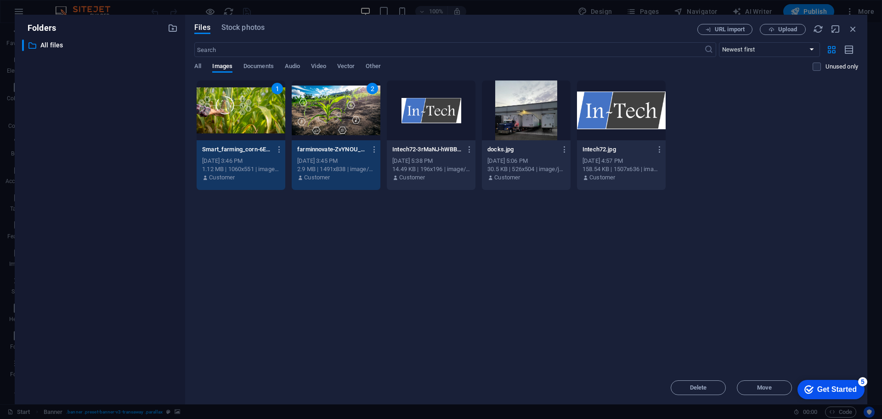
click at [353, 126] on div "2" at bounding box center [336, 110] width 89 height 60
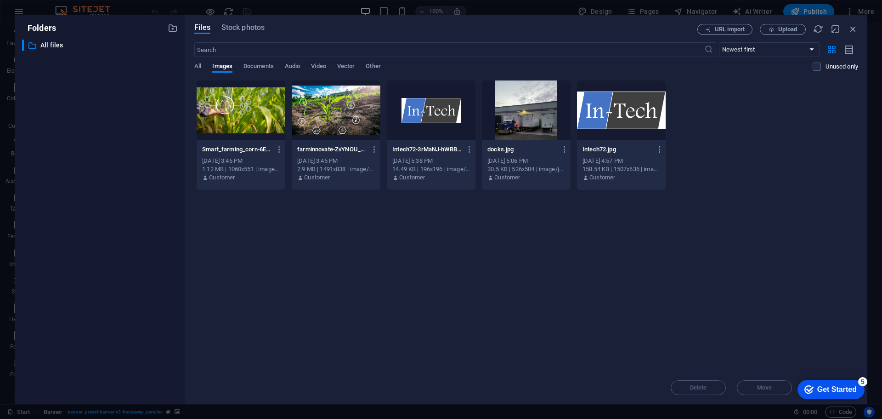
click at [309, 114] on div at bounding box center [336, 110] width 89 height 60
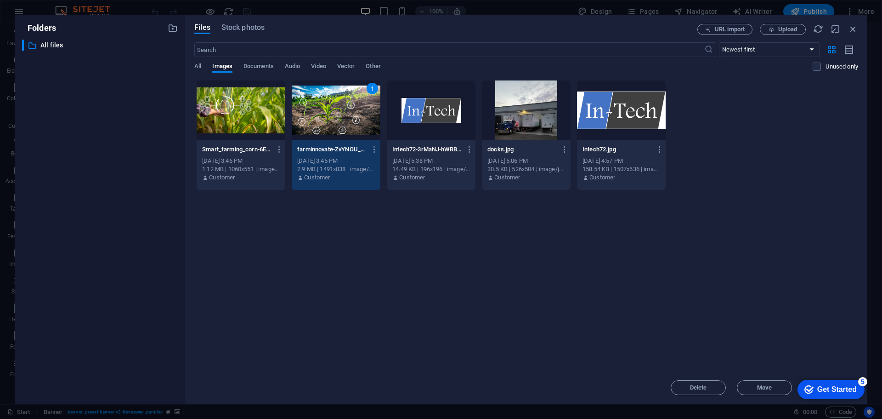
click at [244, 113] on div at bounding box center [241, 110] width 89 height 60
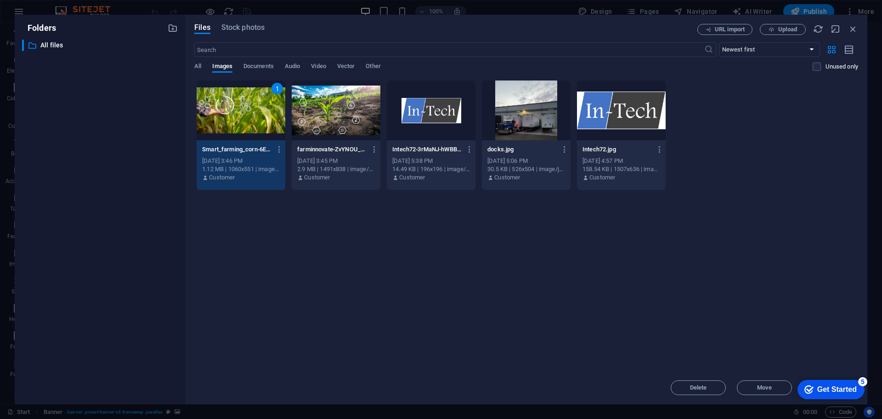
click at [298, 118] on div at bounding box center [336, 110] width 89 height 60
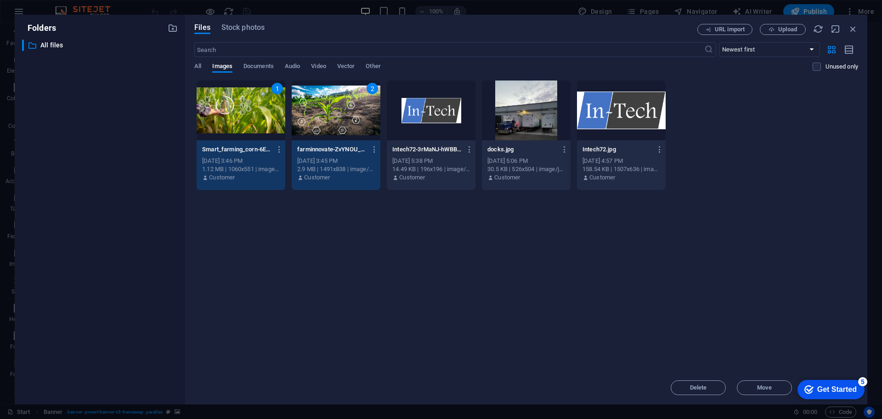
click at [302, 117] on div "2" at bounding box center [336, 110] width 89 height 60
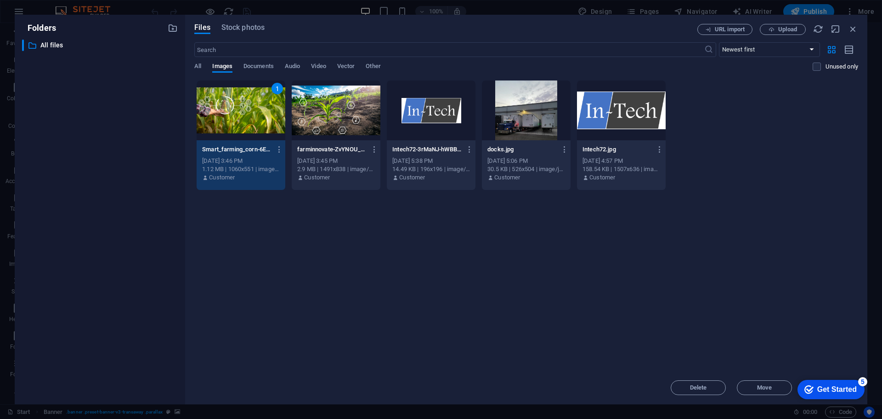
click at [310, 101] on div at bounding box center [336, 110] width 89 height 60
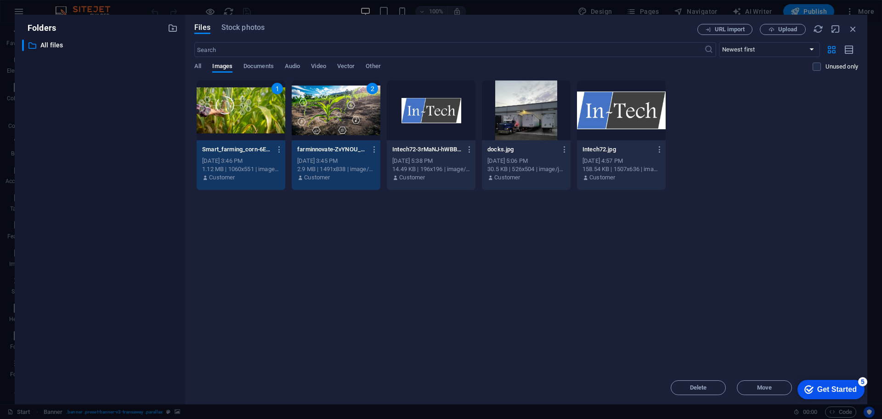
click at [310, 101] on div "2" at bounding box center [336, 110] width 89 height 60
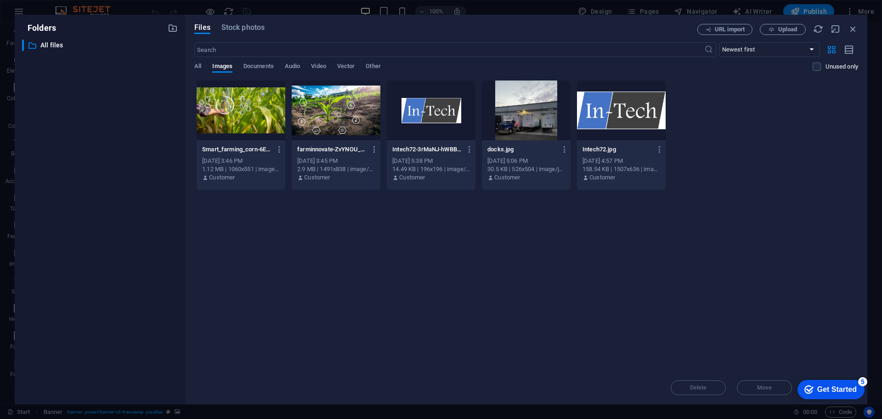
click at [310, 101] on div at bounding box center [336, 110] width 89 height 60
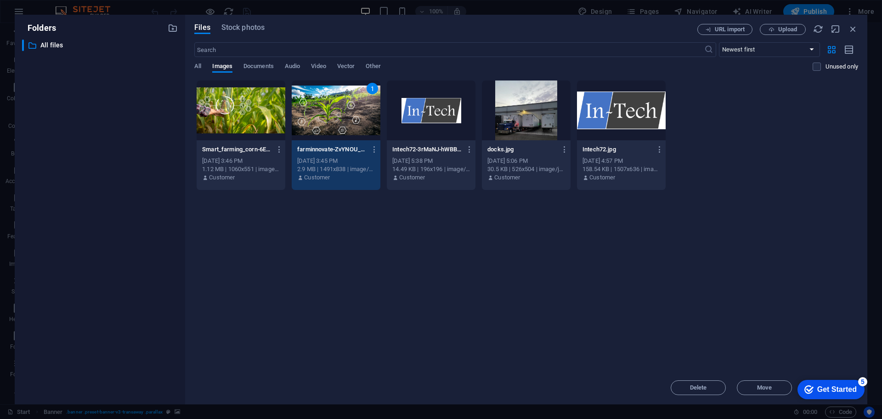
click at [310, 101] on div "1" at bounding box center [336, 110] width 89 height 60
click at [311, 101] on div "1" at bounding box center [336, 110] width 89 height 60
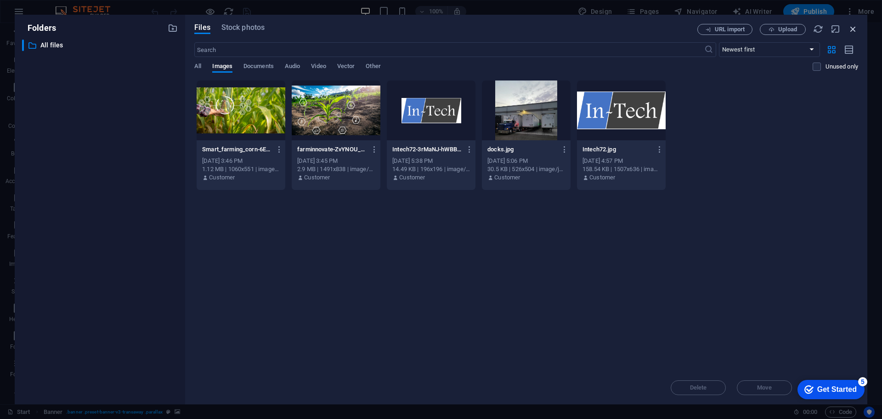
click at [856, 28] on icon "button" at bounding box center [853, 29] width 10 height 10
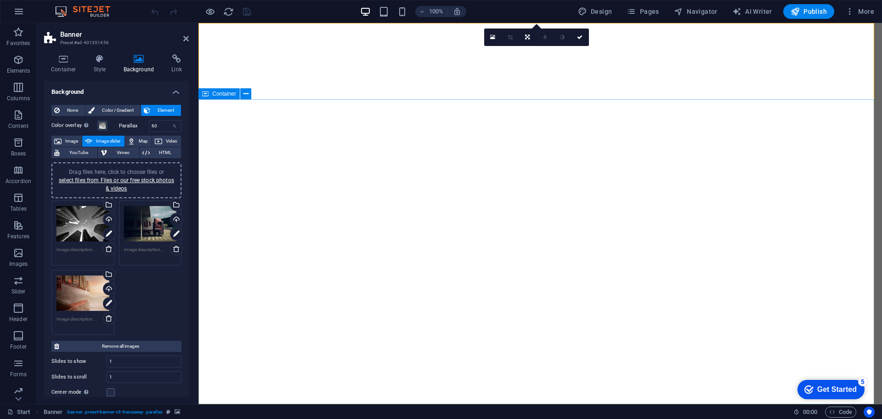
click at [819, 381] on div "checkmark Get Started 5" at bounding box center [831, 389] width 67 height 19
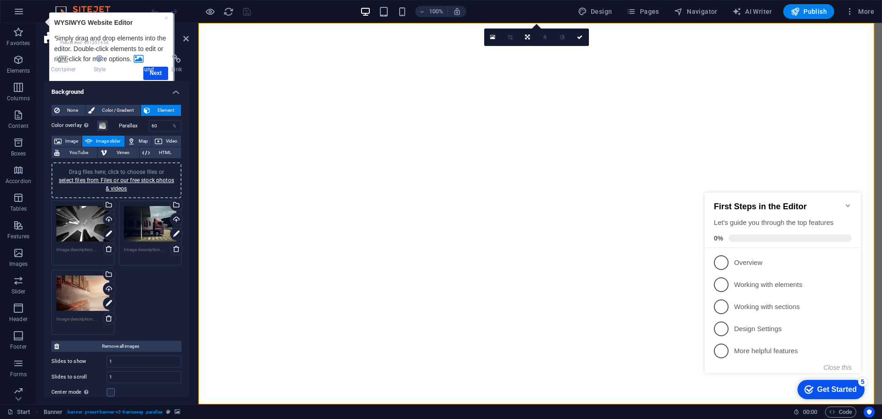
click at [731, 245] on div "First Steps in the Editor Let's guide you through the top features 0%" at bounding box center [783, 220] width 156 height 55
click at [729, 262] on link "1 Overview - incomplete" at bounding box center [783, 262] width 138 height 15
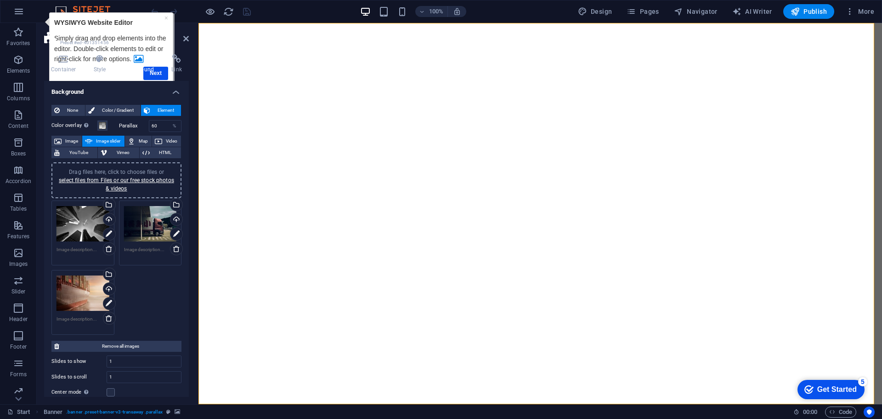
click at [155, 71] on h4 "Background" at bounding box center [141, 63] width 48 height 19
drag, startPoint x: 158, startPoint y: 72, endPoint x: 167, endPoint y: 76, distance: 10.3
click at [159, 72] on h4 "Background" at bounding box center [141, 63] width 48 height 19
click at [162, 78] on div "Container Style Background Link Size Height Default px rem % vh vw Min. height …" at bounding box center [116, 225] width 145 height 342
click at [160, 74] on div "Container Style Background Link Size Height Default px rem % vh vw Min. height …" at bounding box center [116, 225] width 145 height 342
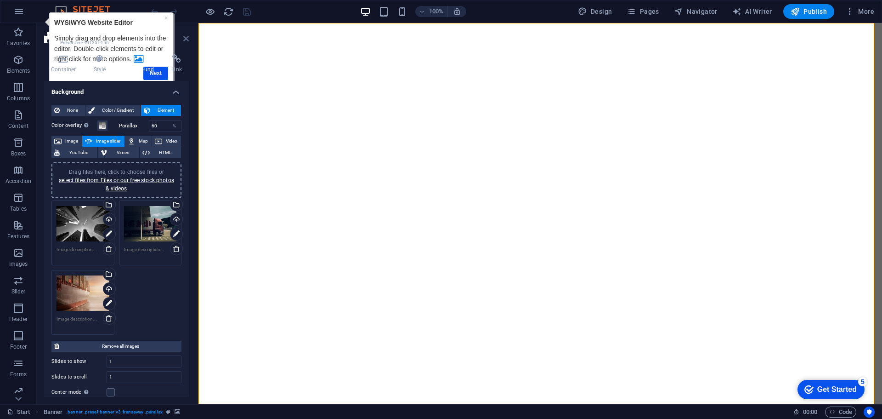
click at [187, 41] on icon at bounding box center [186, 38] width 6 height 7
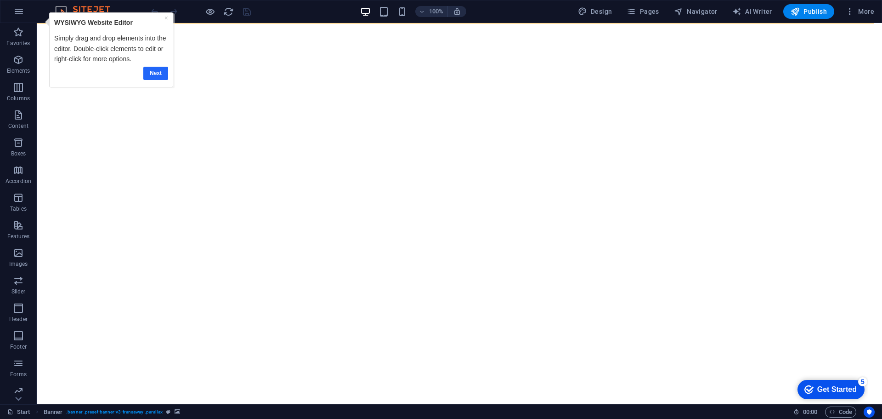
click at [152, 70] on link "Next" at bounding box center [155, 73] width 25 height 13
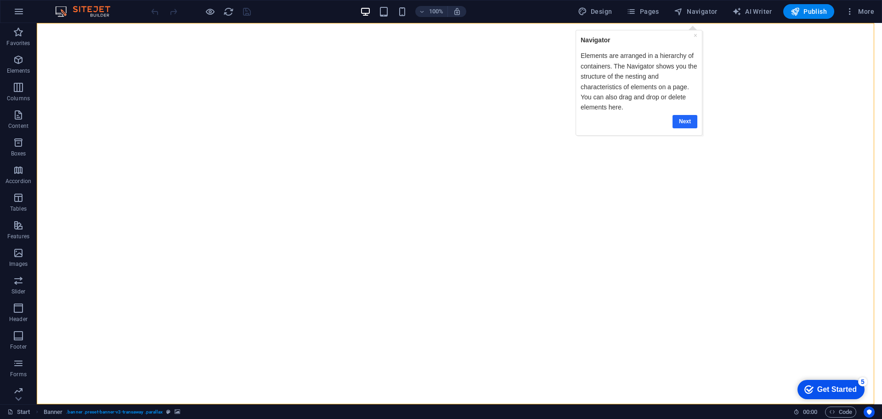
drag, startPoint x: 680, startPoint y: 121, endPoint x: 1218, endPoint y: 121, distance: 538.6
click at [680, 121] on link "Next" at bounding box center [685, 121] width 25 height 13
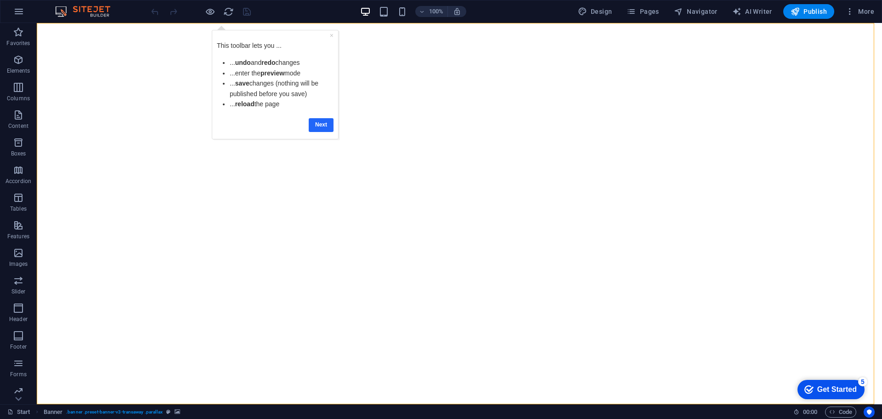
click at [319, 126] on link "Next" at bounding box center [321, 124] width 25 height 13
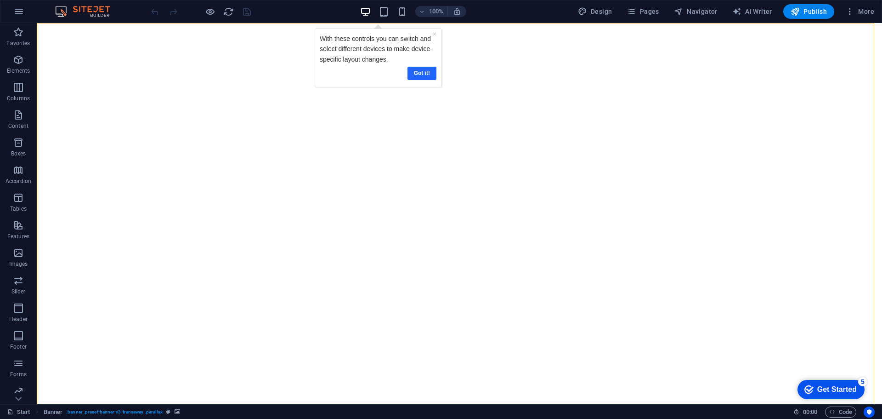
click at [423, 77] on link "Got it!" at bounding box center [421, 73] width 29 height 13
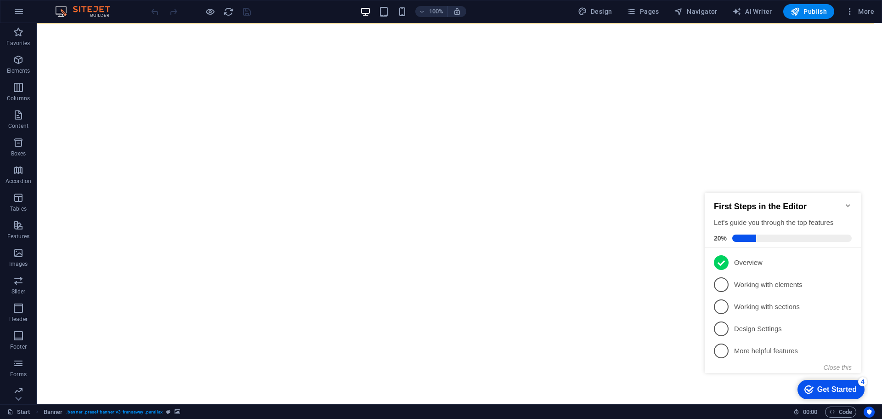
click at [751, 277] on link "2 Working with elements - incomplete" at bounding box center [783, 284] width 138 height 15
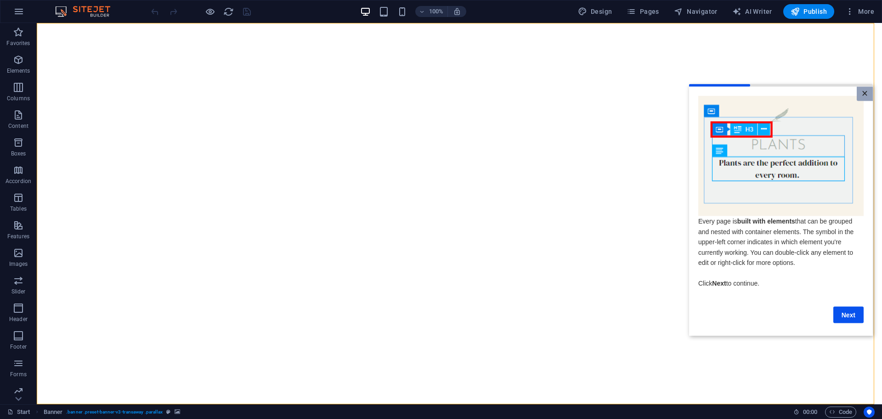
click at [867, 91] on link "×" at bounding box center [865, 93] width 16 height 14
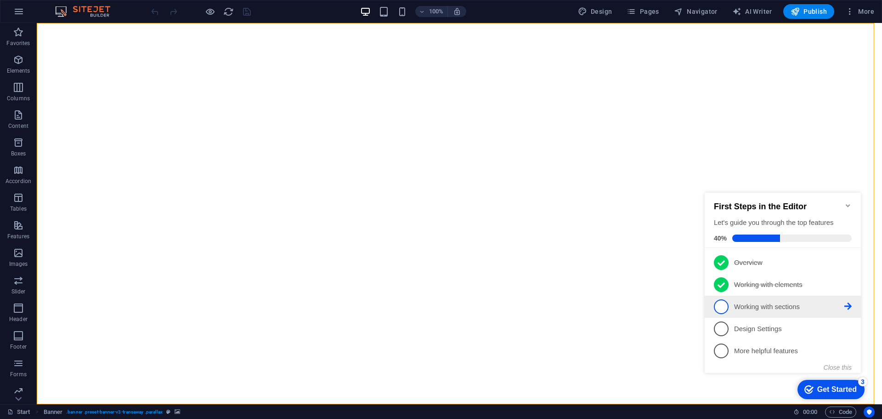
click at [758, 305] on p "Working with sections - incomplete" at bounding box center [789, 307] width 110 height 10
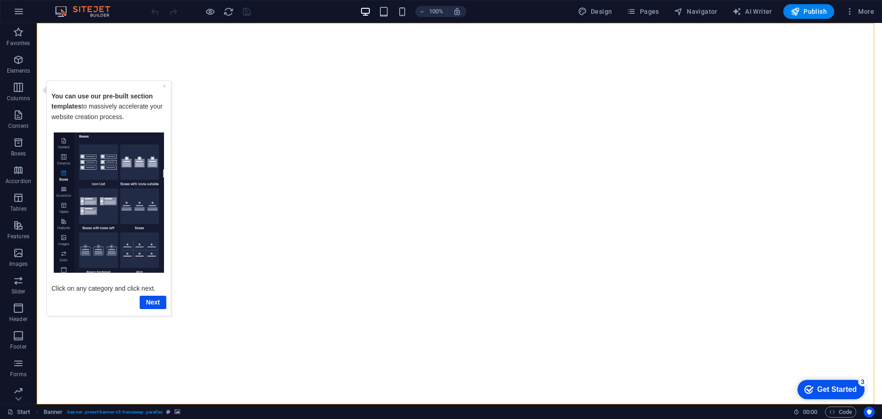
click at [161, 85] on div "You can use our pre-built section templates to massively accelerate your websit…" at bounding box center [108, 108] width 115 height 47
click at [163, 85] on div "×" at bounding box center [165, 85] width 4 height 10
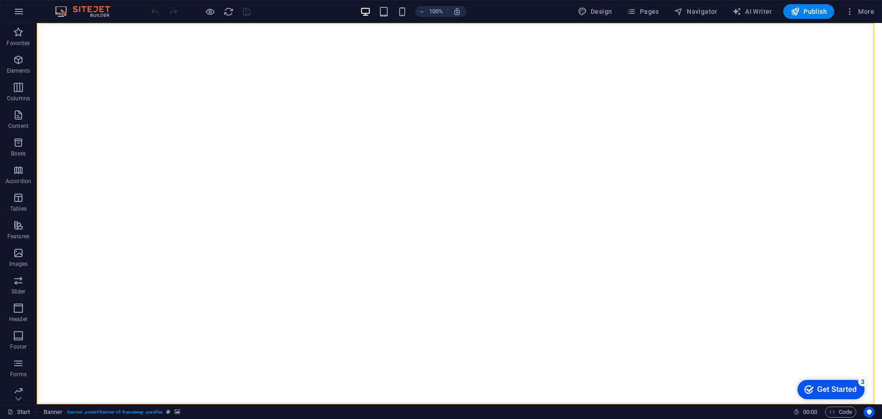
click at [851, 387] on div "Get Started" at bounding box center [838, 389] width 40 height 8
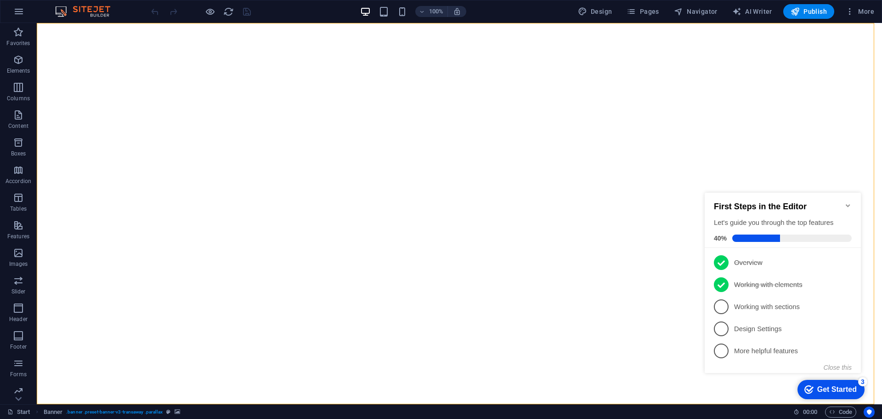
drag, startPoint x: 745, startPoint y: 307, endPoint x: 742, endPoint y: 304, distance: 4.9
click at [745, 307] on p "Working with sections - incomplete" at bounding box center [789, 307] width 110 height 10
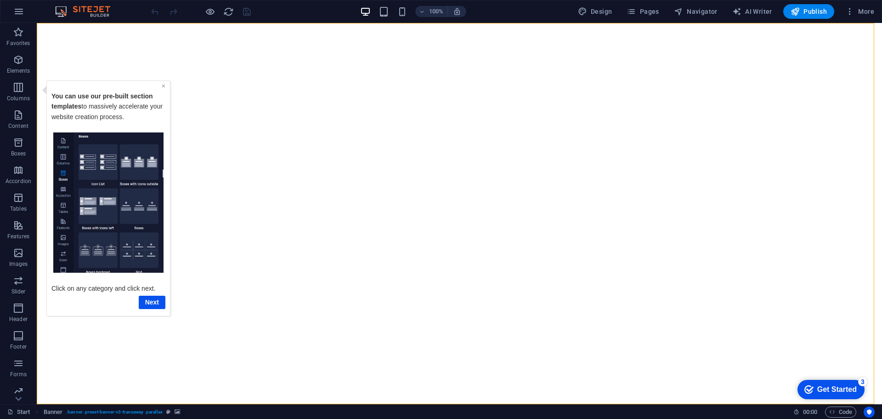
click at [165, 86] on link "×" at bounding box center [164, 85] width 4 height 7
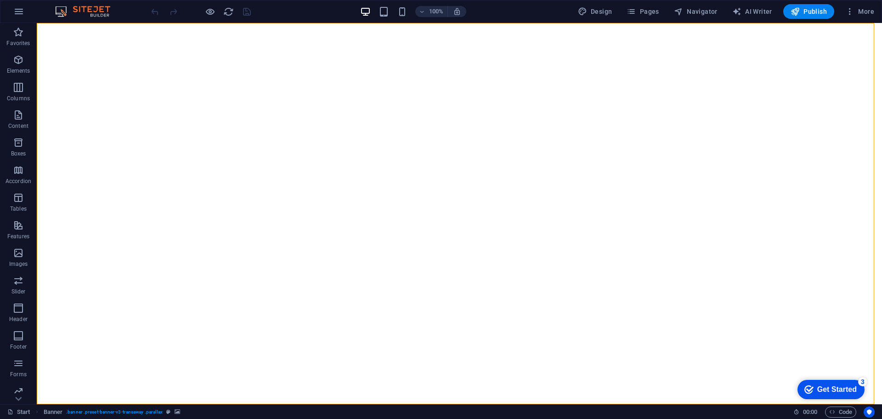
click at [851, 388] on div "Get Started" at bounding box center [838, 389] width 40 height 8
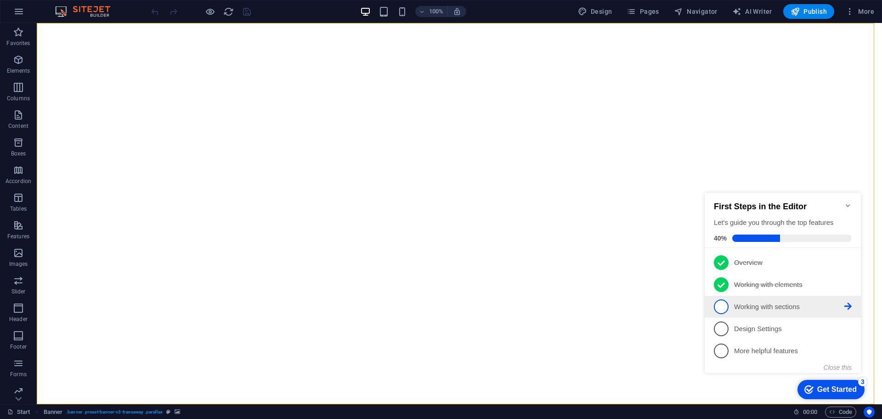
click at [756, 304] on p "Working with sections - incomplete" at bounding box center [789, 307] width 110 height 10
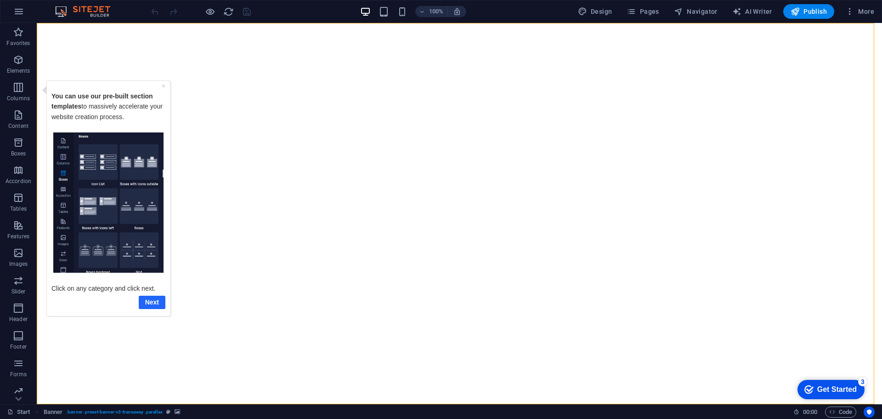
click at [145, 296] on link "Next" at bounding box center [152, 301] width 27 height 13
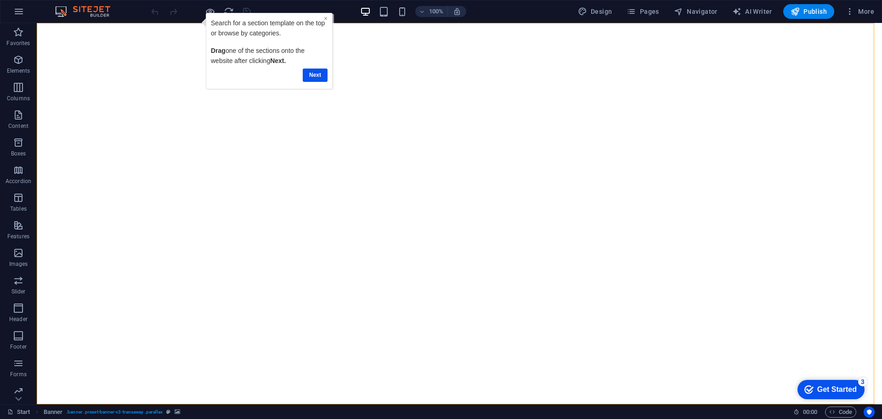
click at [324, 18] on link "×" at bounding box center [326, 18] width 4 height 7
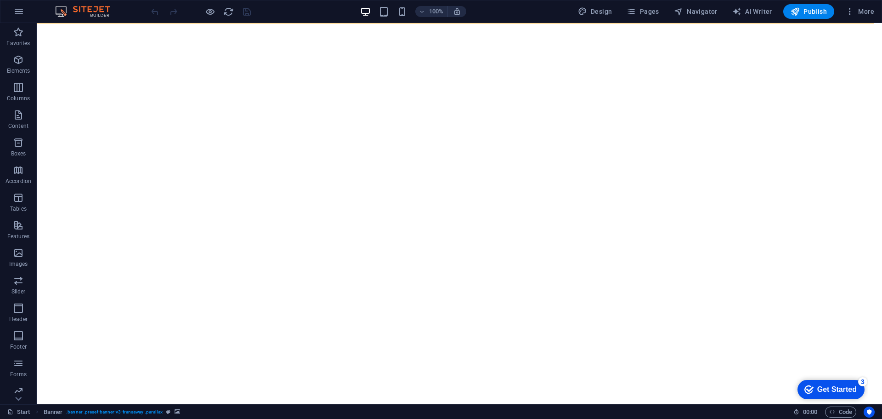
click at [830, 385] on div "Get Started" at bounding box center [838, 389] width 40 height 8
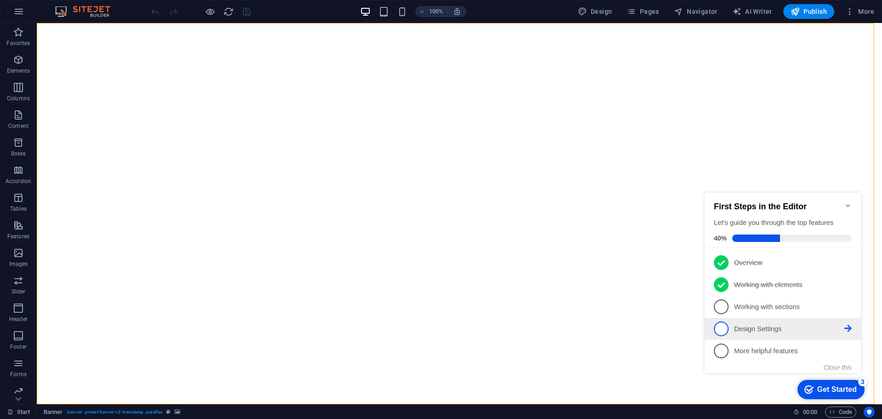
click at [800, 318] on li "4 Design Settings - incomplete" at bounding box center [783, 329] width 156 height 22
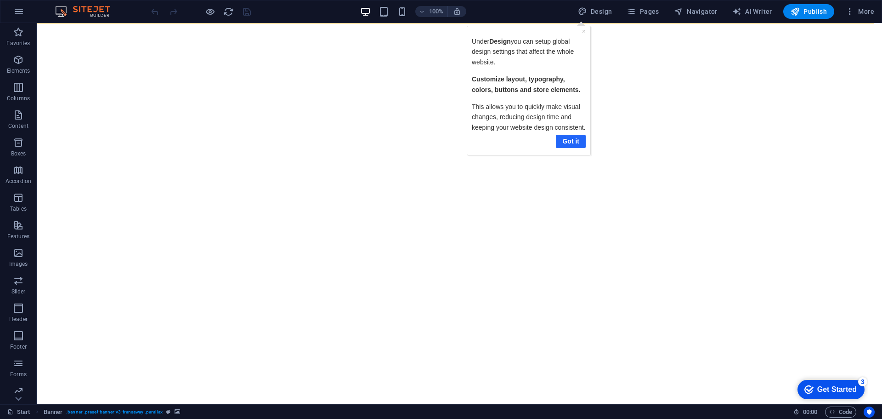
drag, startPoint x: 566, startPoint y: 148, endPoint x: 570, endPoint y: 139, distance: 10.3
click at [567, 148] on div "Got it" at bounding box center [529, 141] width 114 height 18
drag, startPoint x: 570, startPoint y: 139, endPoint x: 999, endPoint y: 134, distance: 428.8
click at [570, 139] on link "Got it" at bounding box center [571, 141] width 30 height 13
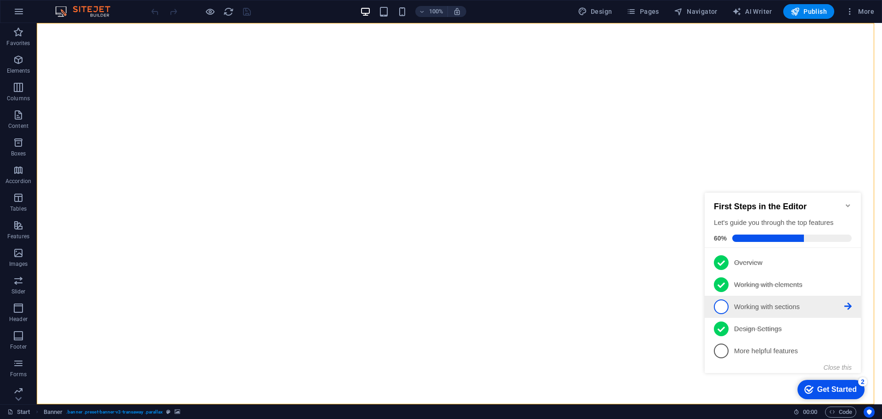
click at [771, 309] on p "Working with sections - incomplete" at bounding box center [789, 307] width 110 height 10
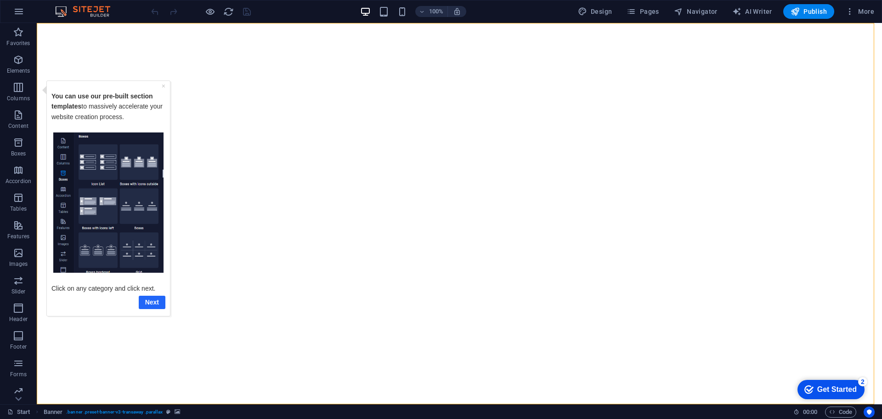
click at [148, 304] on link "Next" at bounding box center [152, 301] width 27 height 13
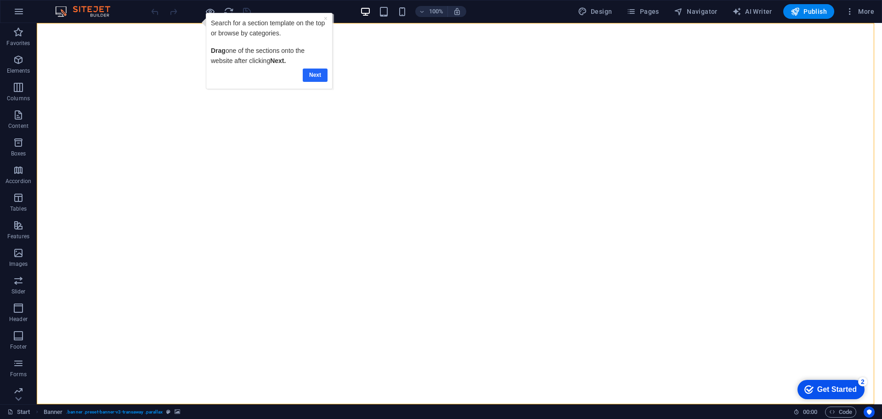
click at [312, 72] on link "Next" at bounding box center [315, 74] width 25 height 13
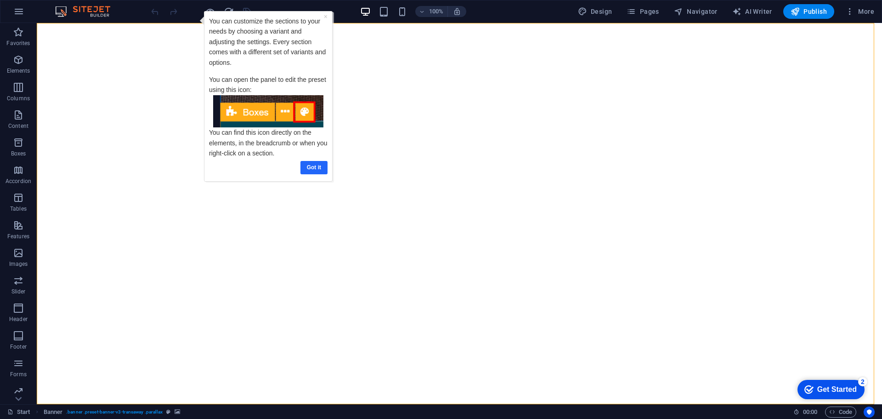
click at [319, 168] on link "Got it" at bounding box center [314, 167] width 27 height 13
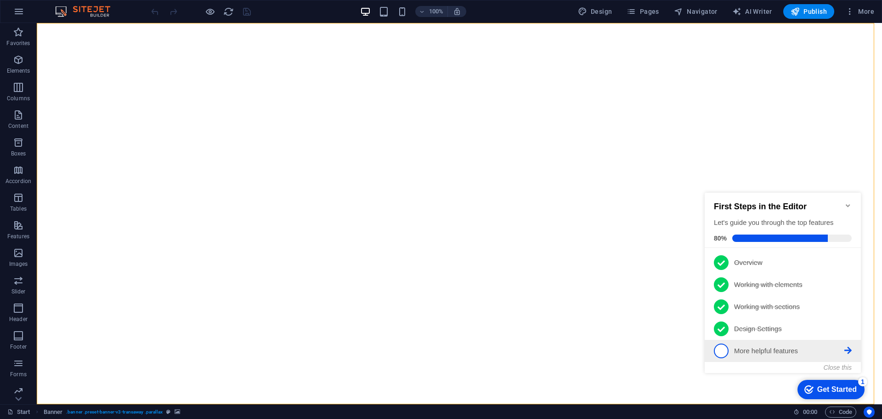
click at [774, 351] on p "More helpful features - incomplete" at bounding box center [789, 351] width 110 height 10
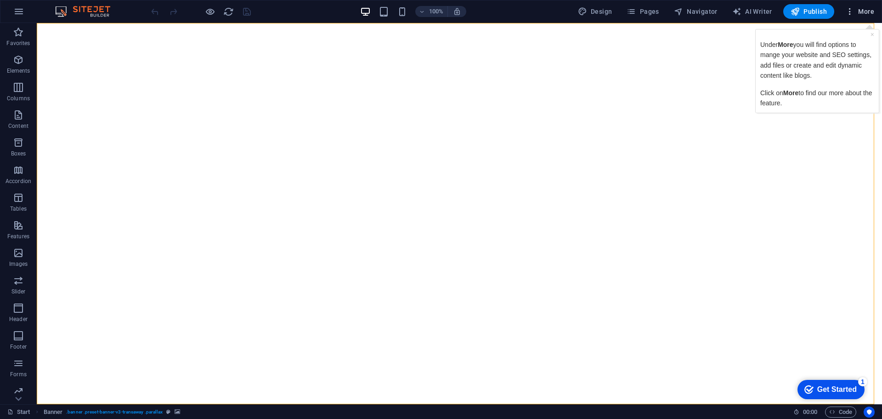
click at [870, 13] on span "More" at bounding box center [860, 11] width 29 height 9
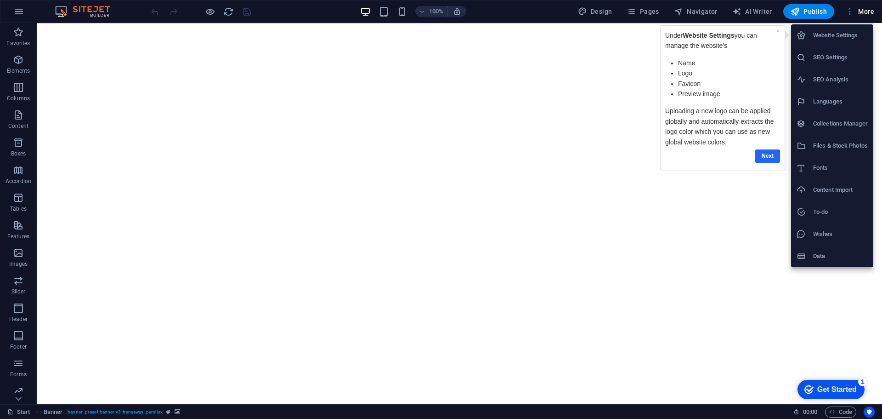
click at [770, 153] on link "Next" at bounding box center [768, 155] width 25 height 13
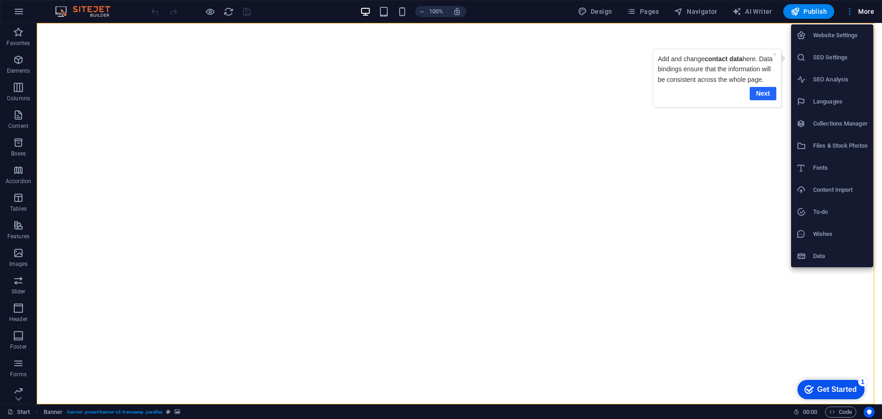
click at [768, 94] on link "Next" at bounding box center [763, 93] width 27 height 13
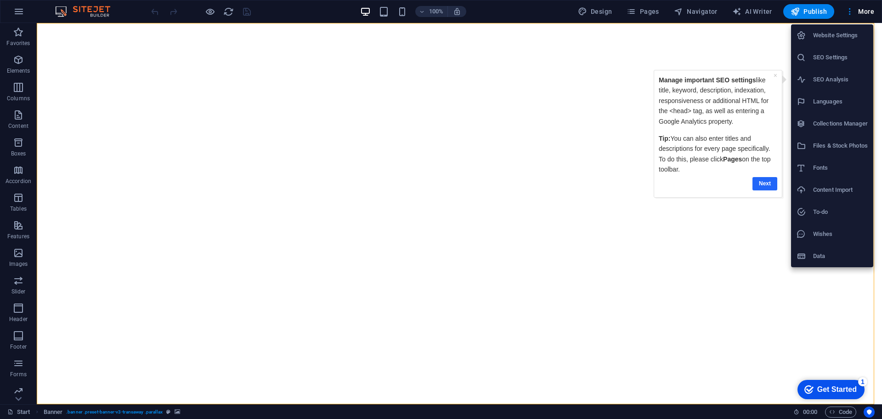
click at [767, 180] on link "Next" at bounding box center [765, 183] width 25 height 13
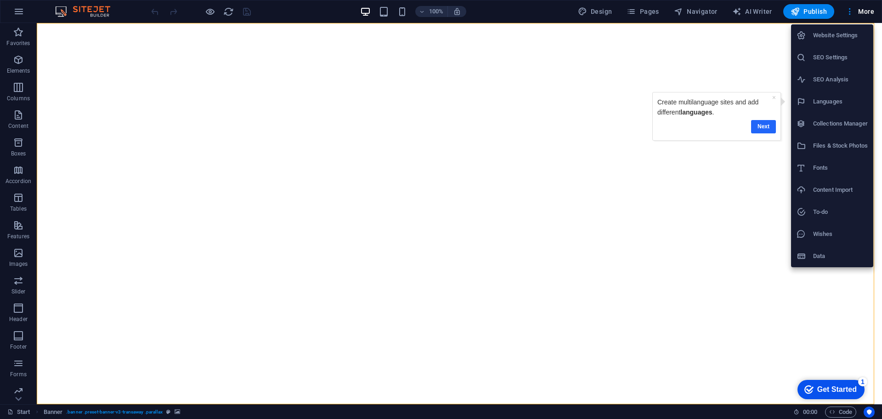
click at [763, 124] on link "Next" at bounding box center [763, 126] width 25 height 13
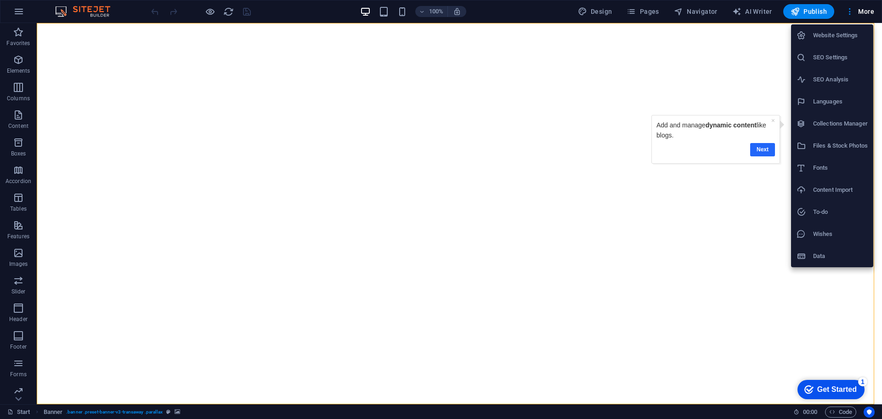
drag, startPoint x: 769, startPoint y: 147, endPoint x: 1420, endPoint y: 262, distance: 660.4
click at [769, 147] on link "Next" at bounding box center [763, 149] width 25 height 13
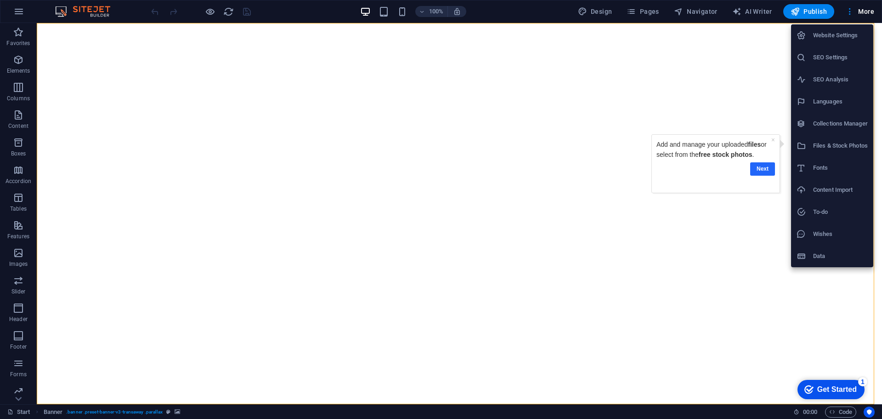
click at [764, 165] on link "Next" at bounding box center [763, 168] width 25 height 13
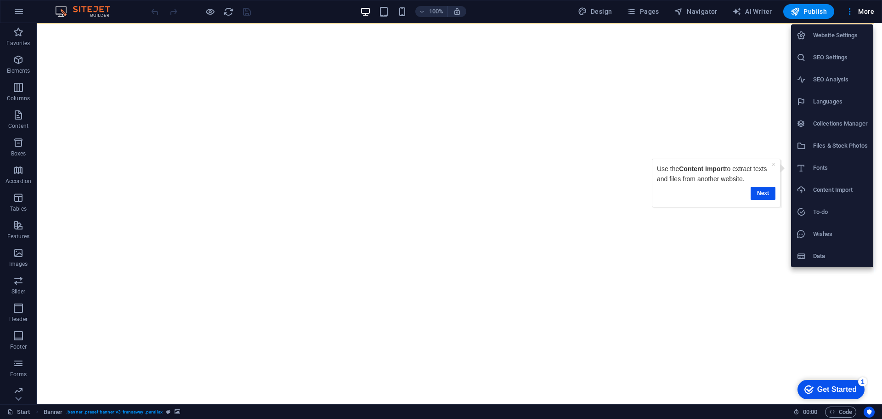
click at [750, 194] on div "Next" at bounding box center [716, 193] width 119 height 13
click at [757, 196] on link "Next" at bounding box center [763, 193] width 25 height 13
click at [766, 213] on link "Next" at bounding box center [762, 215] width 25 height 13
click at [765, 223] on div at bounding box center [441, 209] width 882 height 419
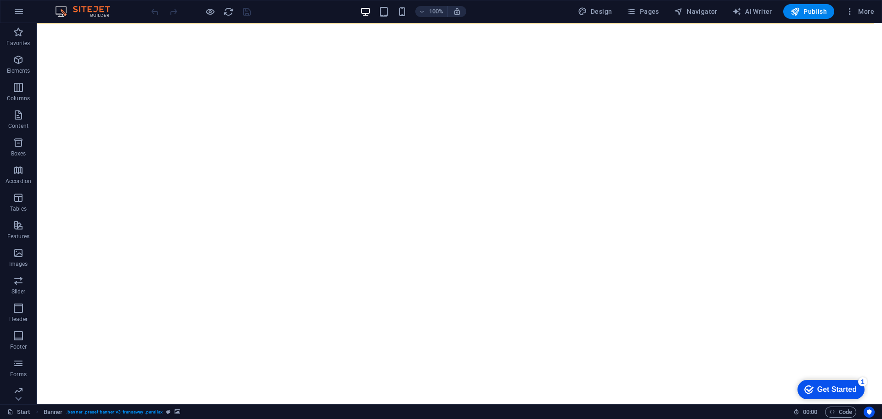
click at [838, 380] on div "checkmark Get Started 1" at bounding box center [831, 389] width 67 height 19
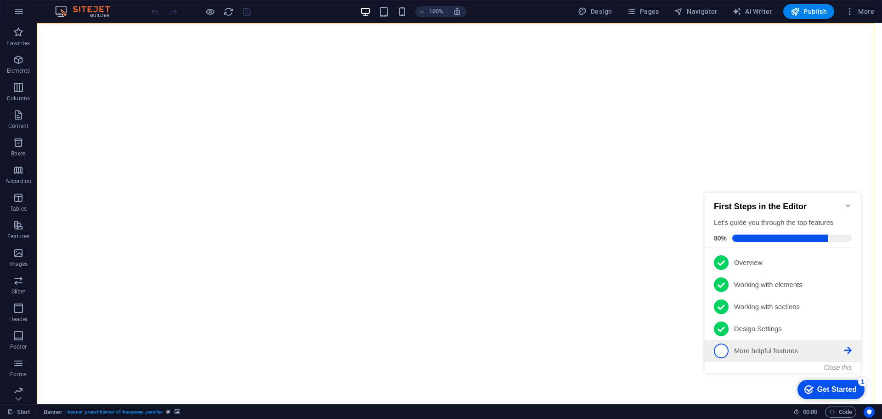
click at [756, 354] on p "More helpful features - incomplete" at bounding box center [789, 351] width 110 height 10
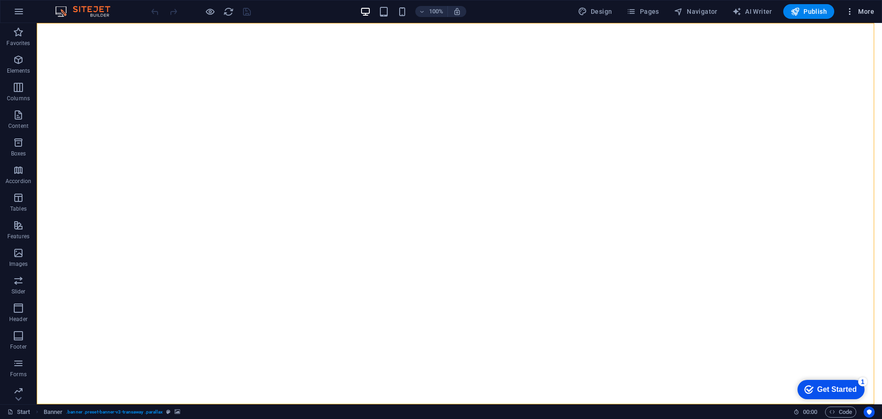
click at [868, 12] on span "More" at bounding box center [860, 11] width 29 height 9
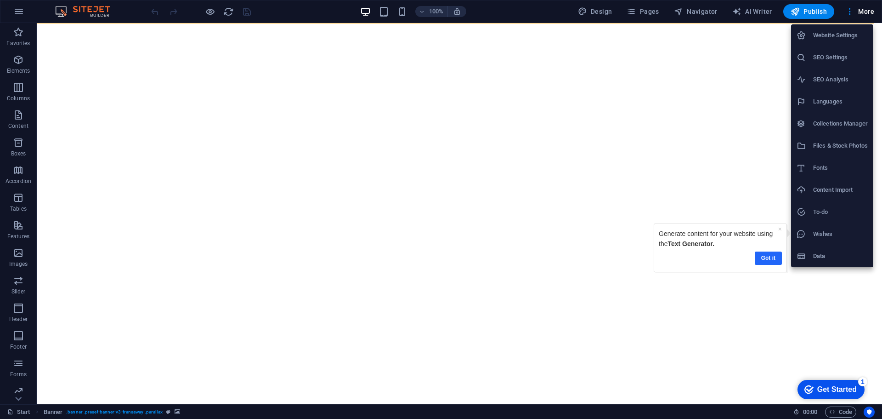
click at [762, 259] on link "Got it" at bounding box center [768, 257] width 27 height 13
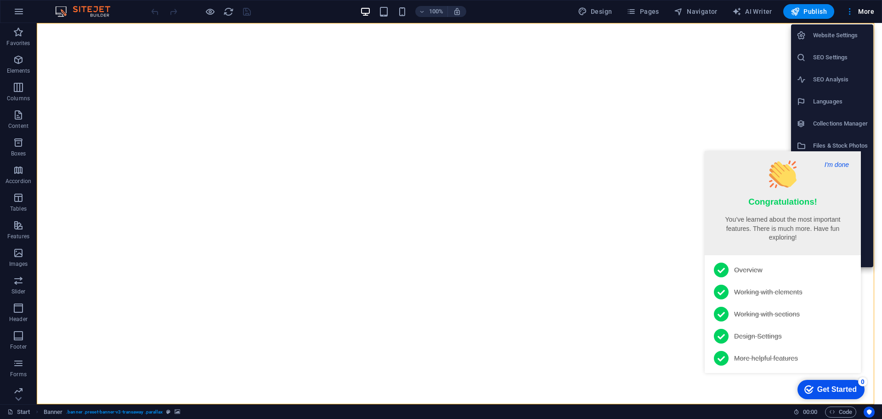
click at [841, 166] on button "I'm done" at bounding box center [837, 164] width 30 height 8
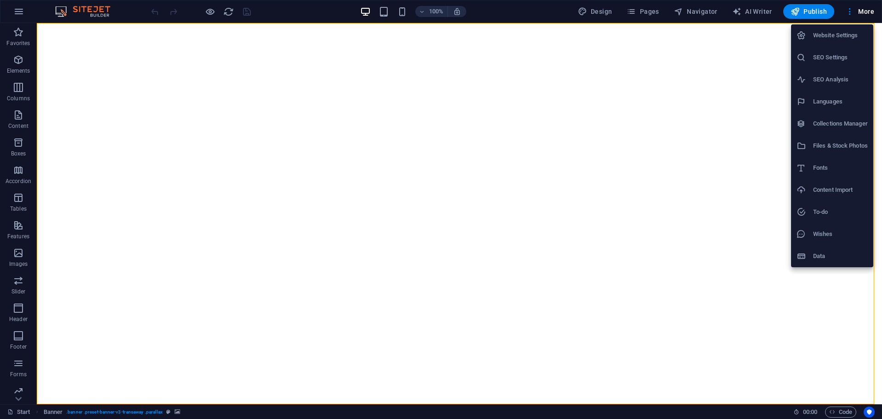
click at [738, 185] on div at bounding box center [441, 209] width 882 height 419
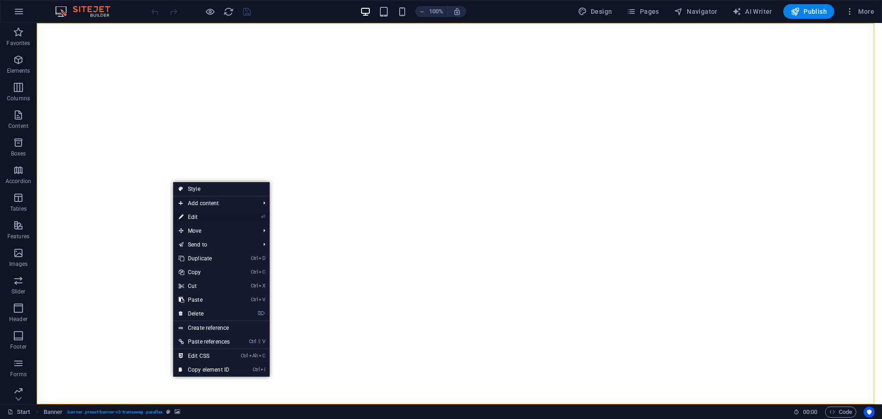
click at [212, 218] on link "⏎ Edit" at bounding box center [204, 217] width 62 height 14
select select "ms"
select select "s"
select select "ondemand"
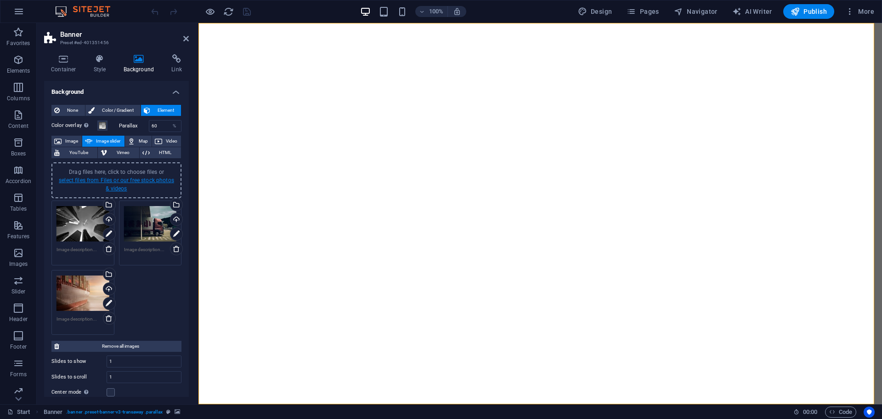
click at [113, 178] on link "select files from Files or our free stock photos & videos" at bounding box center [116, 184] width 115 height 15
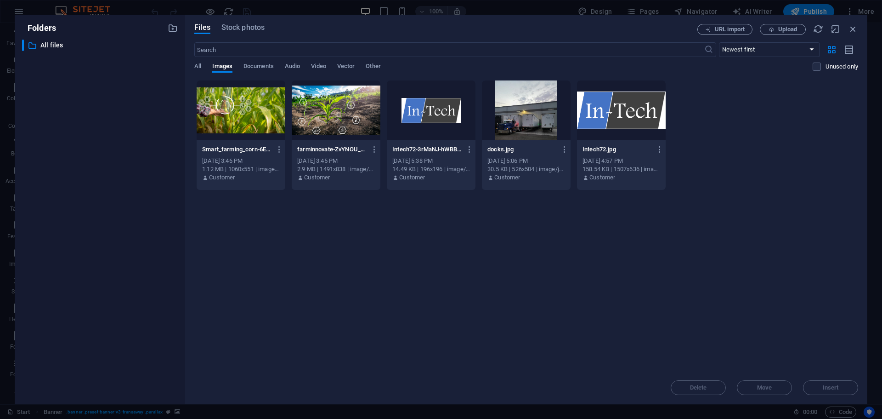
click at [378, 136] on div at bounding box center [336, 110] width 89 height 60
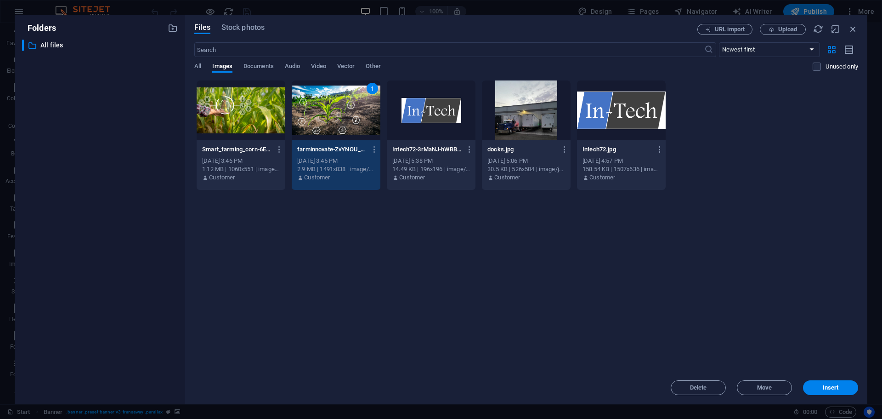
click at [223, 109] on div at bounding box center [241, 110] width 89 height 60
click at [824, 385] on span "Insert" at bounding box center [831, 388] width 16 height 6
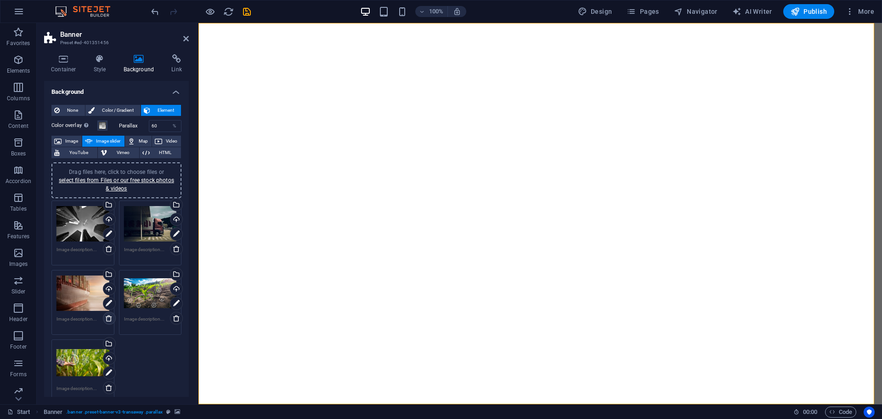
click at [105, 318] on icon at bounding box center [108, 317] width 7 height 7
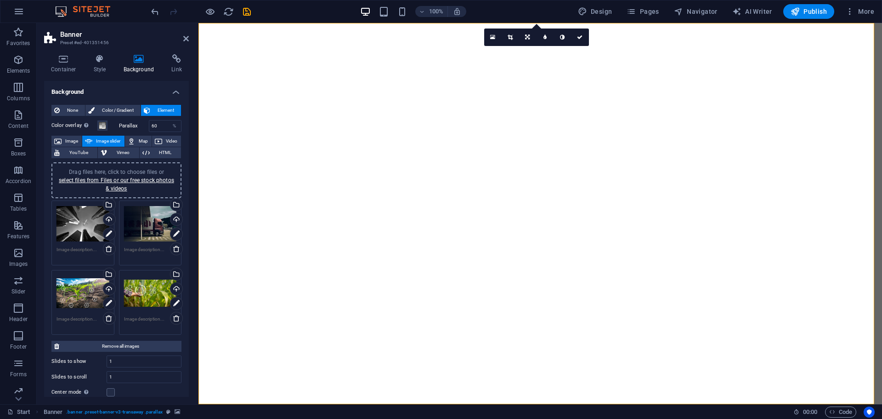
click at [79, 218] on div "Drag files here, click to choose files or select files from Files or our free s…" at bounding box center [83, 223] width 53 height 37
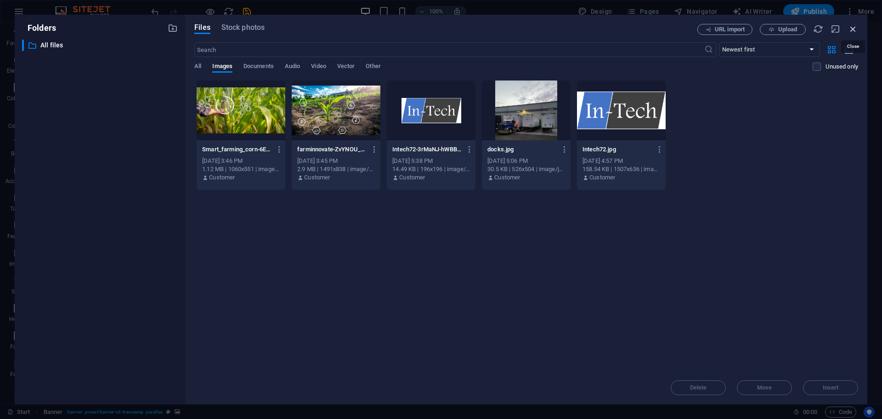
drag, startPoint x: 856, startPoint y: 31, endPoint x: 487, endPoint y: 64, distance: 371.0
click at [856, 31] on icon "button" at bounding box center [853, 29] width 10 height 10
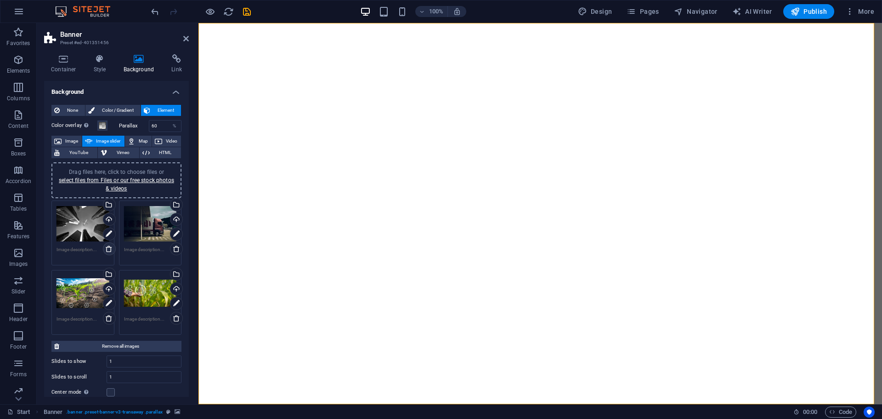
click at [109, 247] on icon at bounding box center [108, 248] width 7 height 7
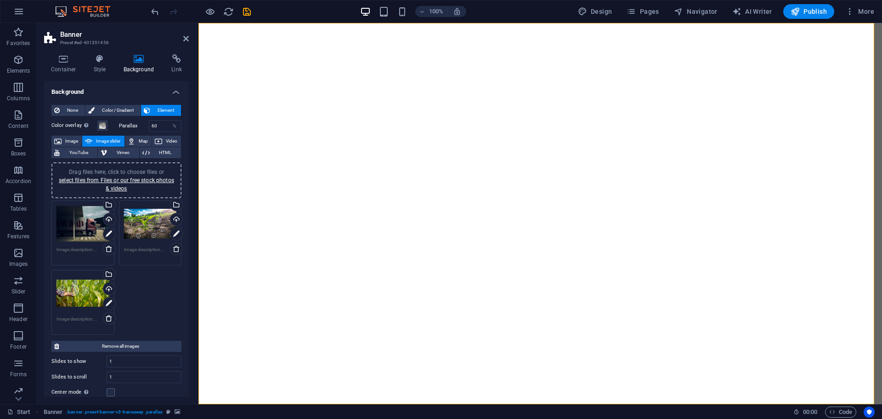
click at [84, 220] on div "Drag files here, click to choose files or select files from Files or our free s…" at bounding box center [83, 223] width 53 height 37
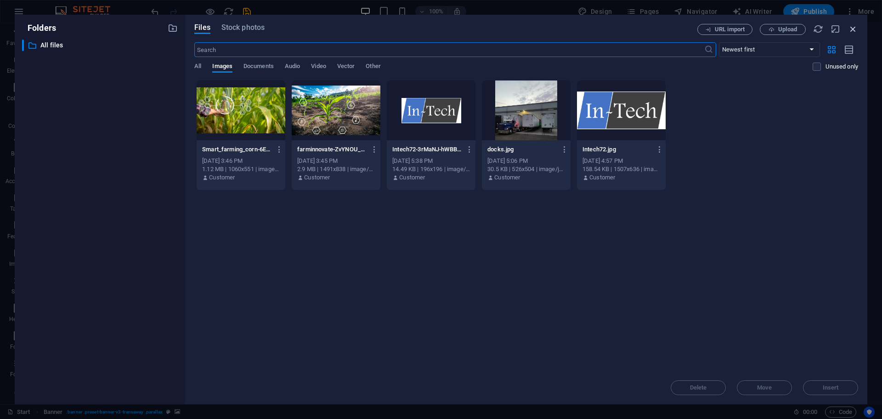
click at [854, 28] on icon "button" at bounding box center [853, 29] width 10 height 10
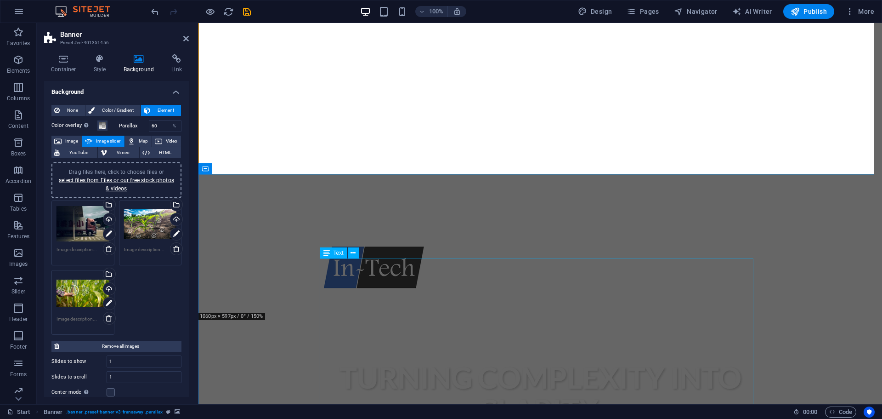
scroll to position [46, 0]
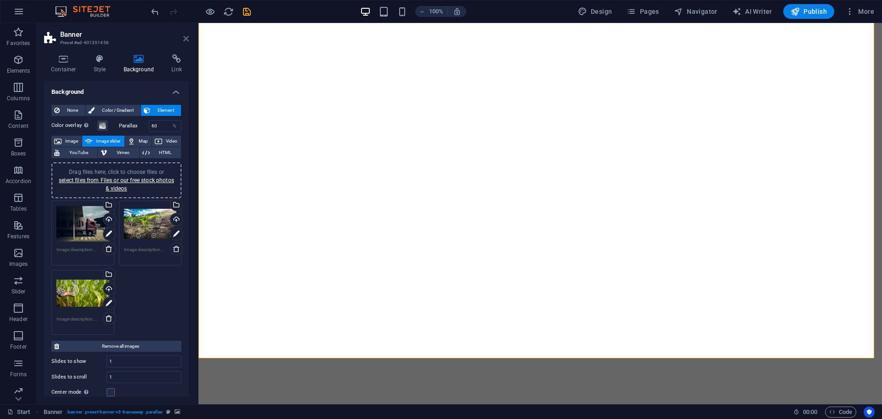
click at [188, 42] on link at bounding box center [186, 39] width 6 height 8
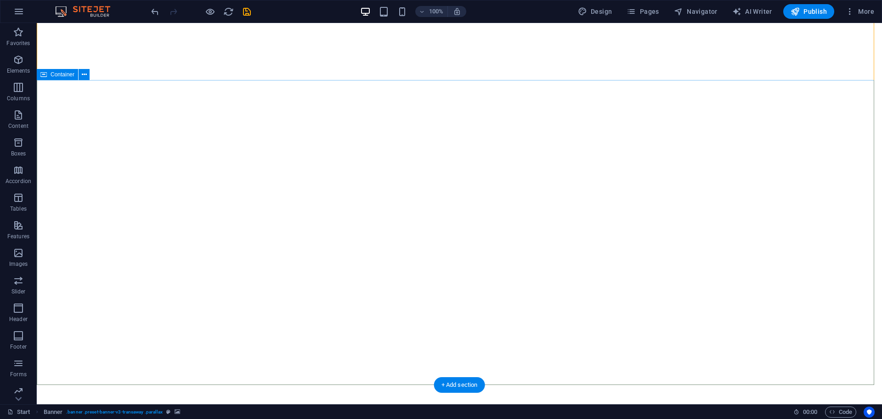
scroll to position [0, 0]
